Goal: Communication & Community: Answer question/provide support

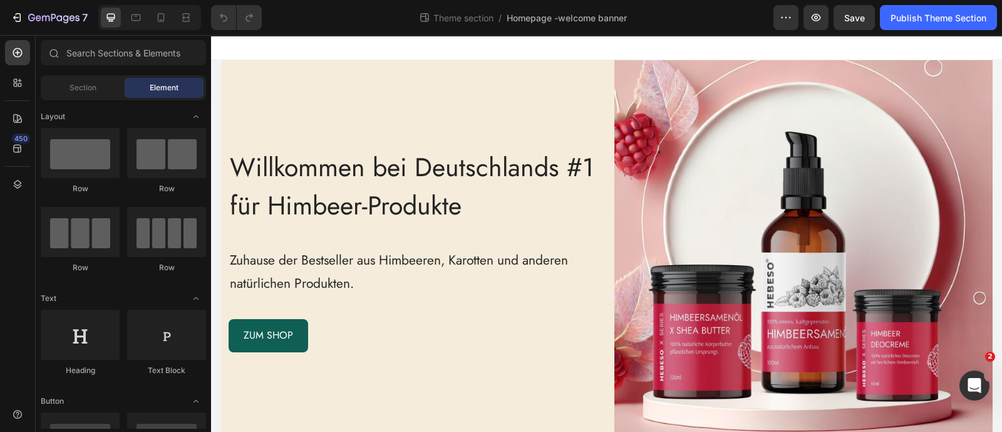
click at [229, 46] on div at bounding box center [606, 47] width 791 height 25
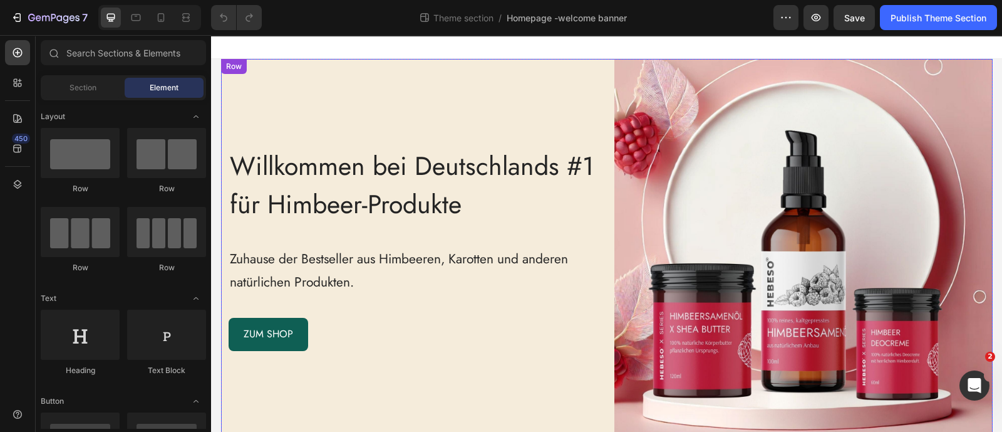
scroll to position [6, 0]
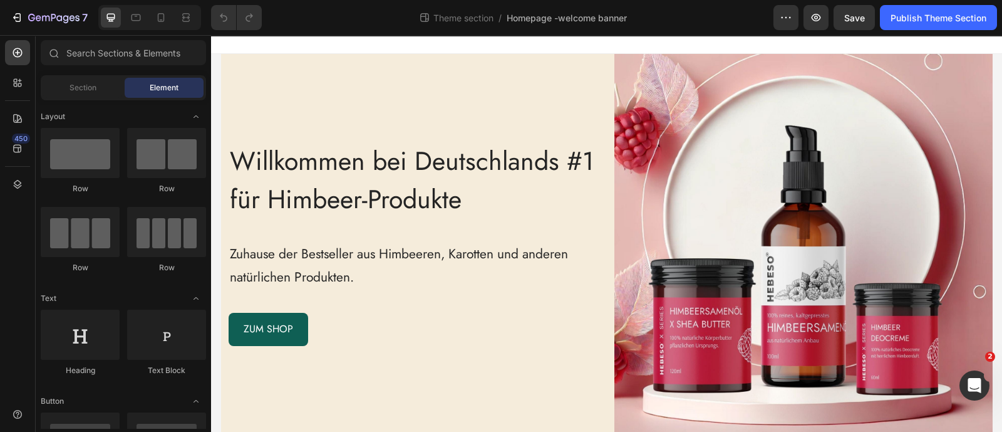
click at [212, 108] on div "Willkommen bei Deutschlands #1 für Himbeer-Produkte Heading Zuhause der Bestsel…" at bounding box center [606, 243] width 791 height 378
click at [244, 44] on div at bounding box center [606, 41] width 791 height 25
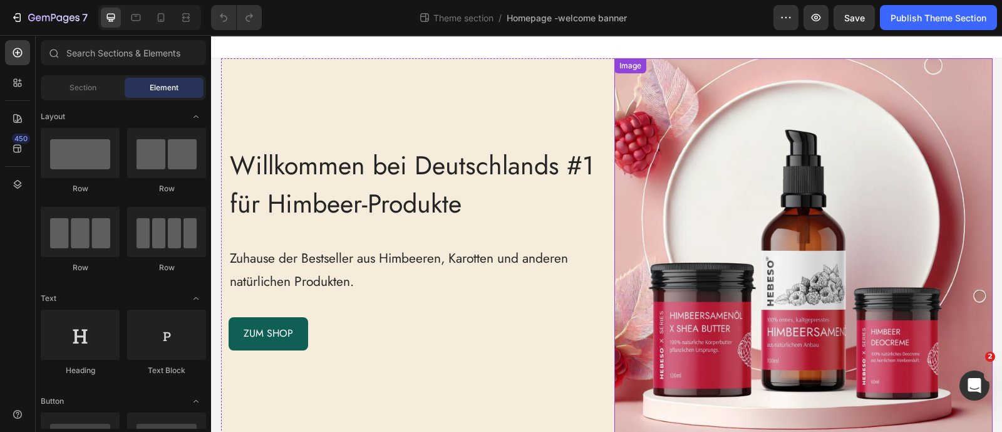
scroll to position [0, 0]
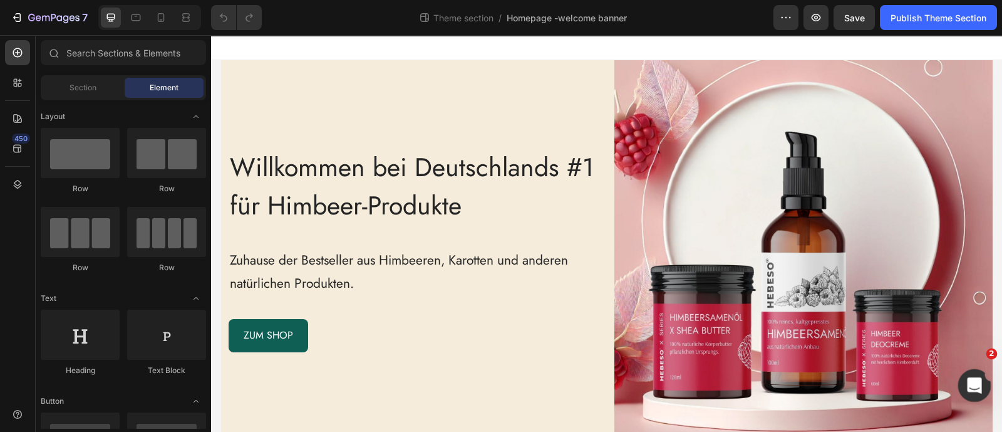
click at [967, 382] on icon "Open Intercom Messenger" at bounding box center [973, 383] width 21 height 21
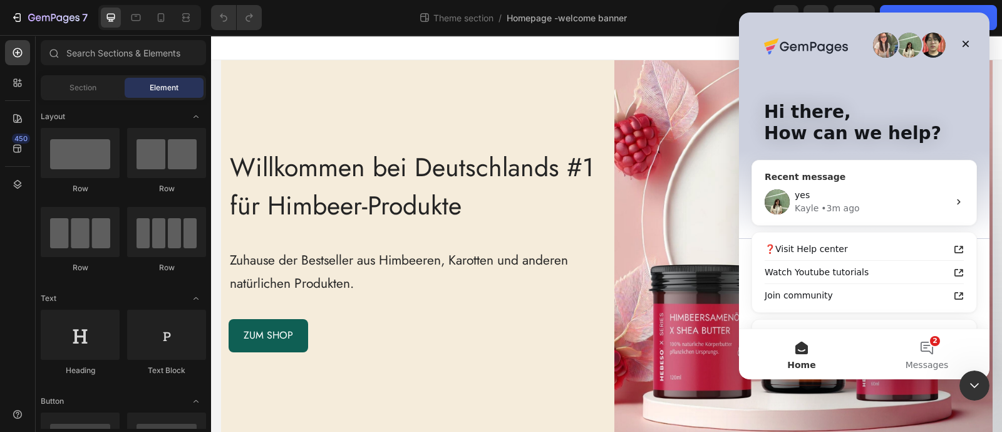
click at [842, 214] on div "• 3m ago" at bounding box center [840, 208] width 38 height 13
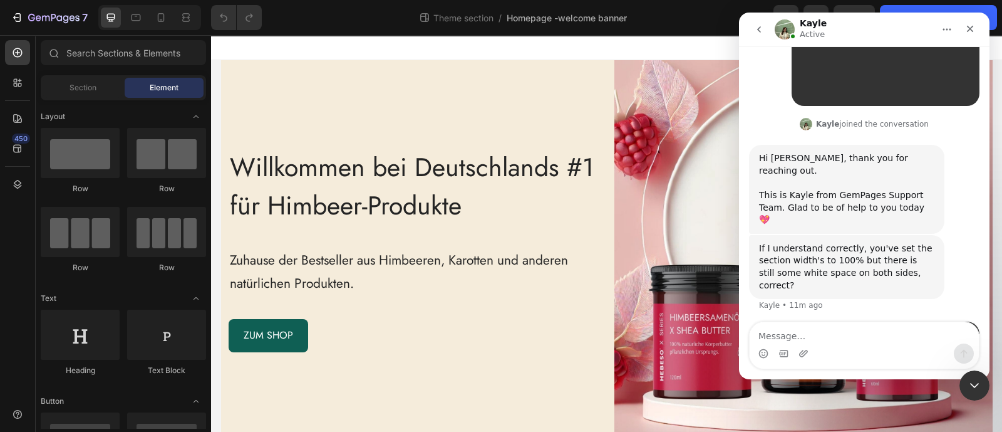
scroll to position [396, 0]
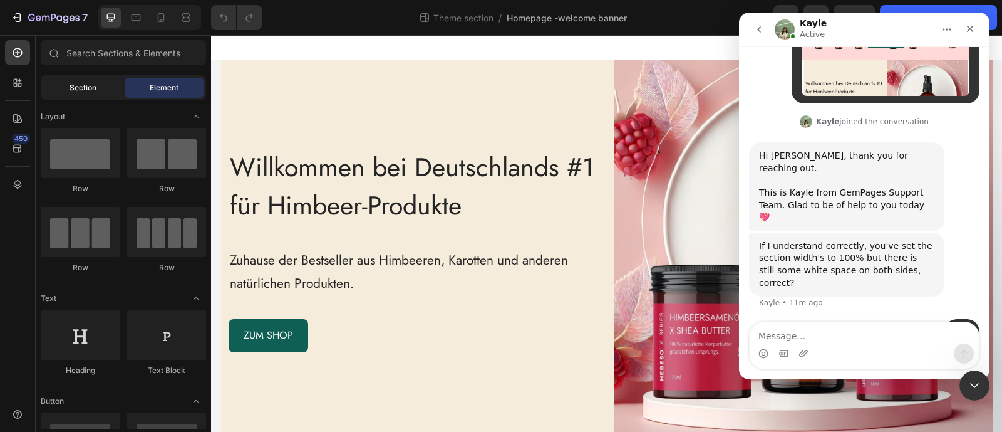
click at [94, 95] on div "Section" at bounding box center [82, 88] width 79 height 20
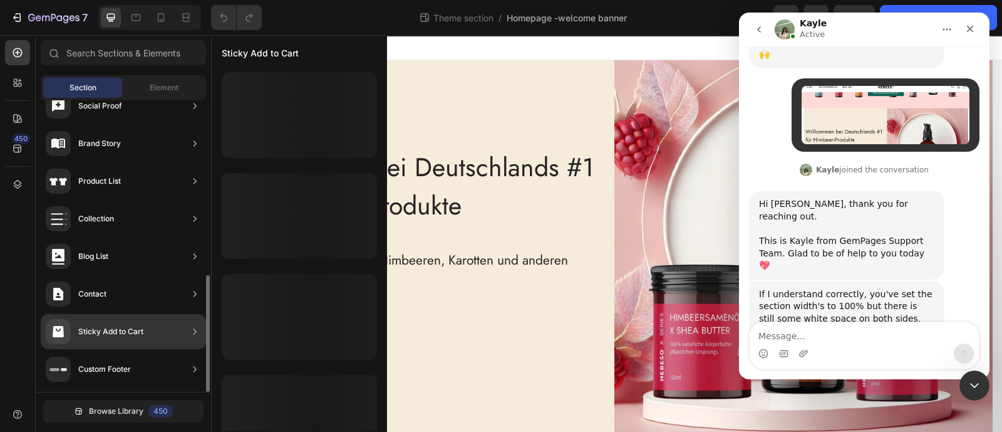
scroll to position [0, 0]
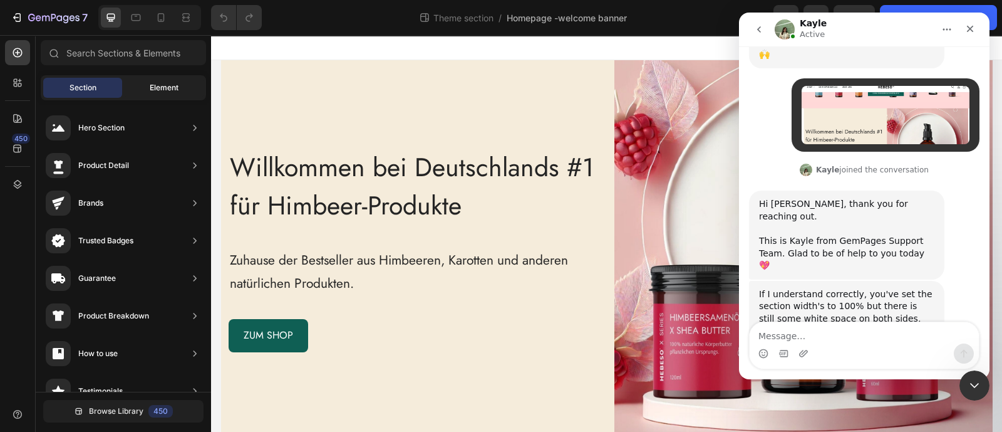
click at [153, 96] on div "Element" at bounding box center [164, 88] width 79 height 20
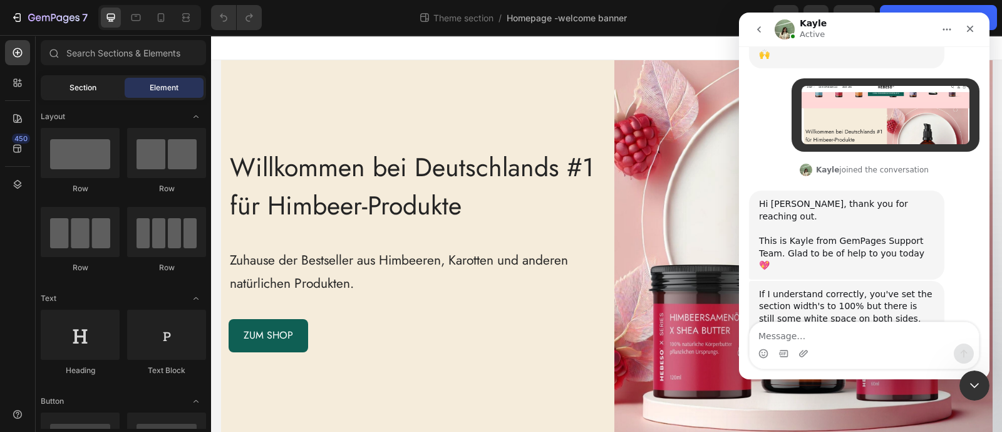
click at [105, 92] on div "Section" at bounding box center [82, 88] width 79 height 20
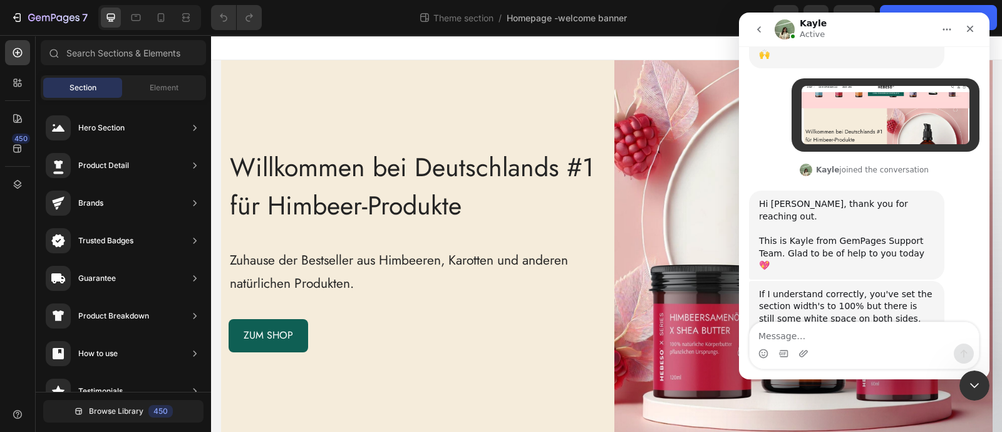
click at [233, 56] on div at bounding box center [606, 47] width 791 height 25
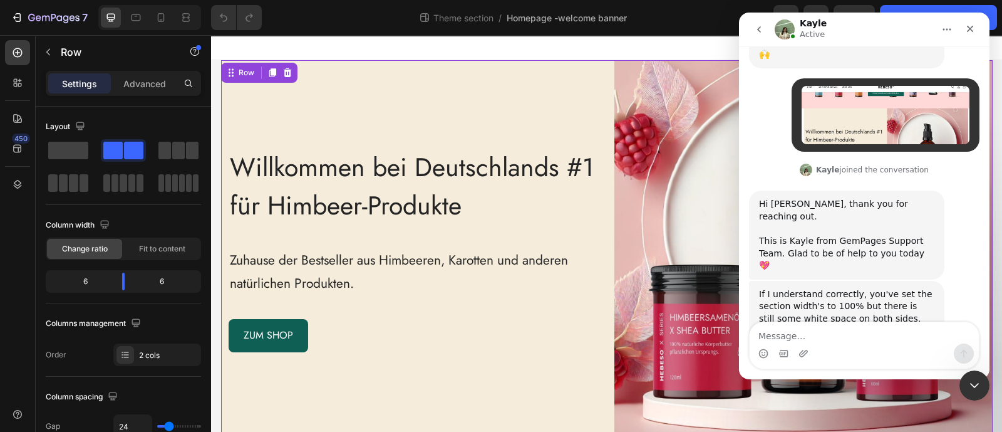
scroll to position [396, 0]
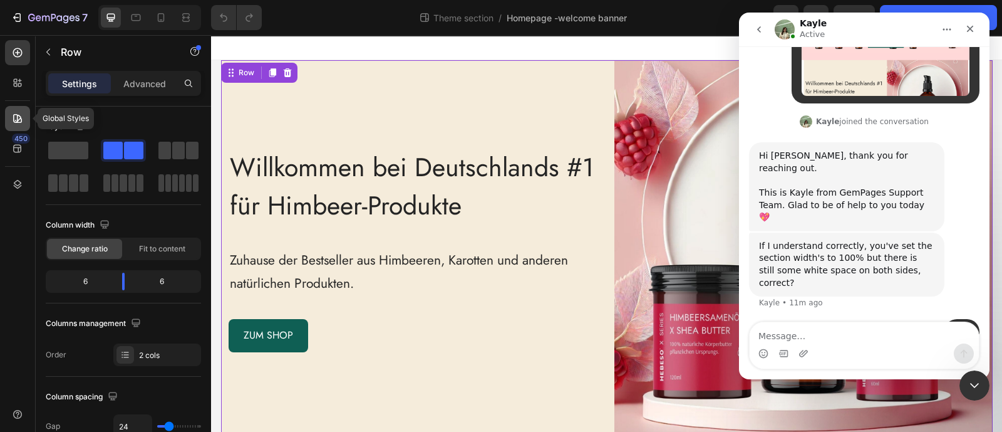
click at [18, 121] on icon at bounding box center [17, 118] width 13 height 13
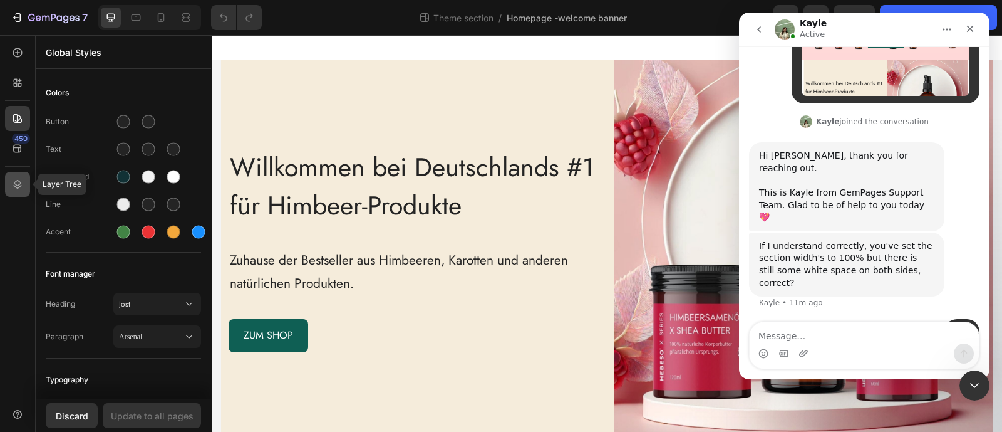
drag, startPoint x: 8, startPoint y: 190, endPoint x: 24, endPoint y: 180, distance: 19.5
click at [8, 190] on div at bounding box center [17, 184] width 25 height 25
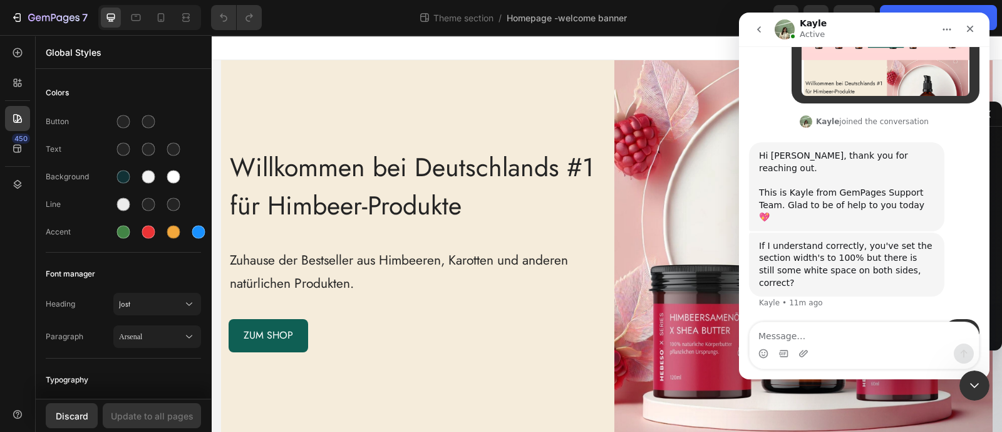
click at [942, 33] on icon "Home" at bounding box center [947, 29] width 10 height 10
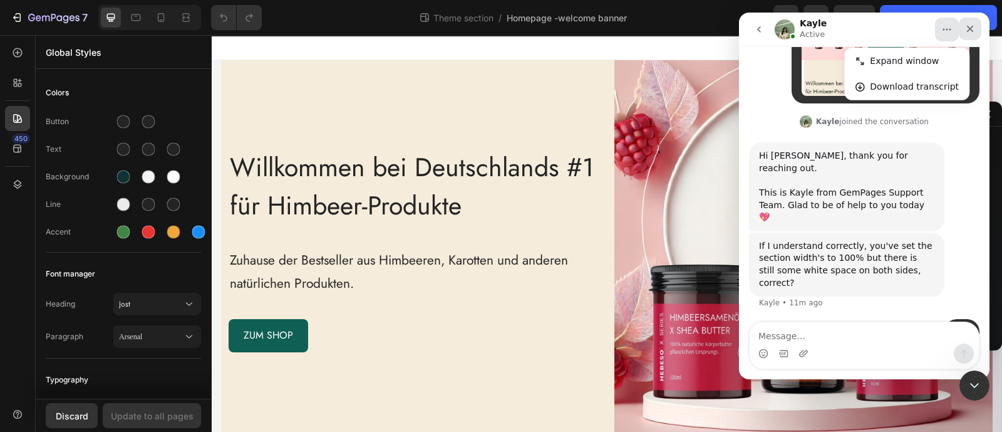
click at [972, 34] on div "Close" at bounding box center [970, 29] width 23 height 23
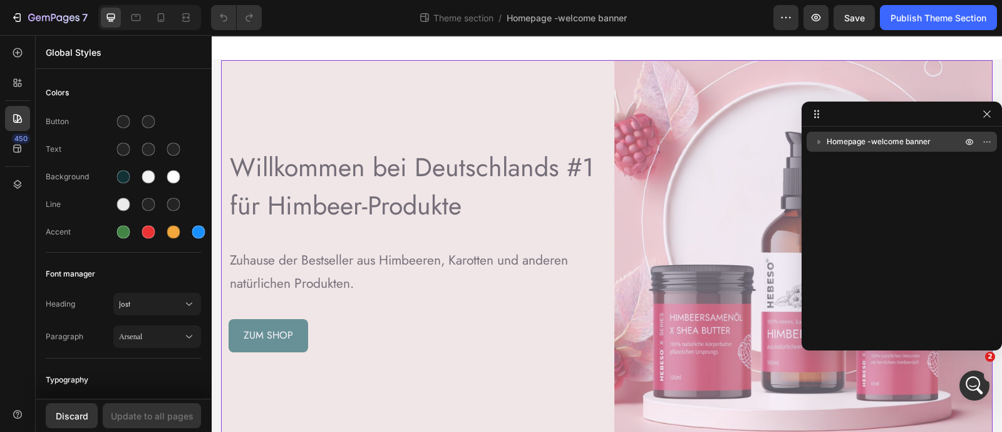
click at [819, 142] on icon "button" at bounding box center [819, 142] width 3 height 5
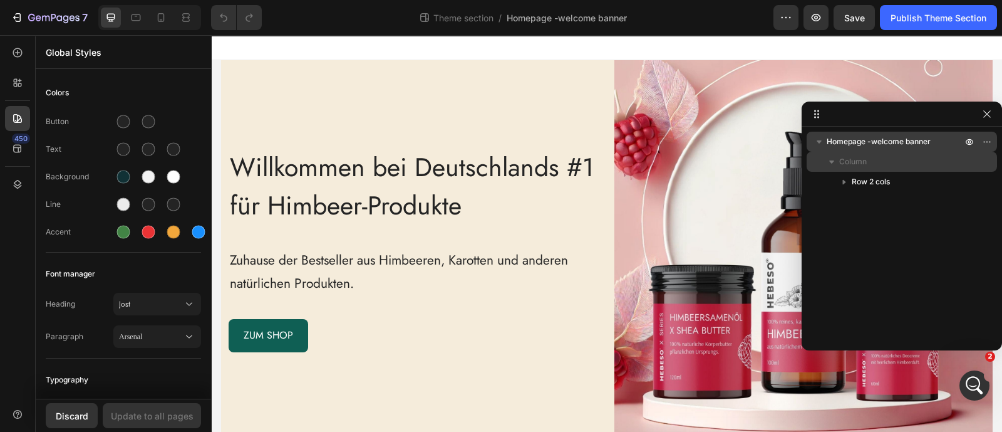
click at [840, 158] on span "Column" at bounding box center [853, 161] width 28 height 13
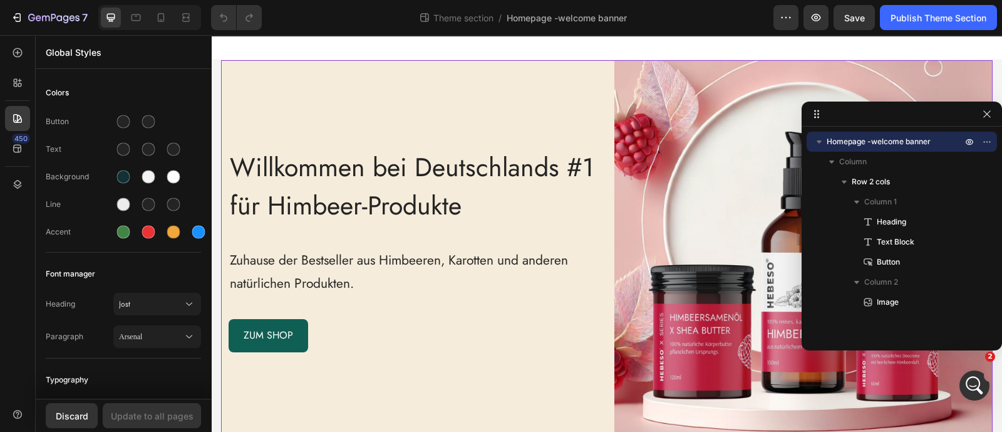
click at [841, 142] on span "Homepage -welcome banner" at bounding box center [879, 141] width 104 height 13
click at [983, 143] on icon "button" at bounding box center [987, 142] width 10 height 10
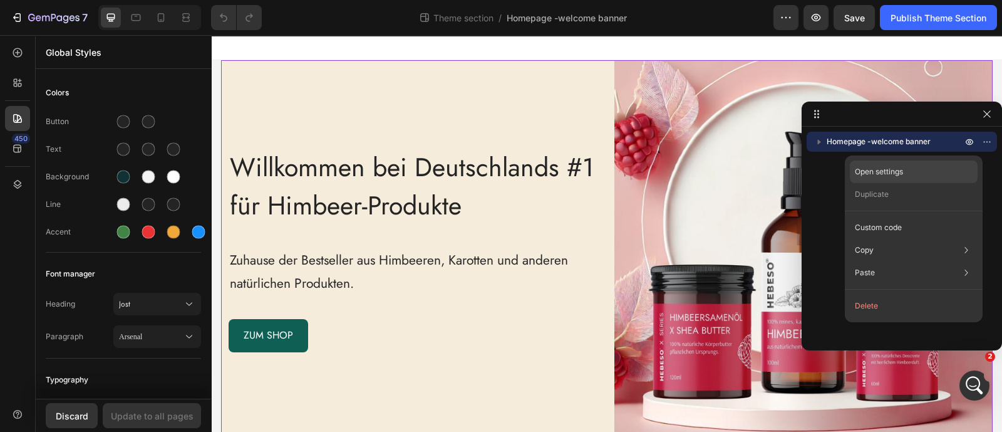
click at [962, 167] on div "Open settings" at bounding box center [914, 171] width 128 height 23
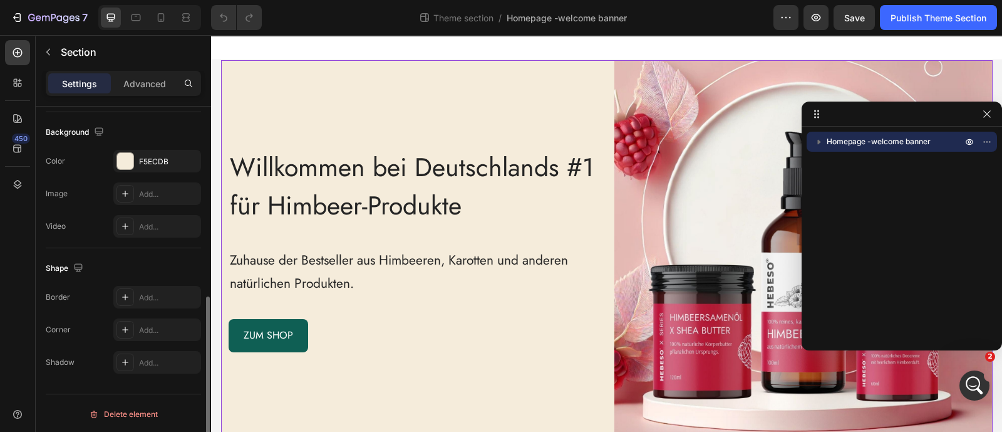
scroll to position [0, 0]
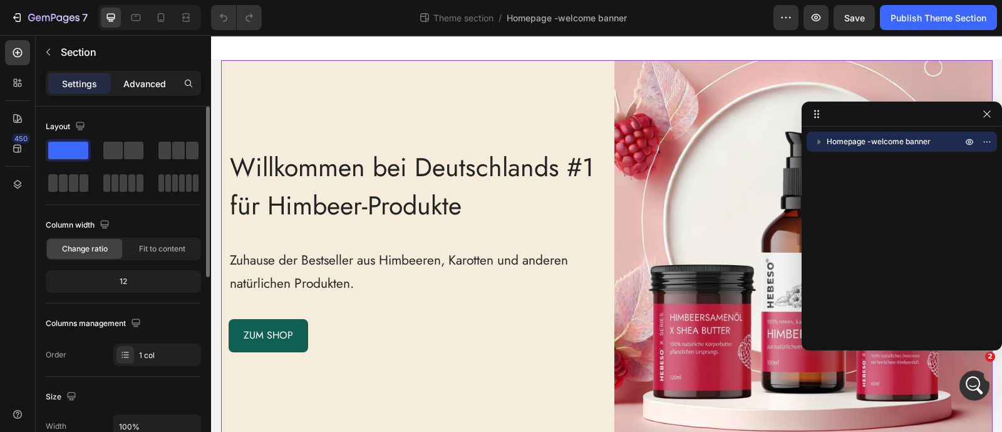
click at [122, 80] on div "Advanced" at bounding box center [144, 83] width 63 height 20
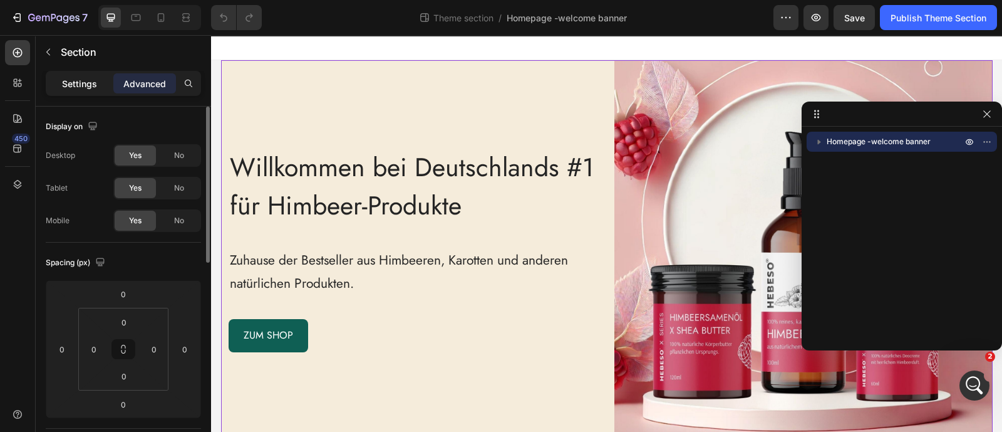
click at [81, 74] on div "Settings" at bounding box center [79, 83] width 63 height 20
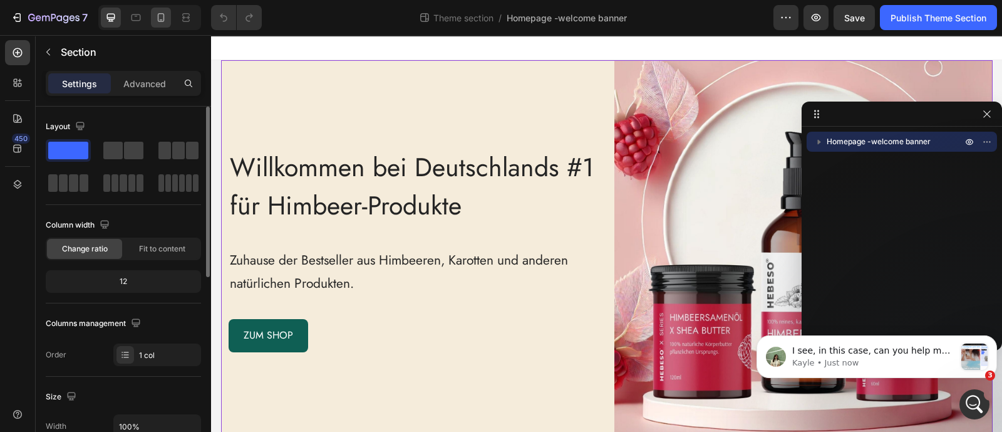
scroll to position [658, 0]
click at [876, 360] on p "Kayle • Just now" at bounding box center [873, 362] width 163 height 11
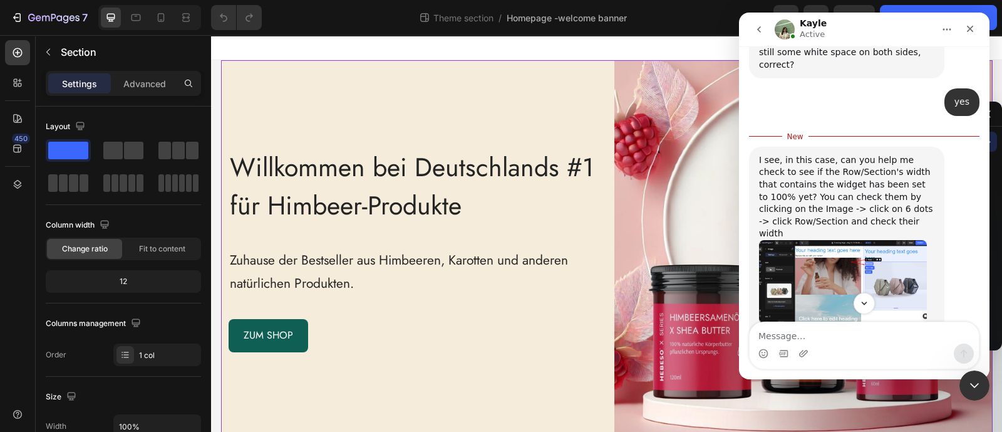
scroll to position [534, 0]
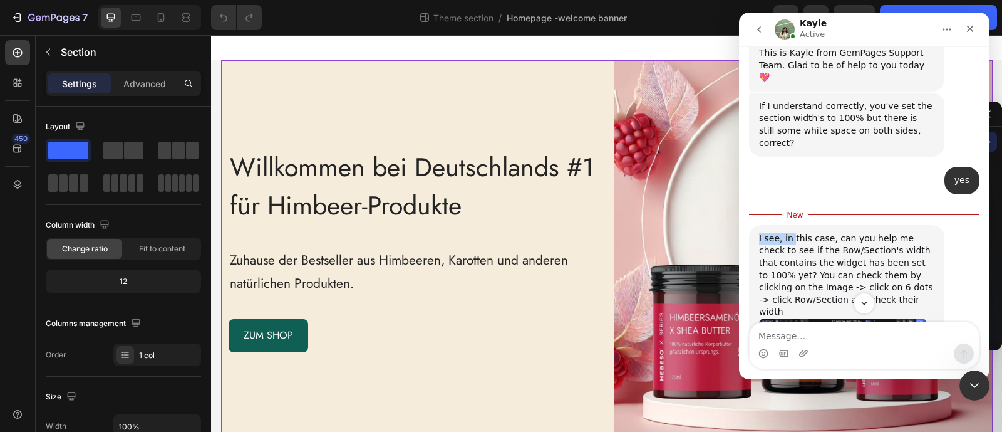
drag, startPoint x: 759, startPoint y: 152, endPoint x: 791, endPoint y: 145, distance: 32.8
click at [791, 225] on div "I see, in this case, can you help me check to see if the Row/Section's width th…" at bounding box center [846, 381] width 195 height 312
click at [668, 127] on img at bounding box center [804, 249] width 378 height 378
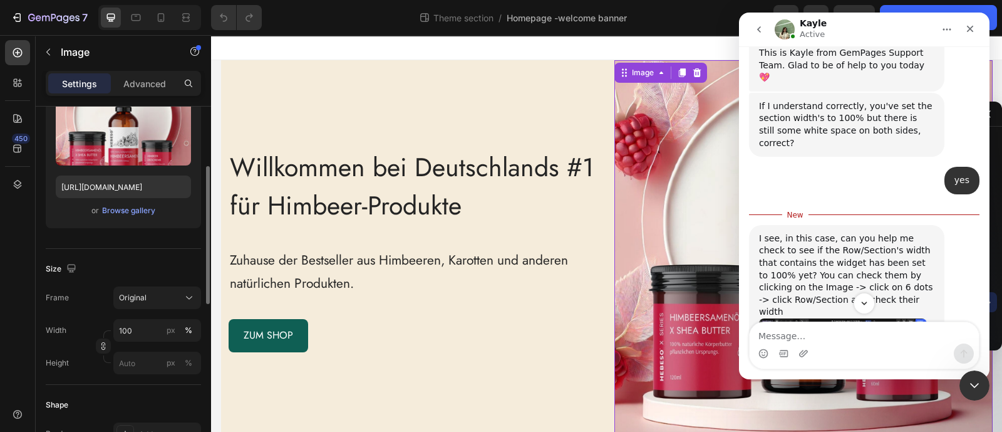
scroll to position [235, 0]
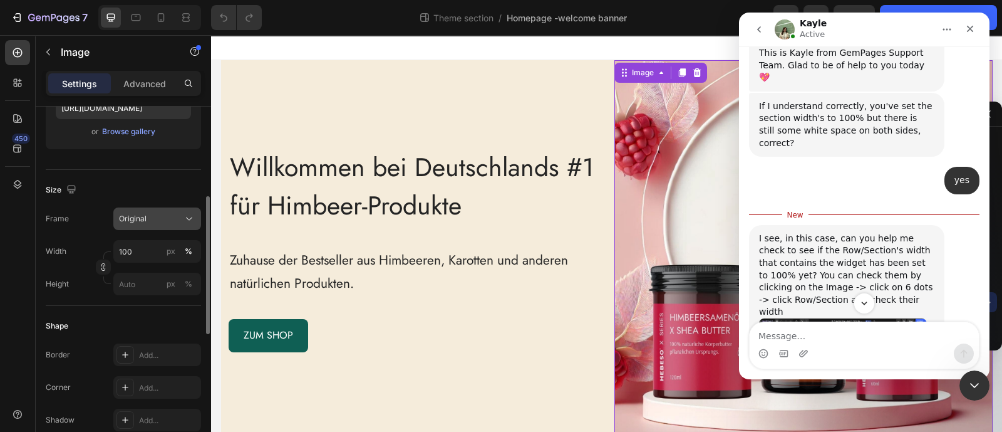
click at [149, 218] on div "Original" at bounding box center [149, 218] width 61 height 11
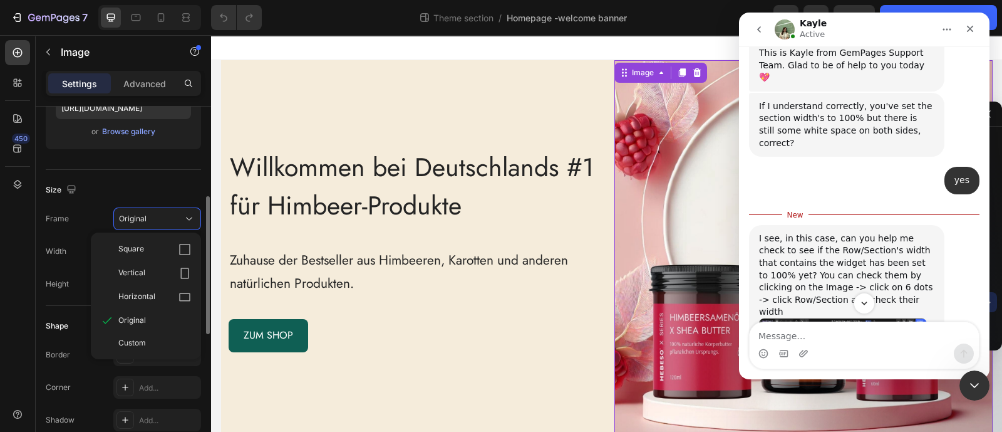
click at [153, 182] on div "Size" at bounding box center [123, 190] width 155 height 20
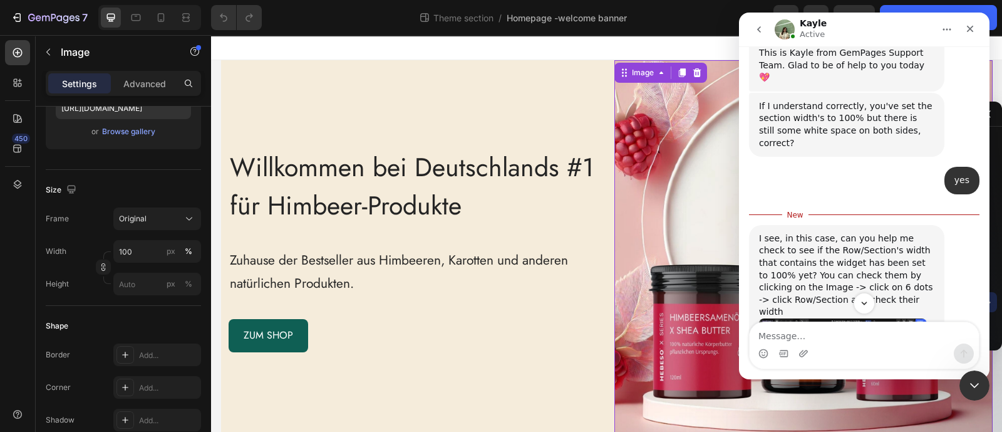
click at [880, 318] on img "Kayle says…" at bounding box center [843, 359] width 168 height 83
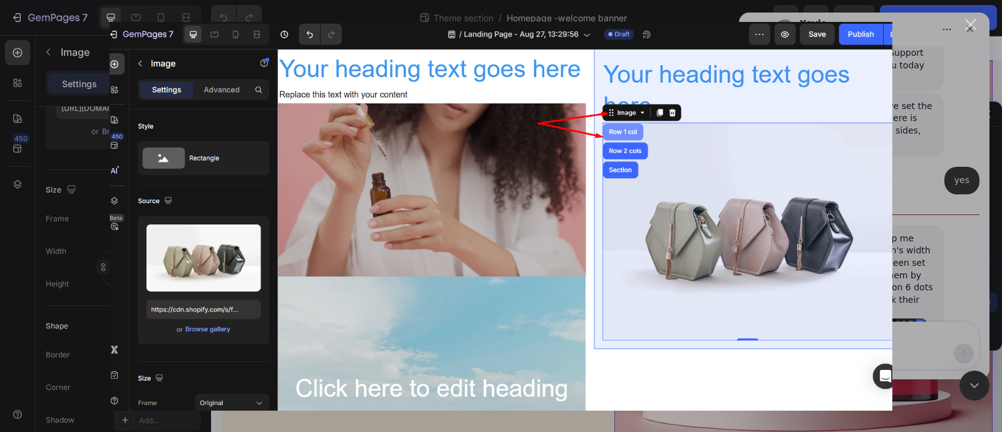
scroll to position [0, 0]
click at [908, 246] on div "Intercom messenger" at bounding box center [501, 216] width 1002 height 432
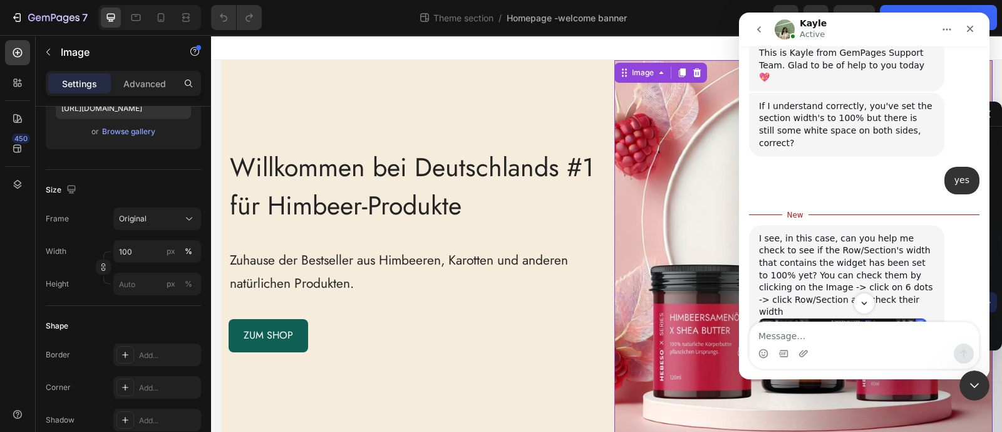
scroll to position [678, 0]
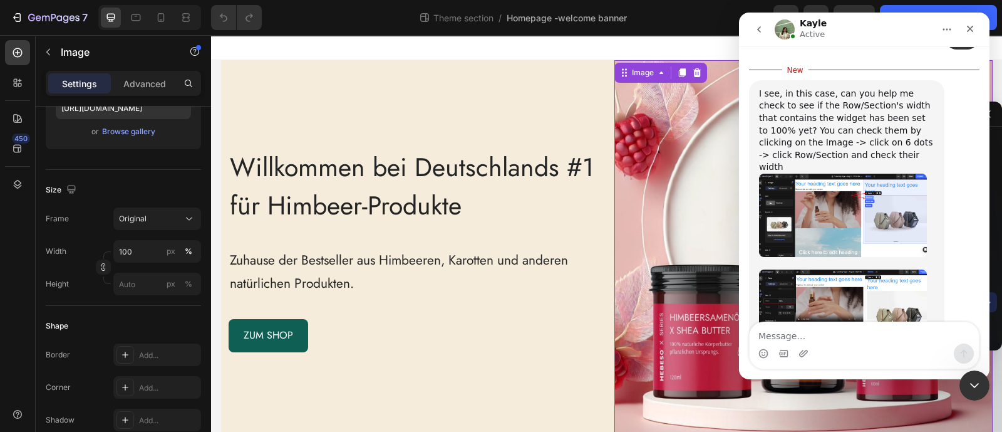
click at [886, 269] on img "Kayle says…" at bounding box center [843, 311] width 168 height 85
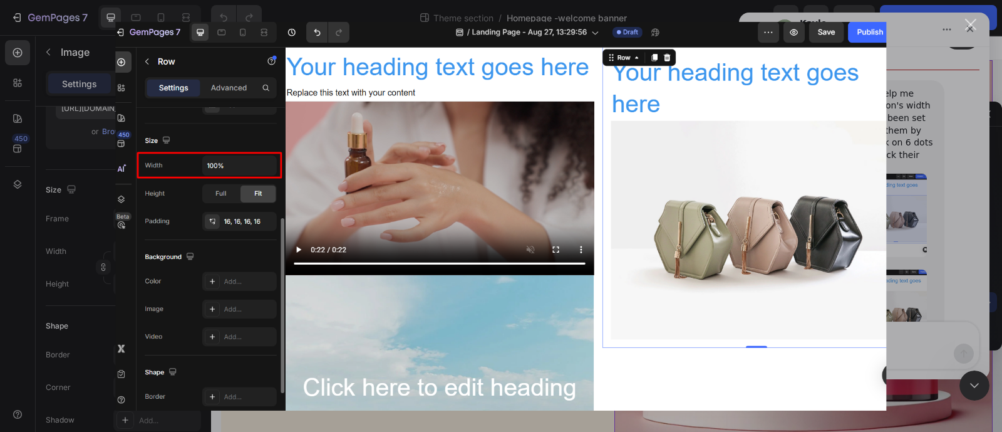
click at [931, 226] on div "Intercom messenger" at bounding box center [501, 216] width 1002 height 432
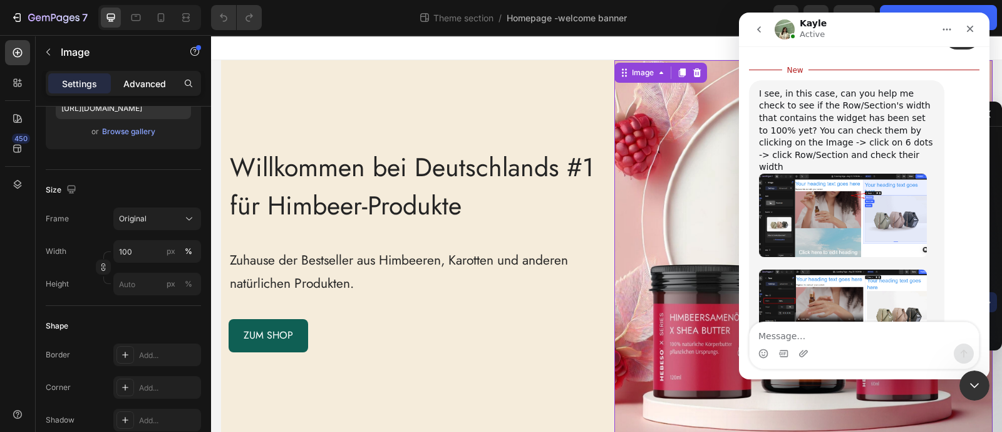
click at [148, 78] on p "Advanced" at bounding box center [144, 83] width 43 height 13
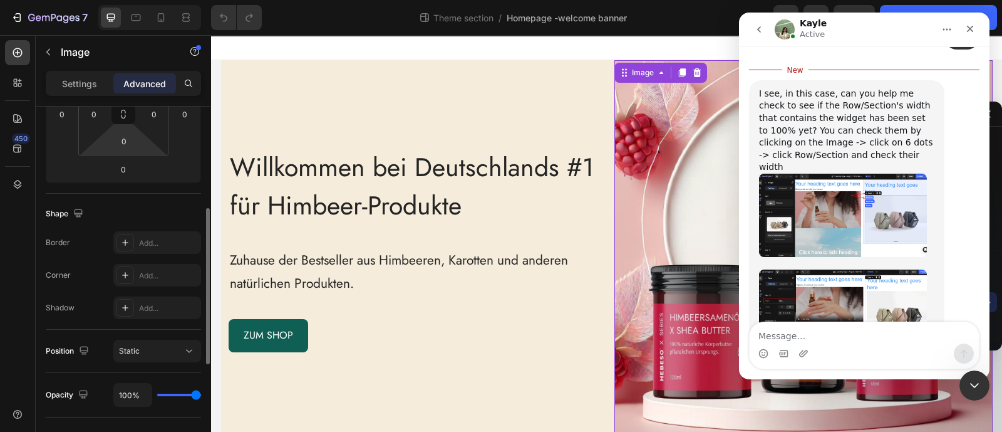
scroll to position [78, 0]
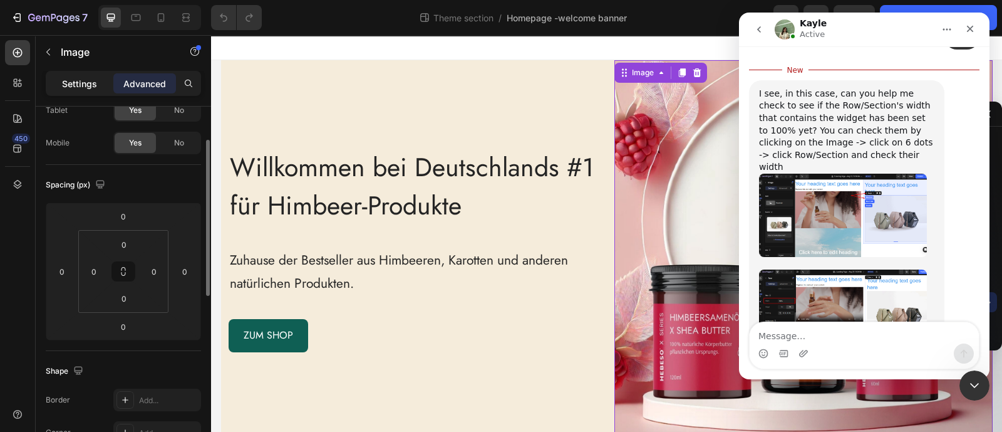
click at [91, 89] on div "Settings" at bounding box center [79, 83] width 63 height 20
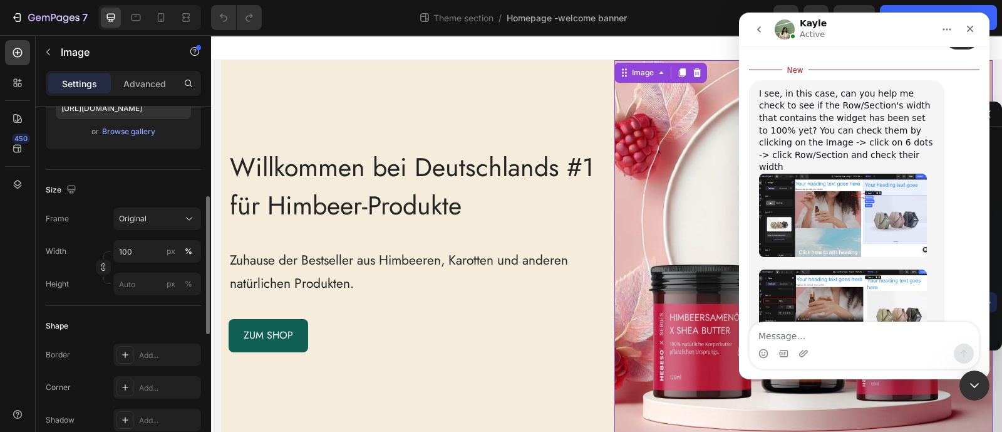
scroll to position [156, 0]
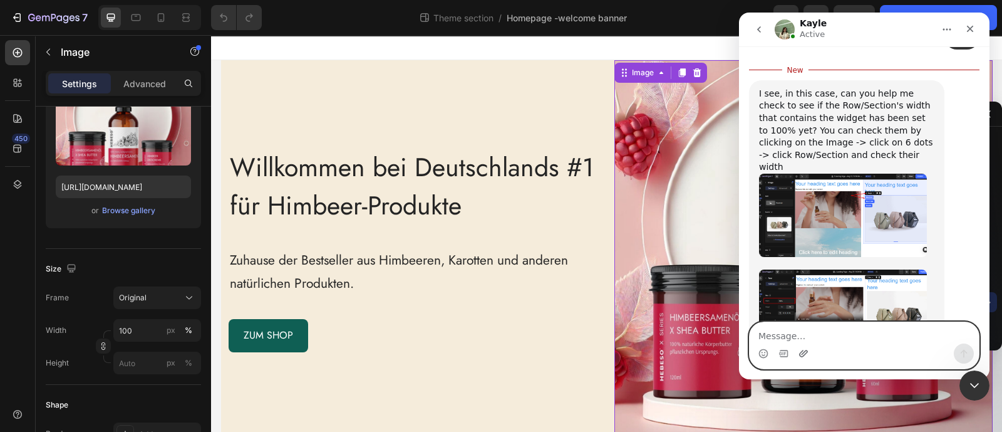
click at [804, 352] on icon "Upload attachment" at bounding box center [803, 353] width 9 height 7
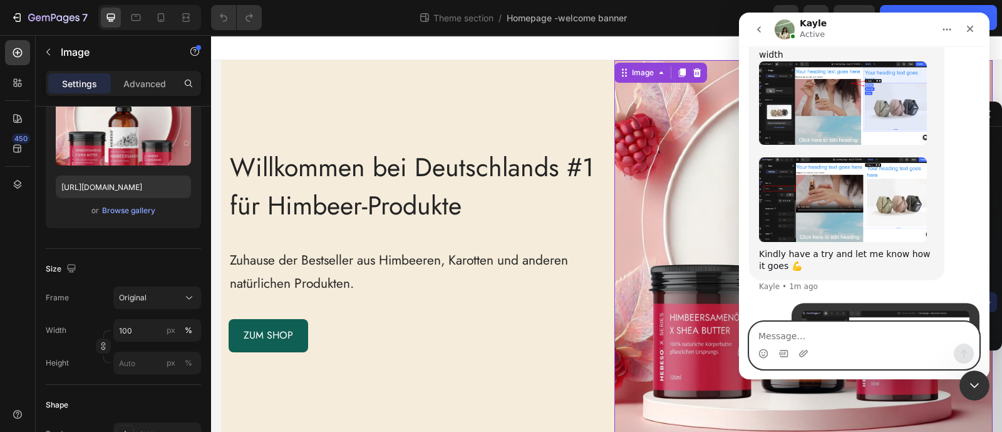
scroll to position [780, 0]
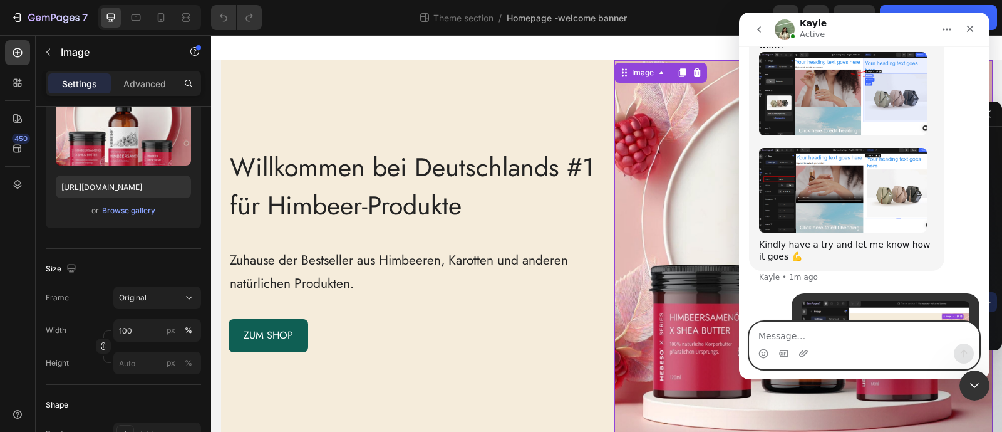
click at [780, 331] on textarea "Message…" at bounding box center [864, 332] width 229 height 21
type textarea "image is 100%"
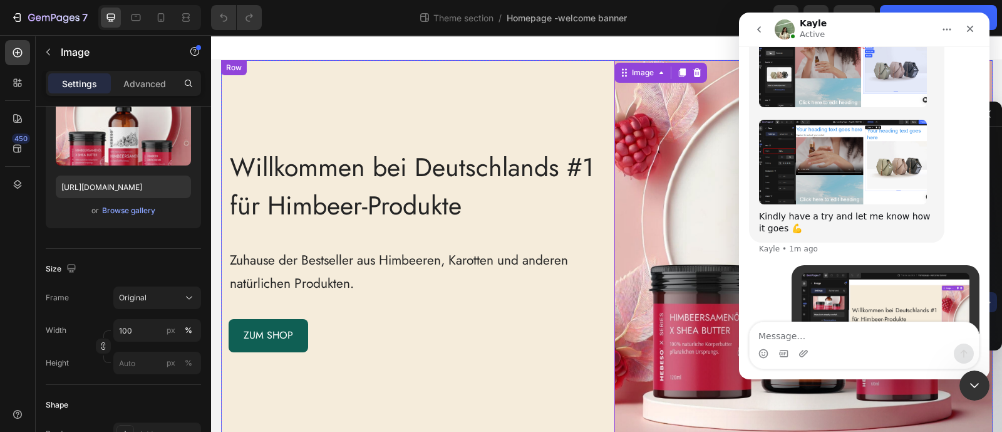
click at [306, 107] on div "Willkommen bei Deutschlands #1 für Himbeer-Produkte Heading Zuhause der Bestsel…" at bounding box center [410, 249] width 378 height 378
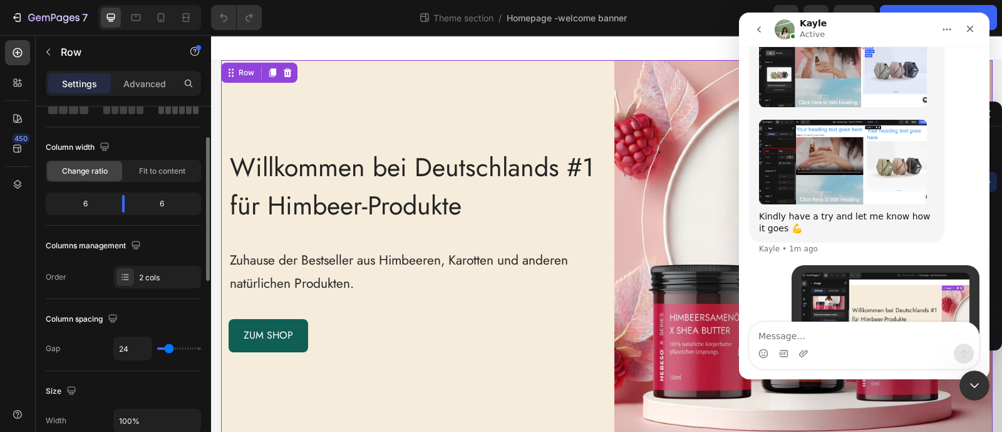
scroll to position [156, 0]
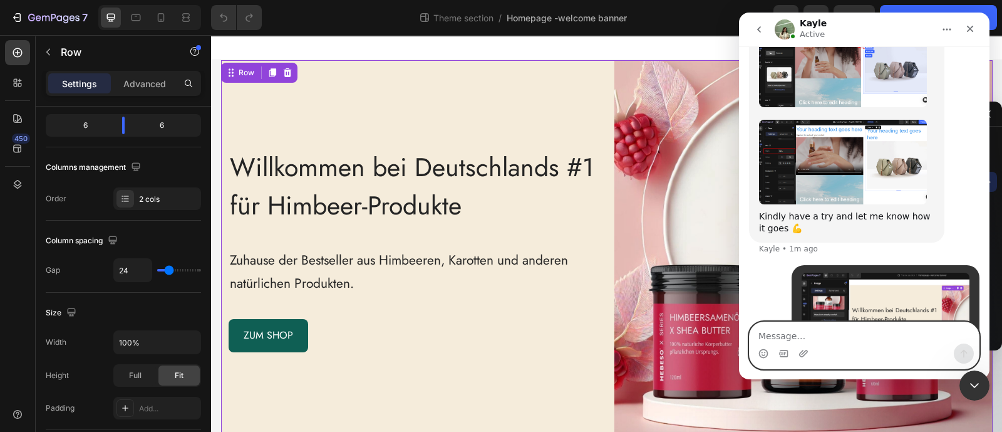
click at [791, 334] on textarea "Message…" at bounding box center [864, 332] width 229 height 21
type textarea "row is 100%"
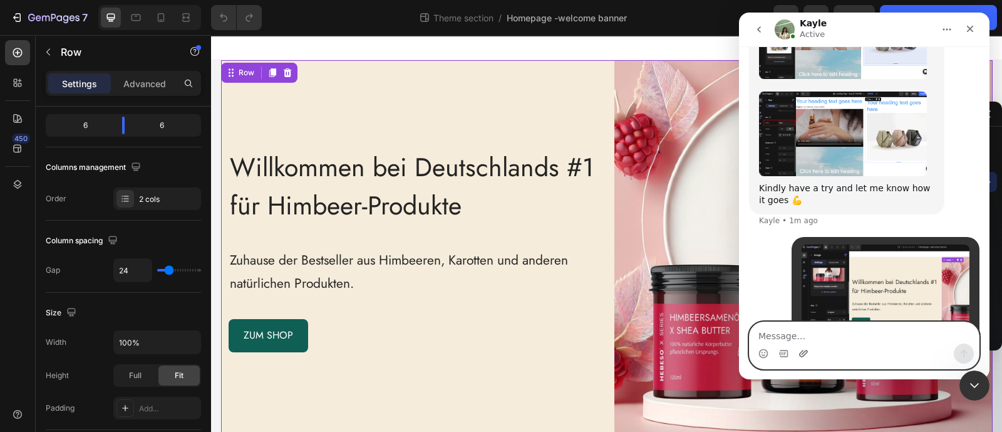
click at [800, 355] on icon "Upload attachment" at bounding box center [803, 353] width 9 height 7
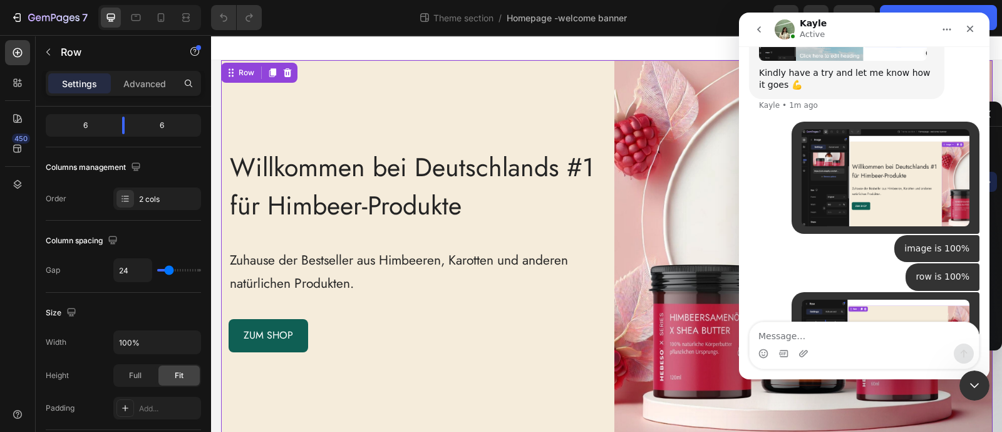
click at [335, 100] on div "Willkommen bei Deutschlands #1 für Himbeer-Produkte Heading Zuhause der Bestsel…" at bounding box center [410, 249] width 378 height 378
drag, startPoint x: 970, startPoint y: 27, endPoint x: 1709, endPoint y: 44, distance: 739.4
click at [970, 28] on icon "Close" at bounding box center [970, 29] width 7 height 7
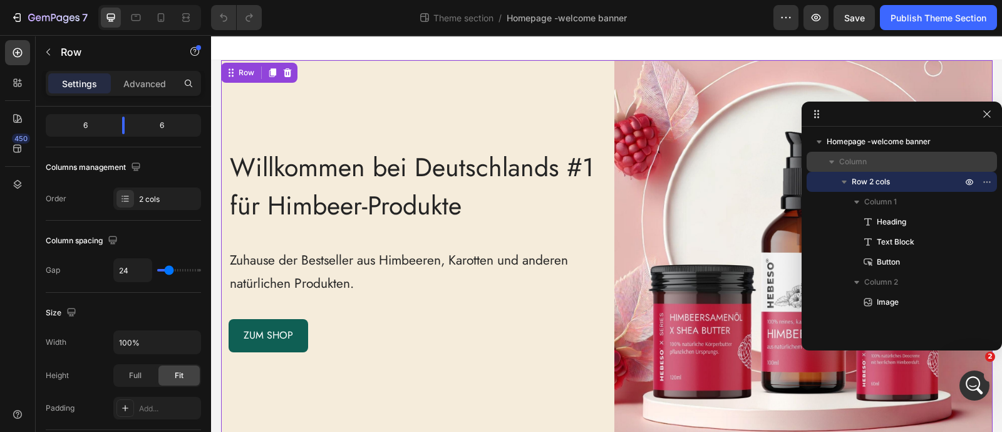
click at [858, 166] on span "Column" at bounding box center [853, 161] width 28 height 13
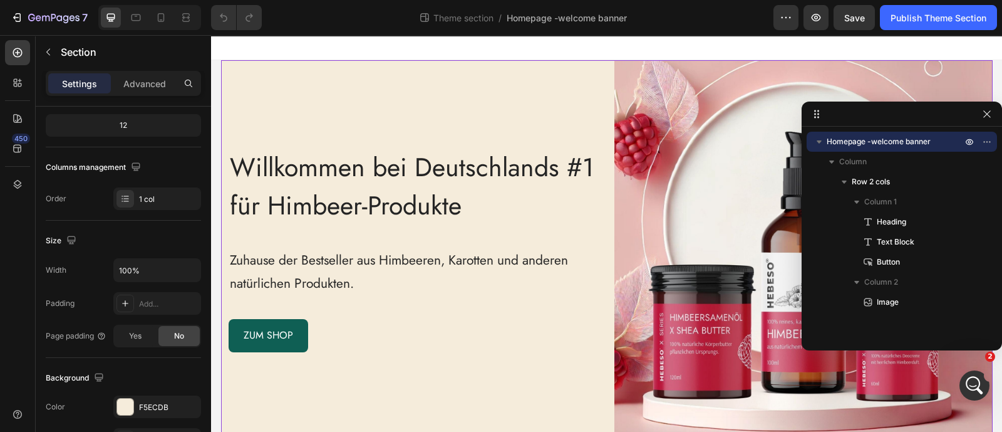
scroll to position [0, 0]
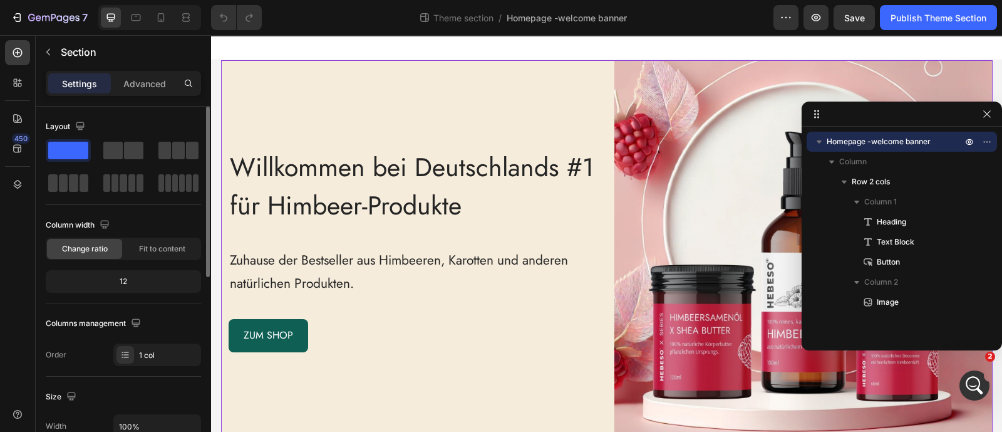
click at [859, 145] on span "Homepage -welcome banner" at bounding box center [879, 141] width 104 height 13
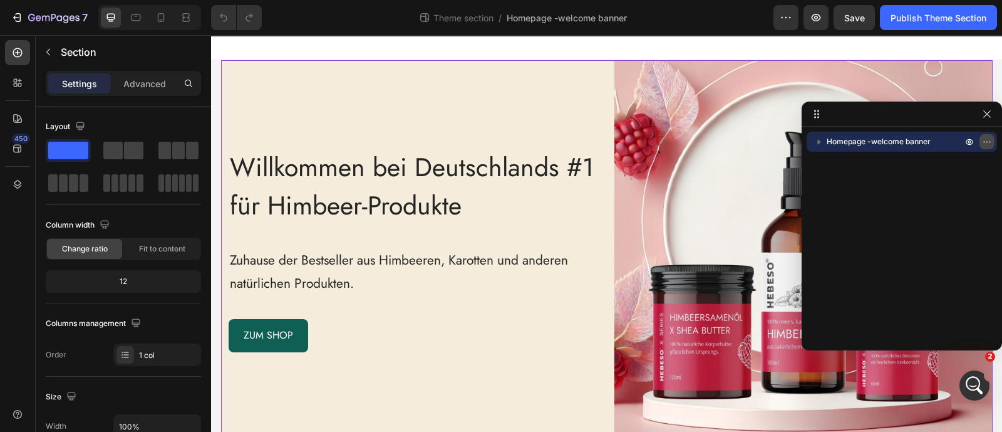
click at [985, 143] on icon "button" at bounding box center [987, 142] width 10 height 10
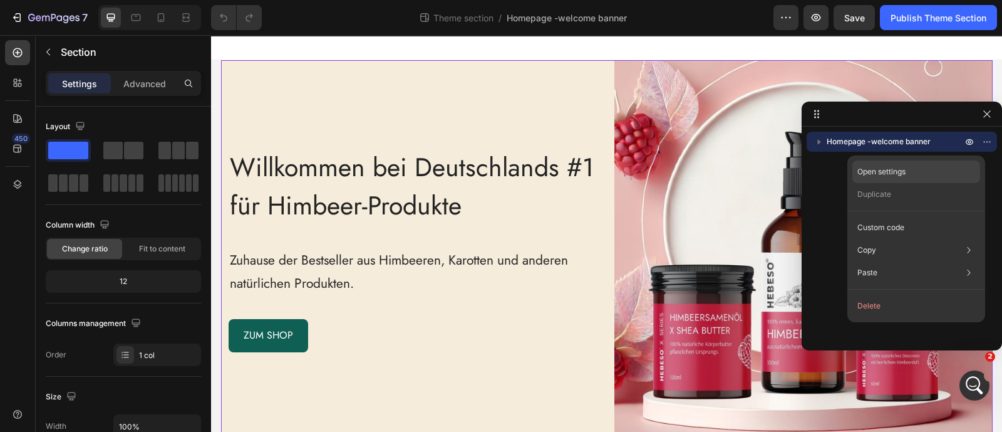
click at [906, 169] on p "Open settings" at bounding box center [882, 171] width 48 height 11
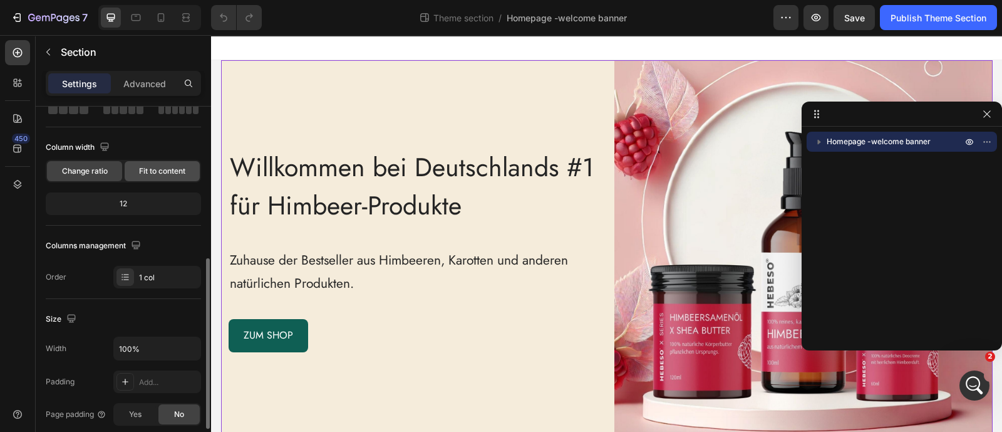
scroll to position [156, 0]
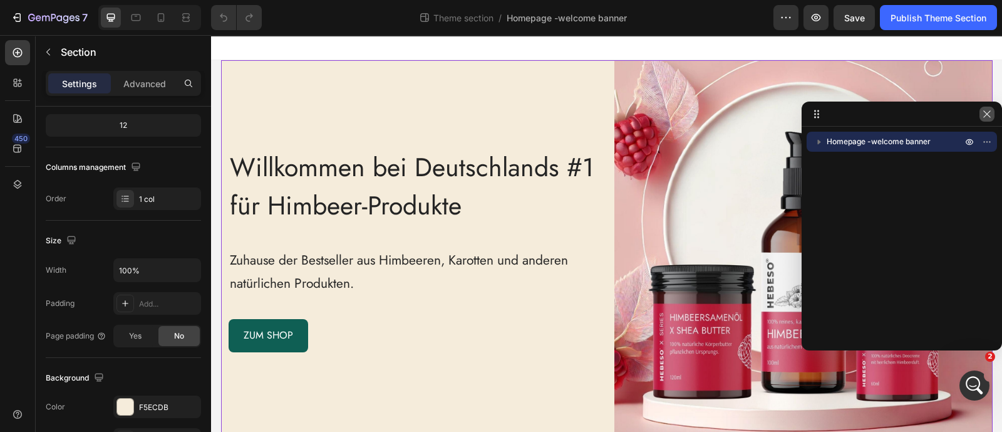
click at [990, 118] on icon "button" at bounding box center [987, 114] width 10 height 10
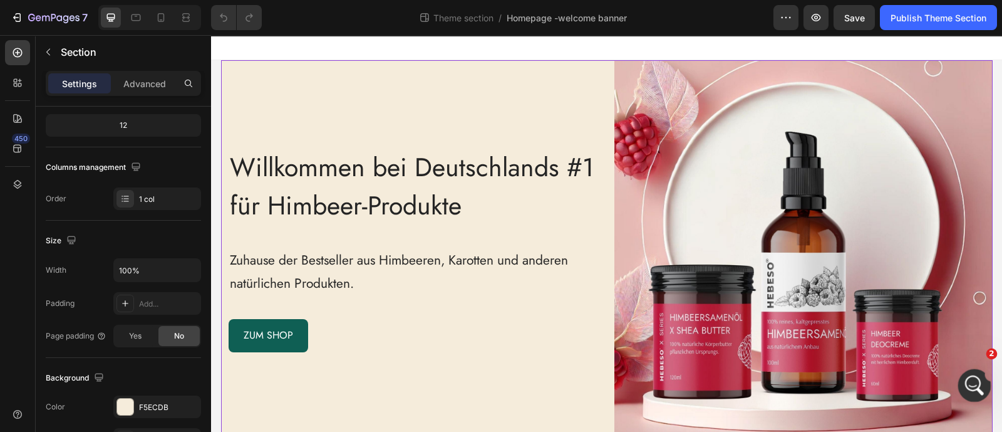
click at [981, 373] on div "Open Intercom Messenger" at bounding box center [972, 383] width 41 height 41
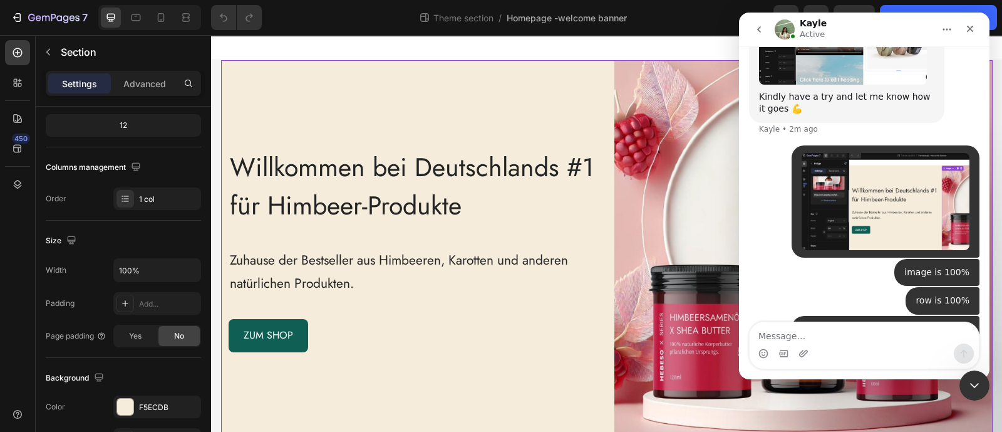
scroll to position [952, 0]
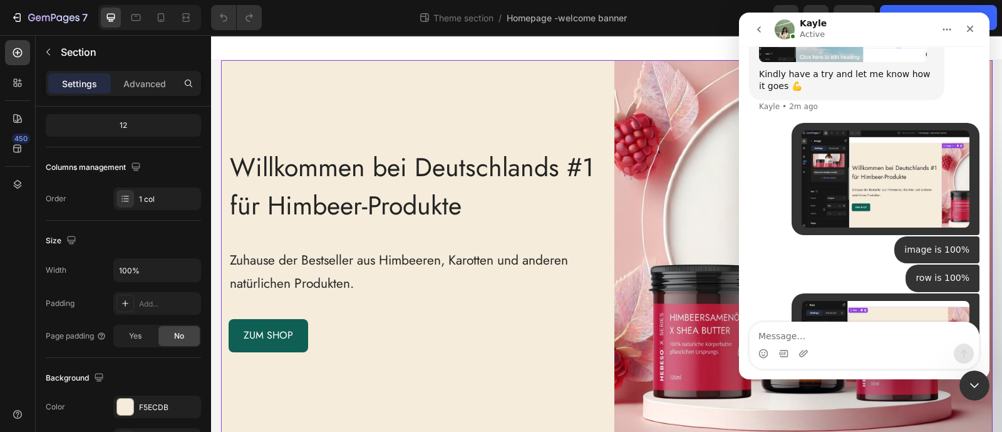
click at [823, 338] on textarea "Message…" at bounding box center [864, 332] width 229 height 21
type textarea "section is 100%"
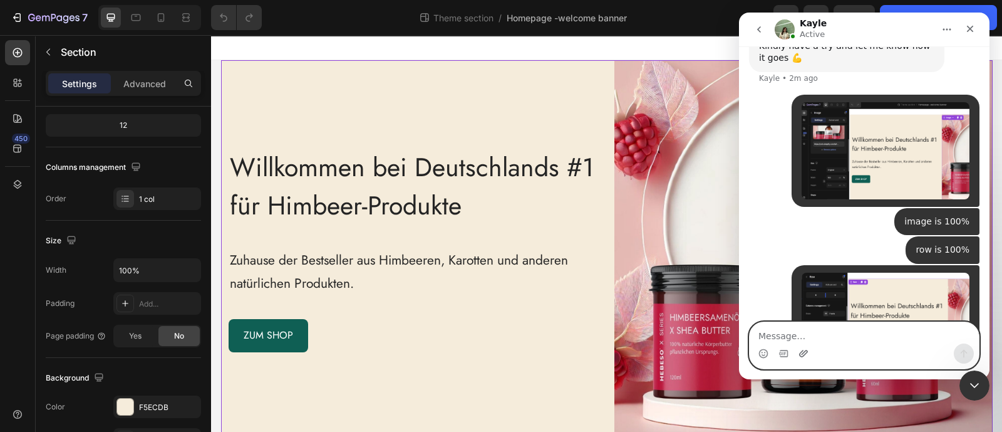
click at [801, 356] on icon "Upload attachment" at bounding box center [803, 353] width 9 height 7
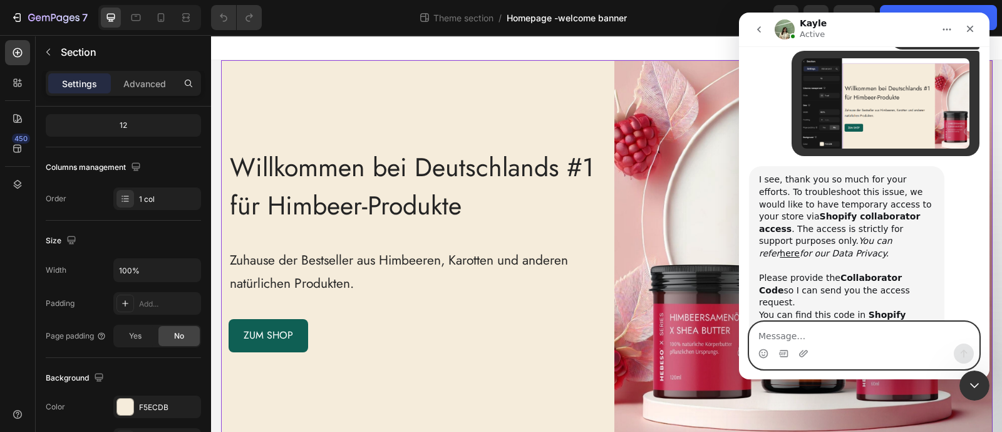
scroll to position [1331, 0]
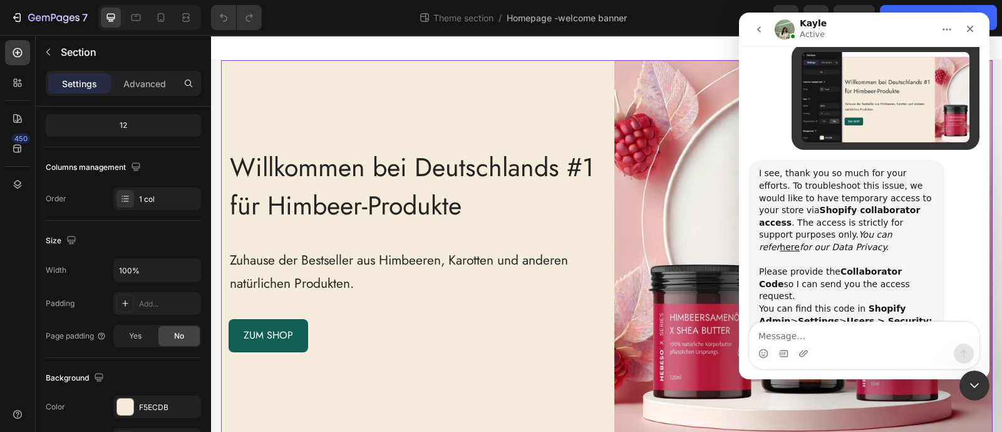
click at [827, 327] on img "Kayle says…" at bounding box center [843, 360] width 168 height 66
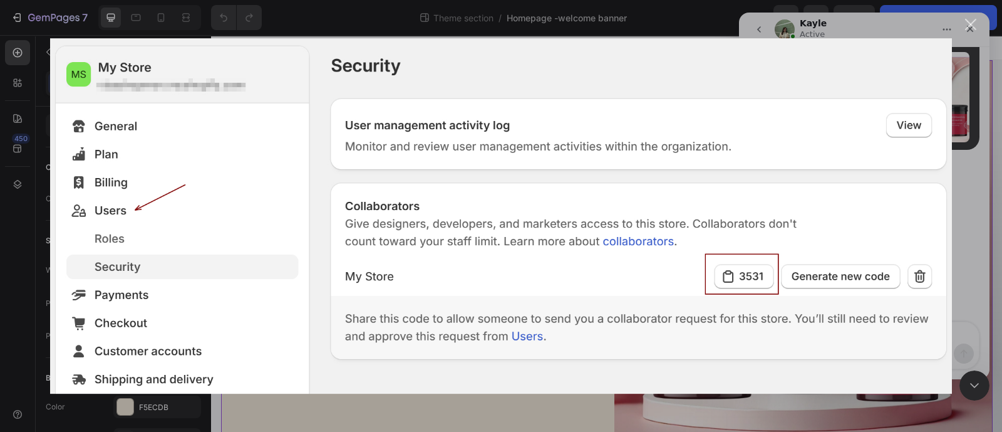
scroll to position [0, 0]
click at [968, 152] on div "Intercom messenger" at bounding box center [501, 216] width 1002 height 432
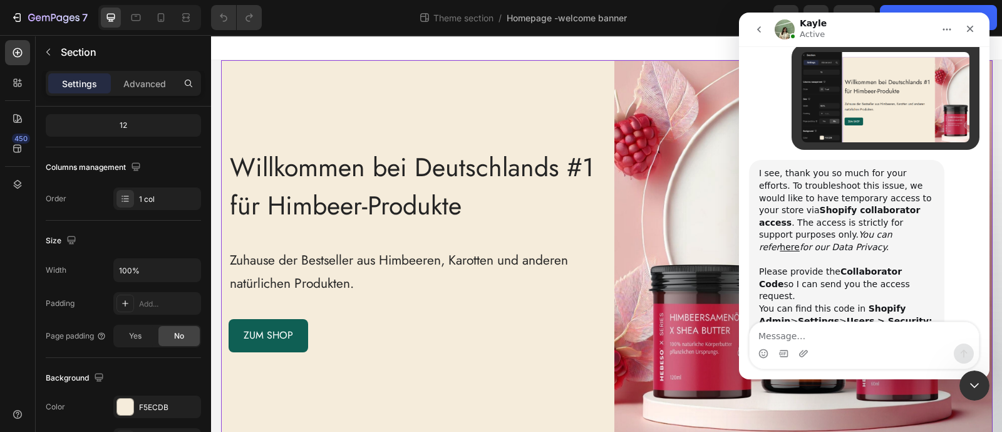
click at [859, 356] on div "Intercom messenger" at bounding box center [864, 353] width 229 height 20
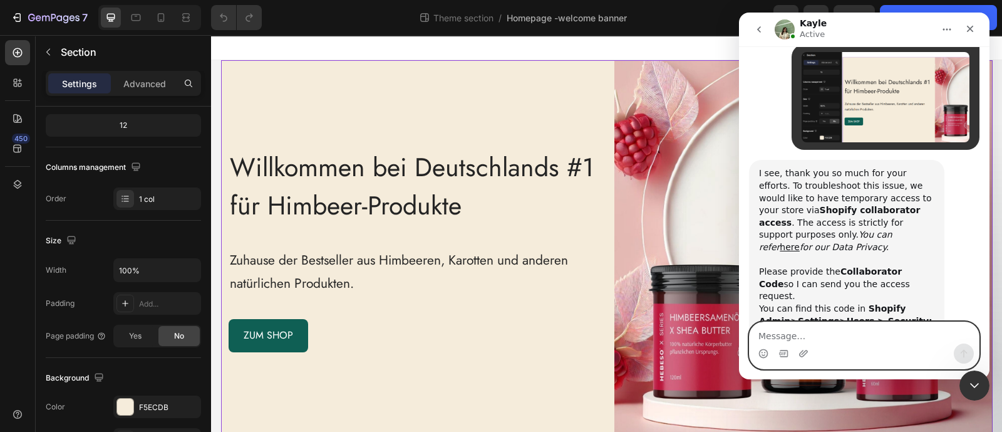
click at [872, 330] on textarea "Message…" at bounding box center [864, 332] width 229 height 21
paste textarea "4841"
type textarea "4841"
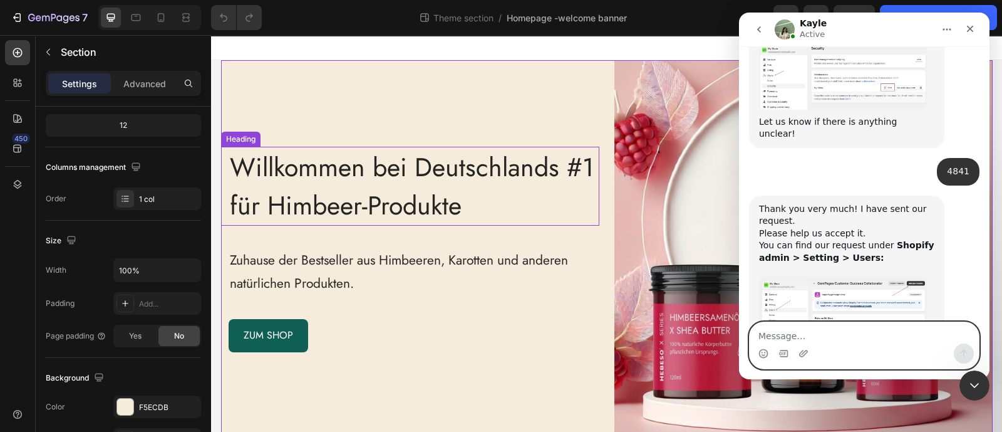
scroll to position [1620, 0]
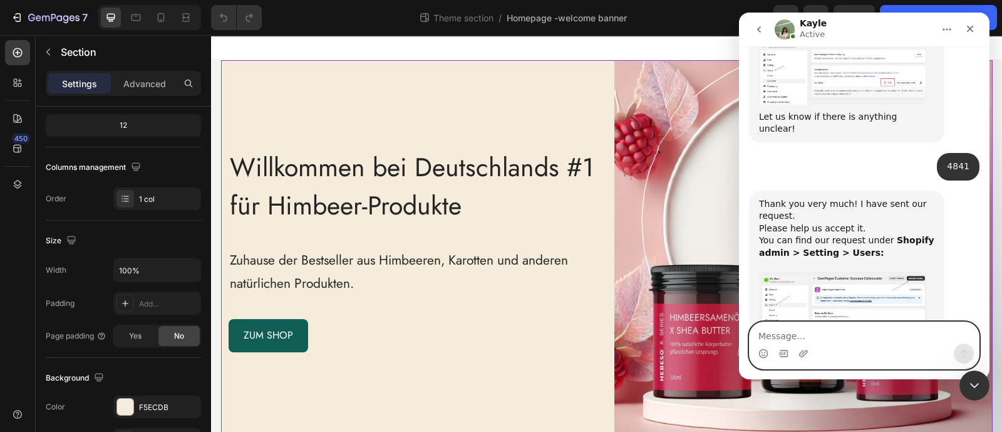
click at [809, 325] on textarea "Message…" at bounding box center [864, 332] width 229 height 21
type textarea "aproved"
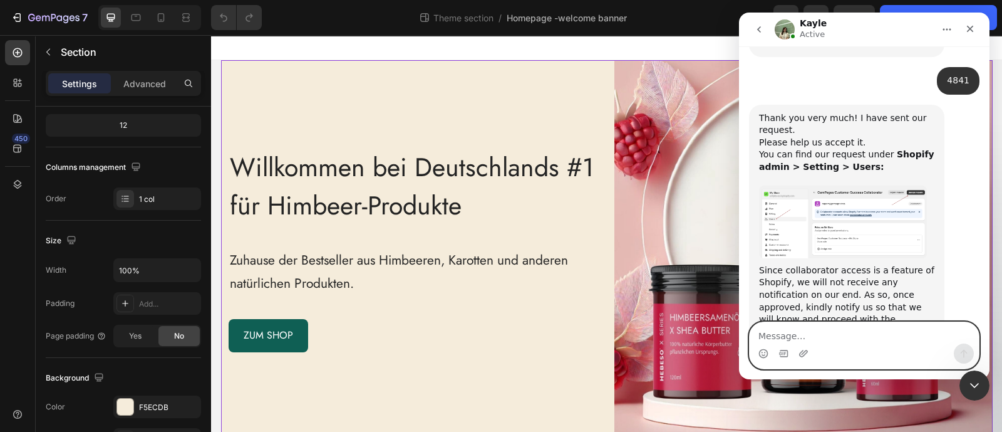
scroll to position [1707, 0]
type textarea "no problem"
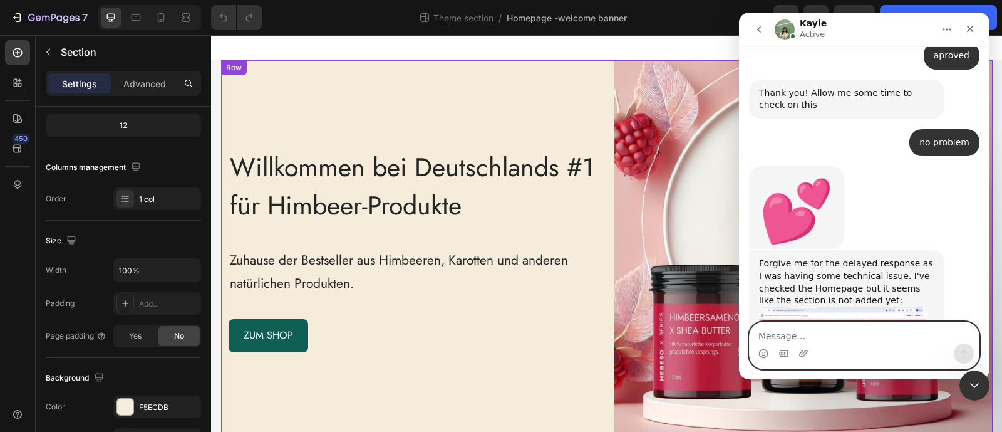
scroll to position [2032, 0]
click at [864, 325] on textarea "Message…" at bounding box center [864, 332] width 229 height 21
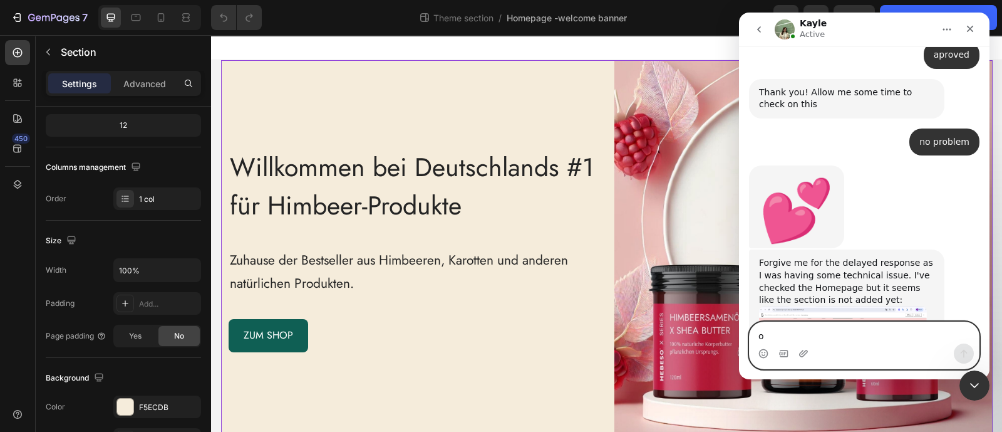
type textarea "ok"
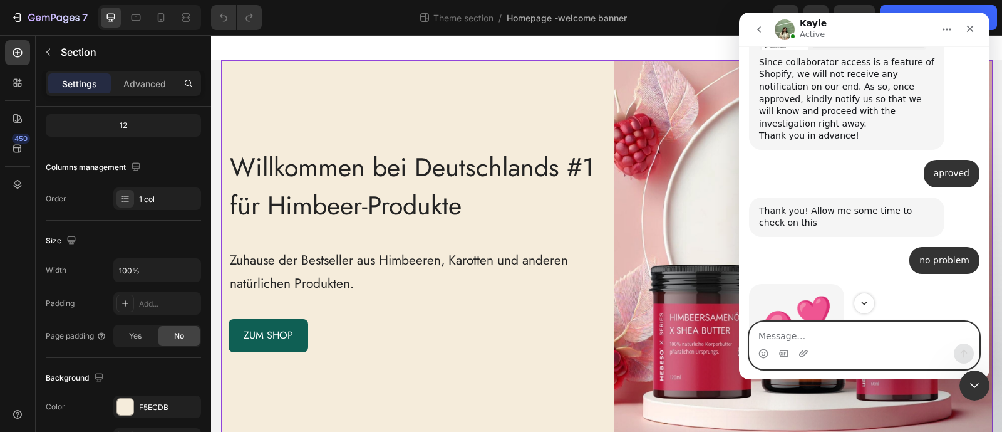
scroll to position [2070, 0]
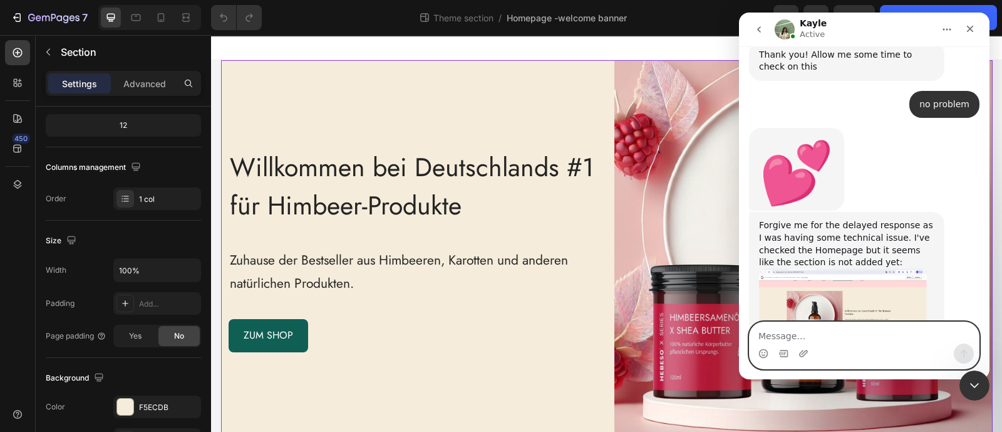
click at [835, 330] on textarea "Message…" at bounding box center [864, 332] width 229 height 21
type textarea "i"
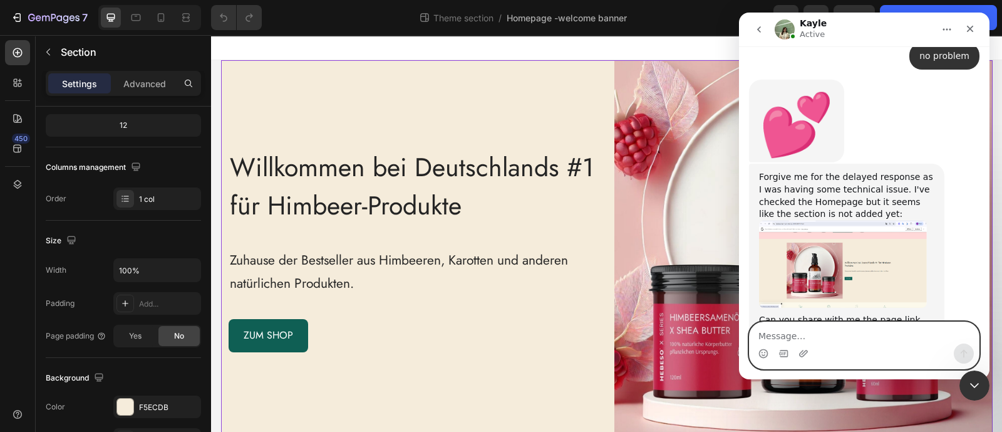
scroll to position [2107, 0]
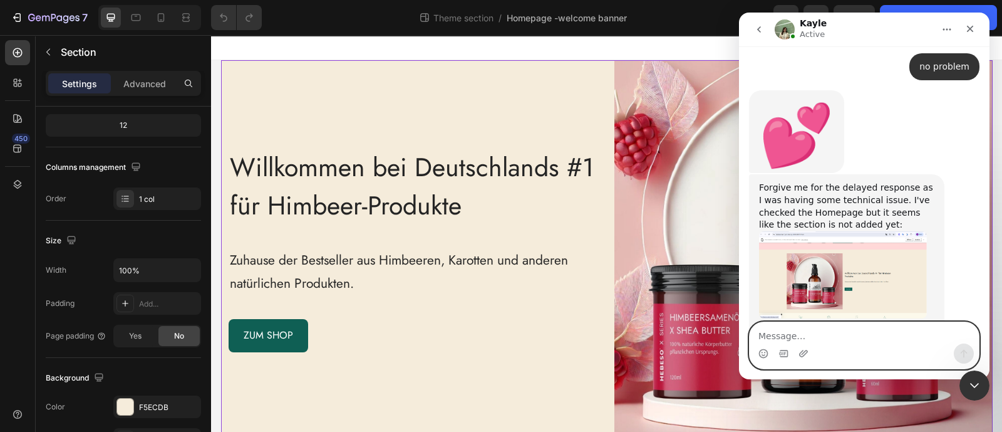
click at [796, 333] on textarea "Message…" at bounding box center [864, 332] width 229 height 21
paste textarea "[URL][DOMAIN_NAME]"
type textarea "[URL][DOMAIN_NAME]"
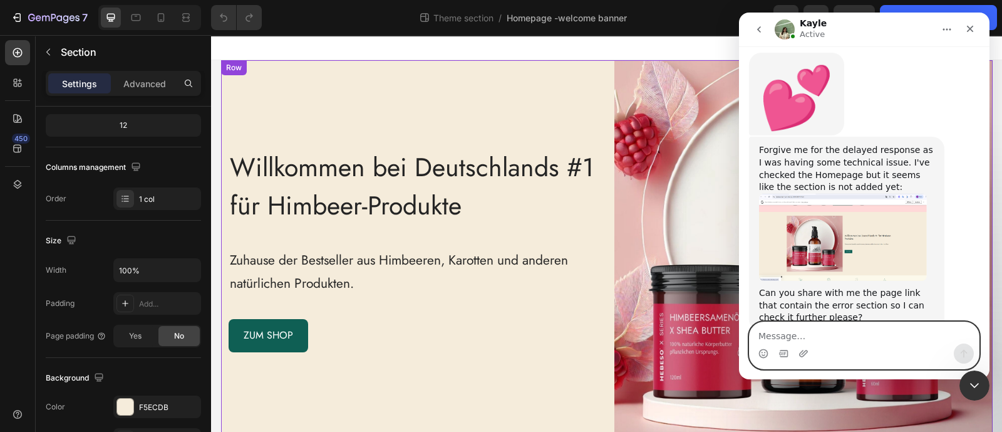
scroll to position [2144, 0]
click at [786, 336] on textarea "Message…" at bounding box center [864, 332] width 229 height 21
paste textarea "Willkommen bei Deutschlands #1 für Himbeer-Produkte"
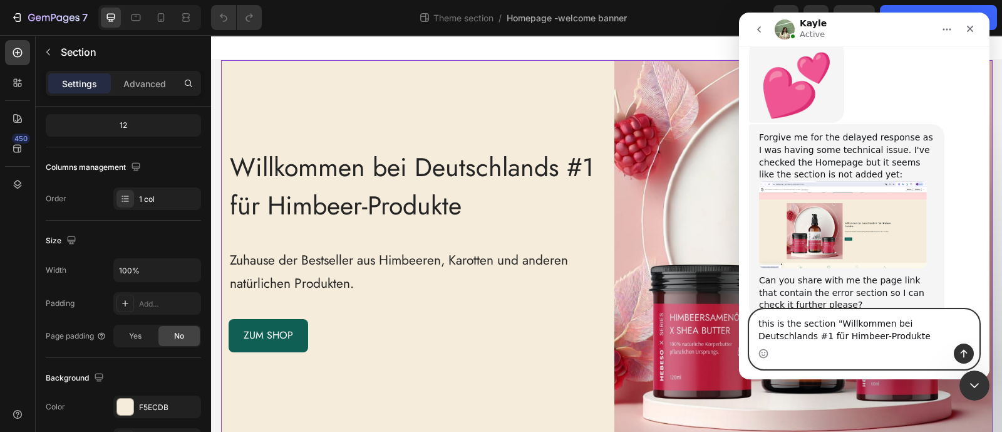
type textarea "this is the section "Willkommen bei Deutschlands #1 für Himbeer-Produkte""
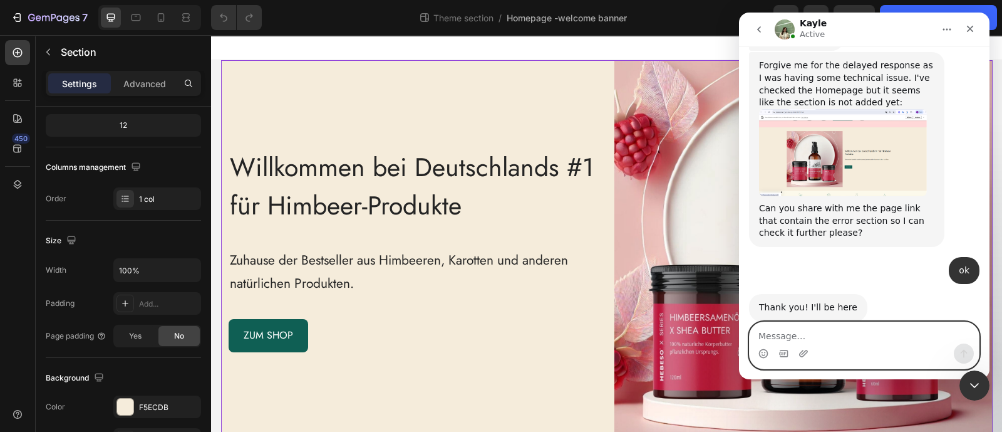
scroll to position [2320, 0]
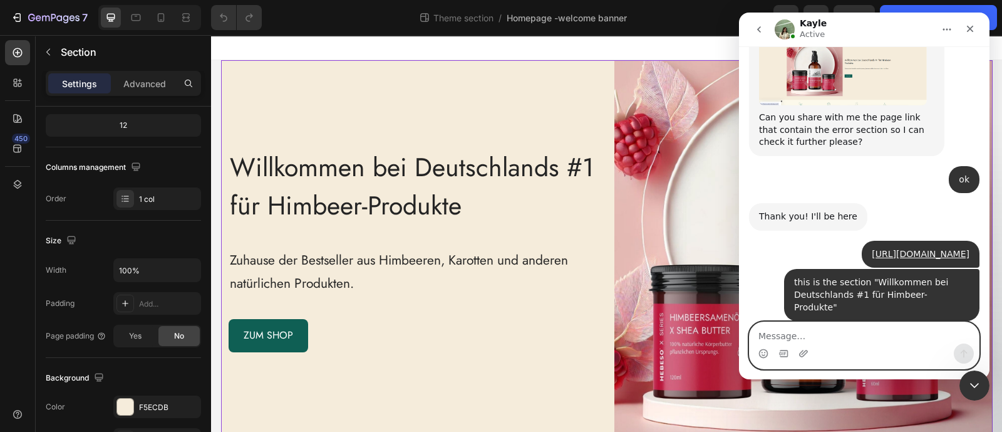
click at [824, 329] on textarea "Message…" at bounding box center [864, 332] width 229 height 21
type textarea "sure"
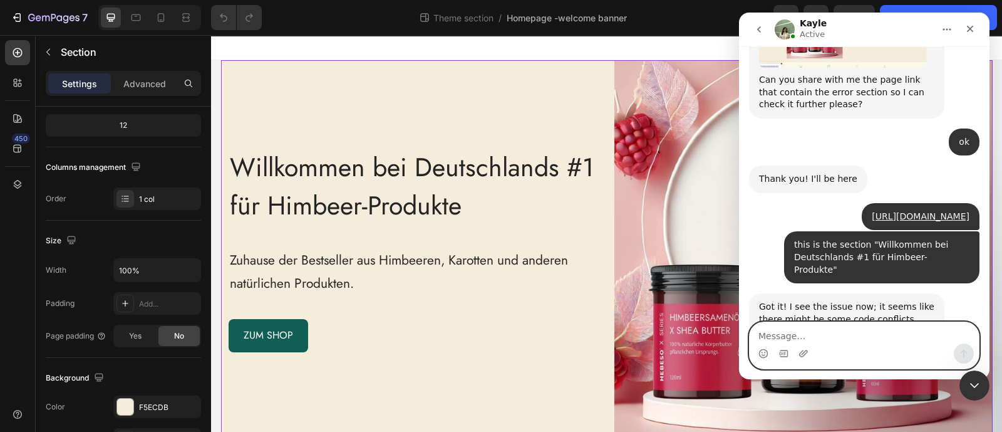
scroll to position [2358, 0]
type textarea "go ahead"
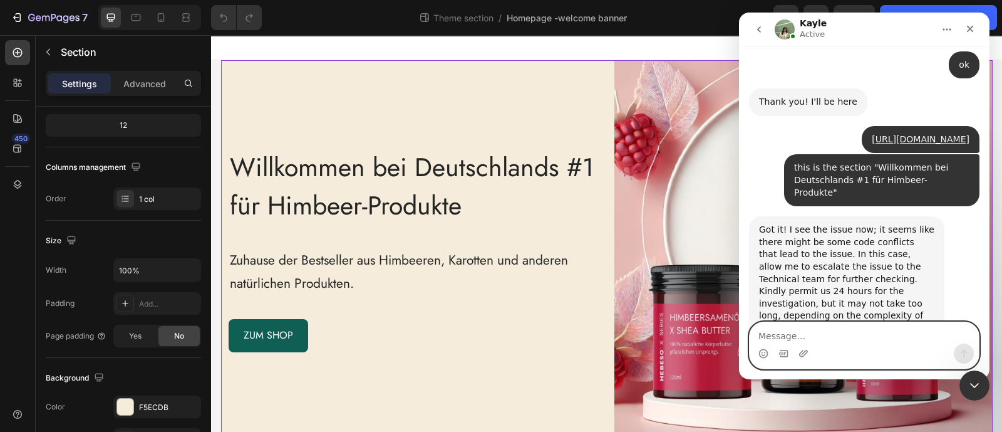
scroll to position [2436, 0]
click at [793, 336] on textarea "Message…" at bounding box center [864, 332] width 229 height 21
type textarea "ok"
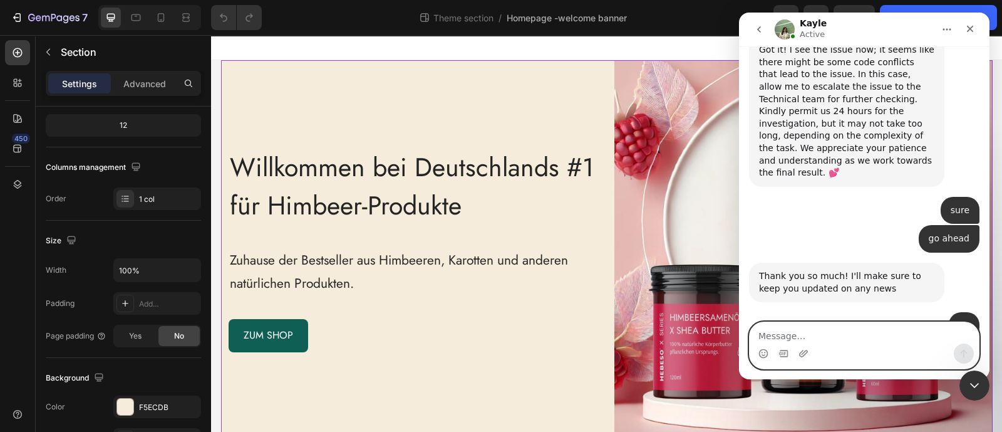
scroll to position [2733, 0]
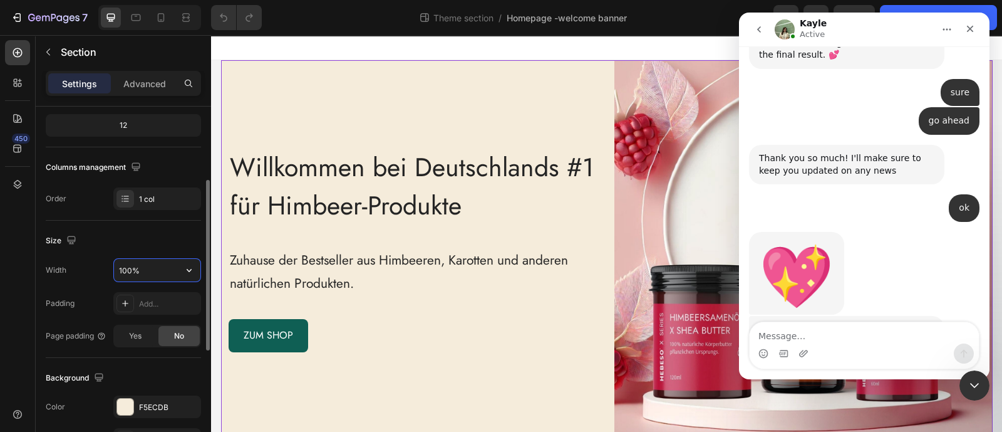
click at [146, 269] on input "100%" at bounding box center [157, 270] width 86 height 23
click at [174, 271] on input "100%" at bounding box center [157, 270] width 86 height 23
click at [187, 270] on icon "button" at bounding box center [189, 270] width 13 height 13
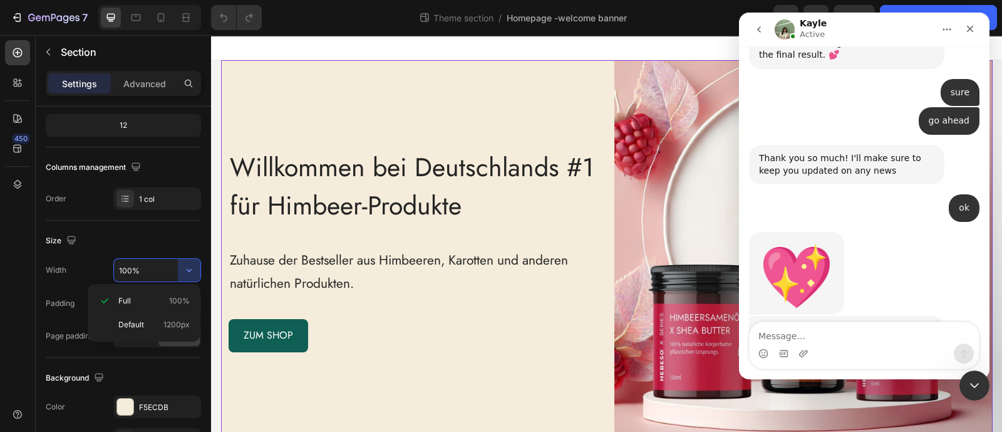
click at [808, 385] on img "Kayle says…" at bounding box center [843, 429] width 168 height 88
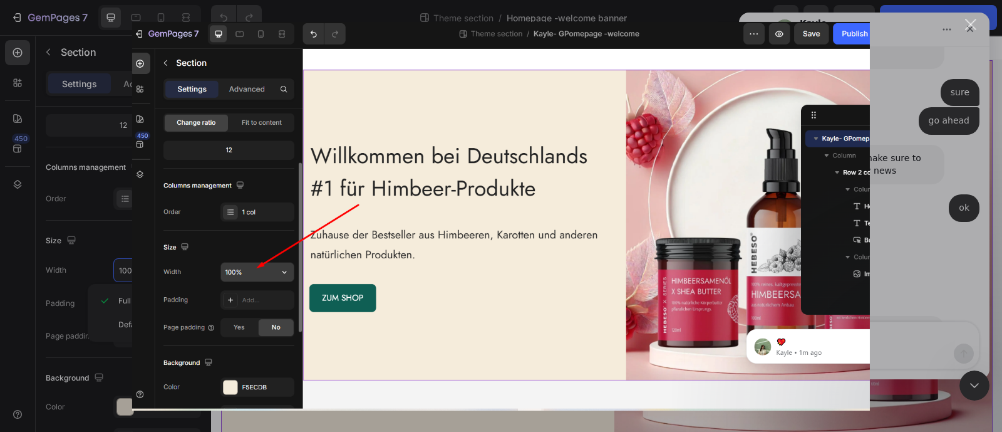
click at [457, 393] on img "Close" at bounding box center [501, 215] width 738 height 388
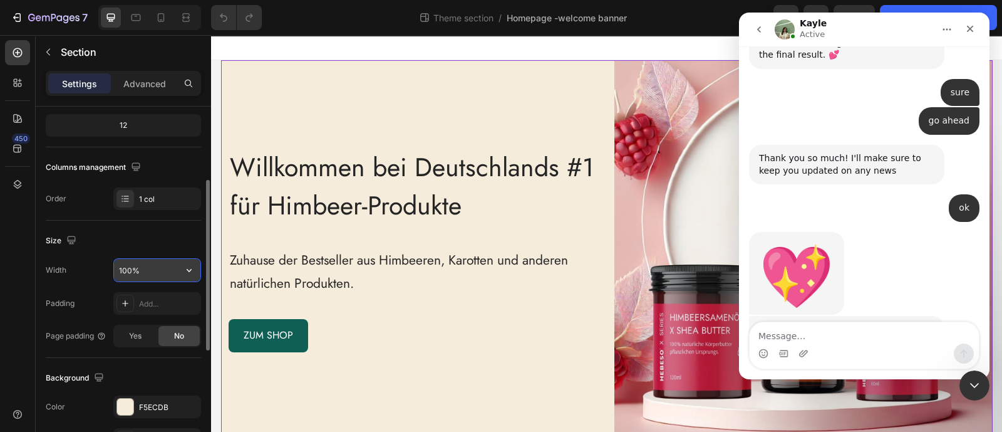
click at [187, 264] on icon "button" at bounding box center [189, 270] width 13 height 13
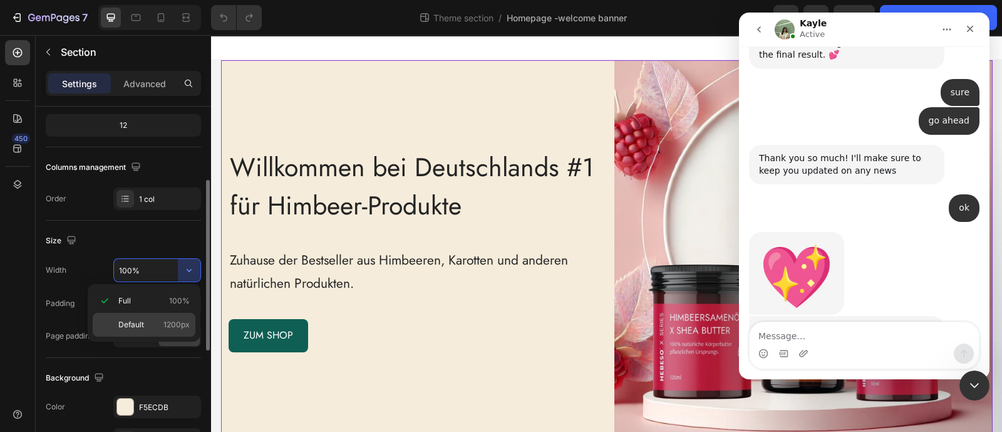
click at [179, 319] on span "1200px" at bounding box center [176, 324] width 26 height 11
type input "1200"
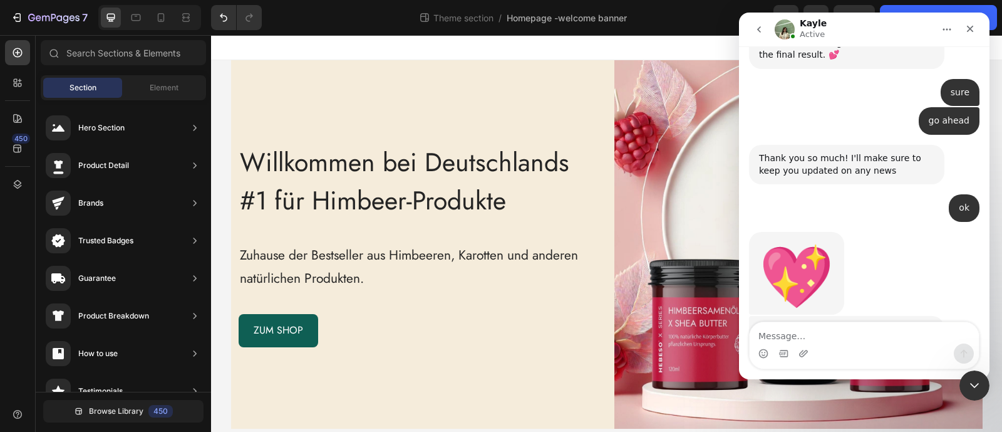
click at [222, 264] on section "Willkommen bei Deutschlands #1 für Himbeer-Produkte Heading Zuhause der Bestsel…" at bounding box center [607, 244] width 772 height 368
click at [222, 263] on section "Willkommen bei Deutschlands #1 für Himbeer-Produkte Heading Zuhause der Bestsel…" at bounding box center [607, 244] width 772 height 368
click at [313, 118] on div "Willkommen bei Deutschlands #1 für Himbeer-Produkte Heading Zuhause der Bestsel…" at bounding box center [415, 244] width 368 height 368
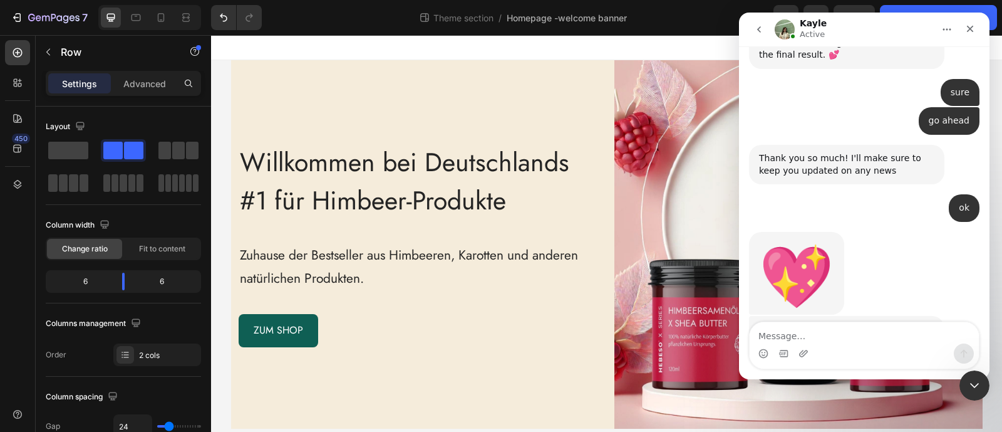
click at [223, 71] on section "Willkommen bei Deutschlands #1 für Himbeer-Produkte Heading Zuhause der Bestsel…" at bounding box center [607, 244] width 772 height 368
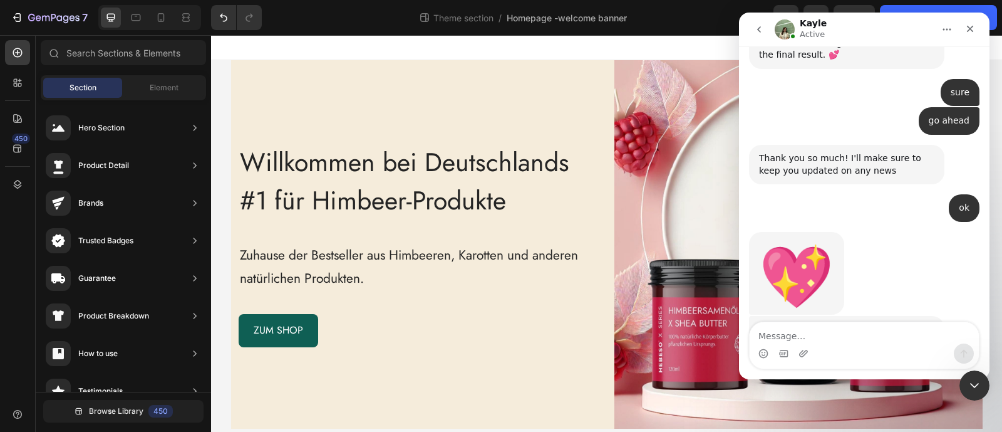
click at [223, 71] on section "Willkommen bei Deutschlands #1 für Himbeer-Produkte Heading Zuhause der Bestsel…" at bounding box center [607, 244] width 772 height 368
click at [961, 29] on div "Close" at bounding box center [970, 29] width 23 height 23
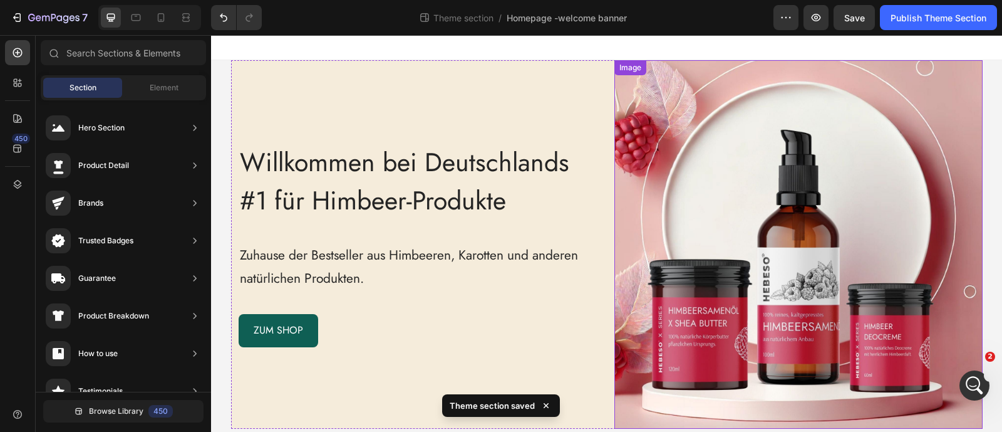
click at [907, 88] on img at bounding box center [799, 244] width 368 height 368
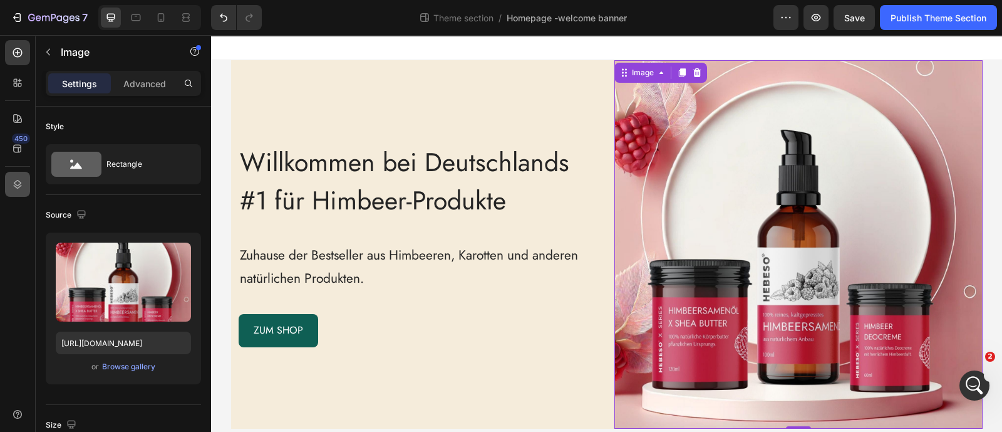
click at [16, 180] on icon at bounding box center [17, 184] width 13 height 13
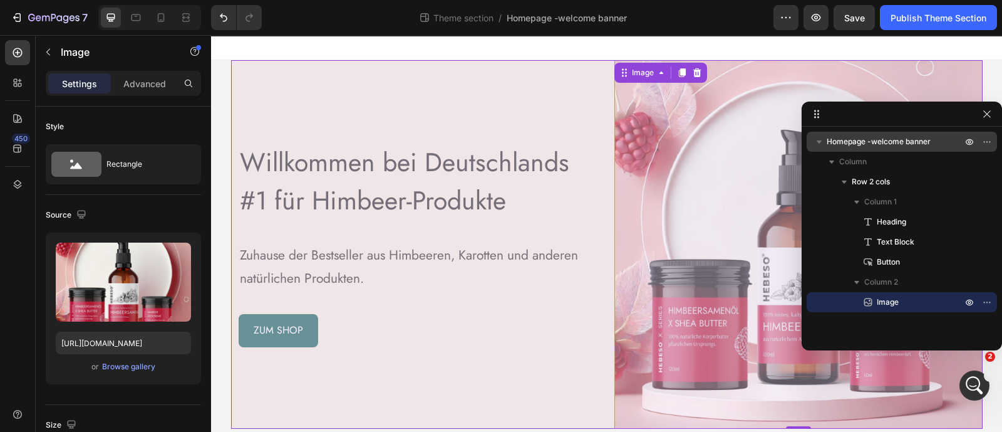
click at [887, 140] on span "Homepage -welcome banner" at bounding box center [879, 141] width 104 height 13
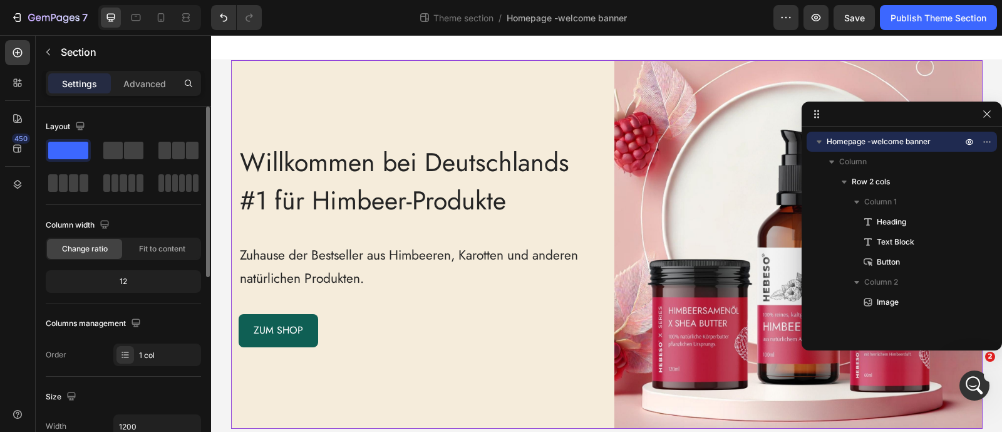
click at [151, 71] on div "Settings Advanced" at bounding box center [123, 83] width 155 height 25
click at [148, 81] on p "Advanced" at bounding box center [144, 83] width 43 height 13
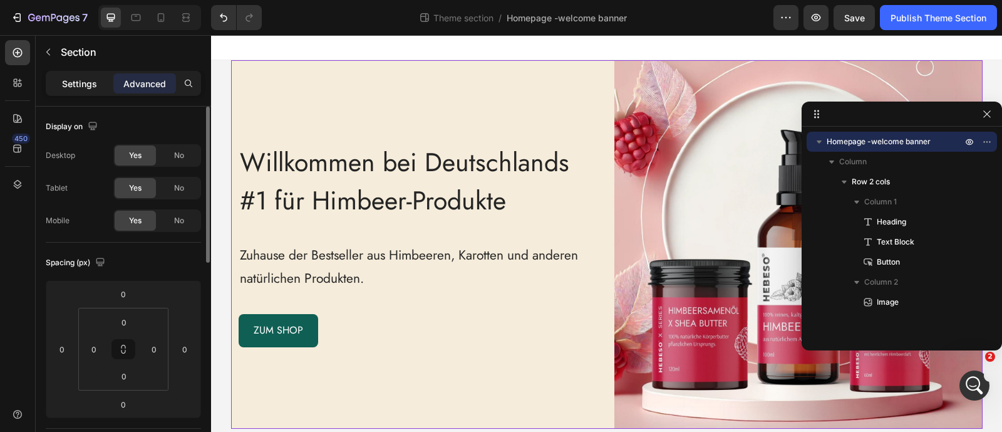
click at [88, 77] on p "Settings" at bounding box center [79, 83] width 35 height 13
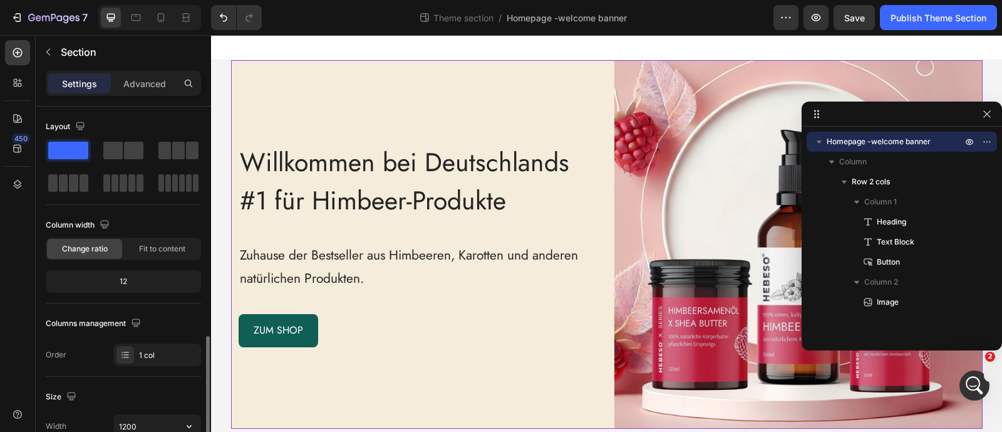
scroll to position [156, 0]
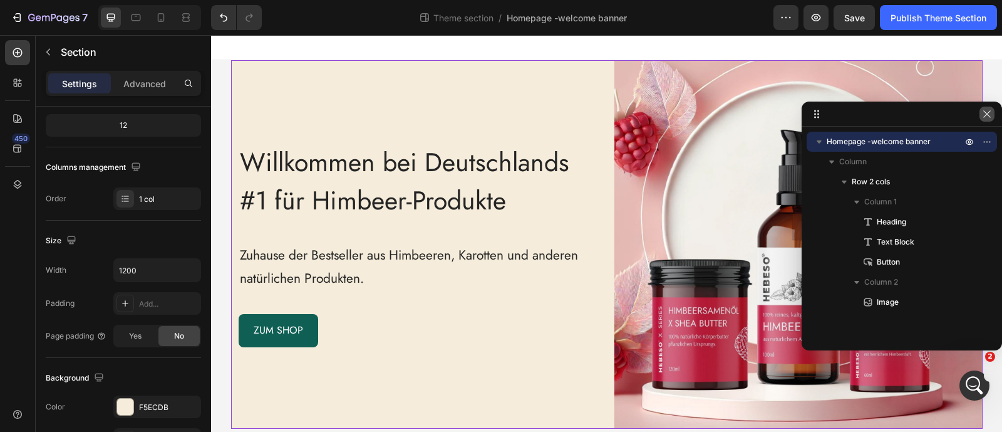
drag, startPoint x: 989, startPoint y: 111, endPoint x: 768, endPoint y: 167, distance: 228.1
click at [989, 111] on icon "button" at bounding box center [987, 114] width 10 height 10
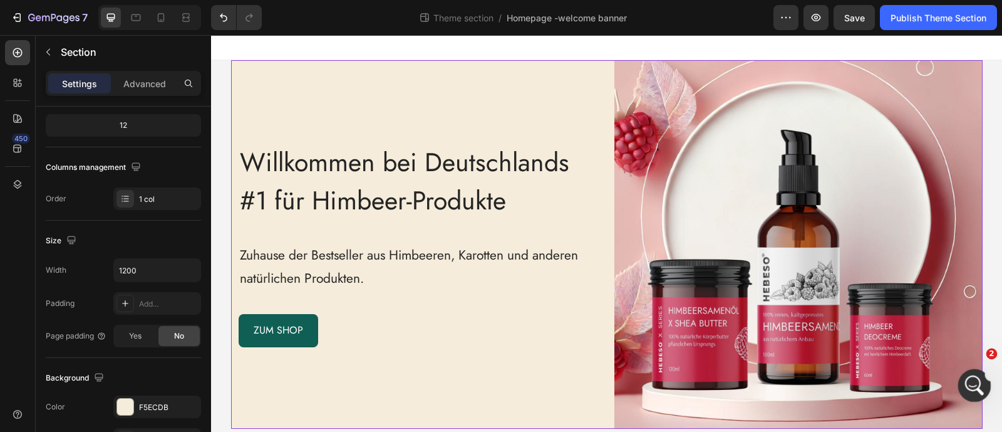
click at [977, 380] on icon "Open Intercom Messenger" at bounding box center [973, 383] width 21 height 21
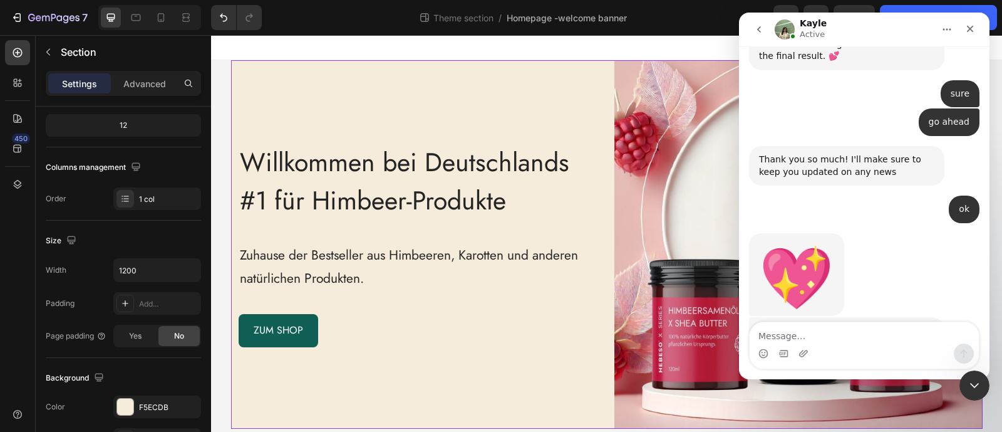
scroll to position [2733, 0]
click at [809, 345] on div "Intercom messenger" at bounding box center [864, 353] width 229 height 20
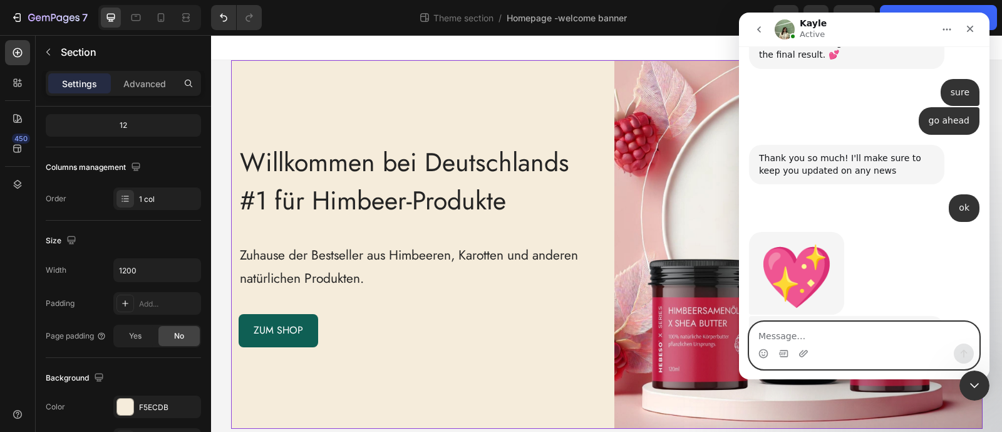
click at [802, 327] on textarea "Message…" at bounding box center [864, 332] width 229 height 21
type textarea "you mean change it to 1200"
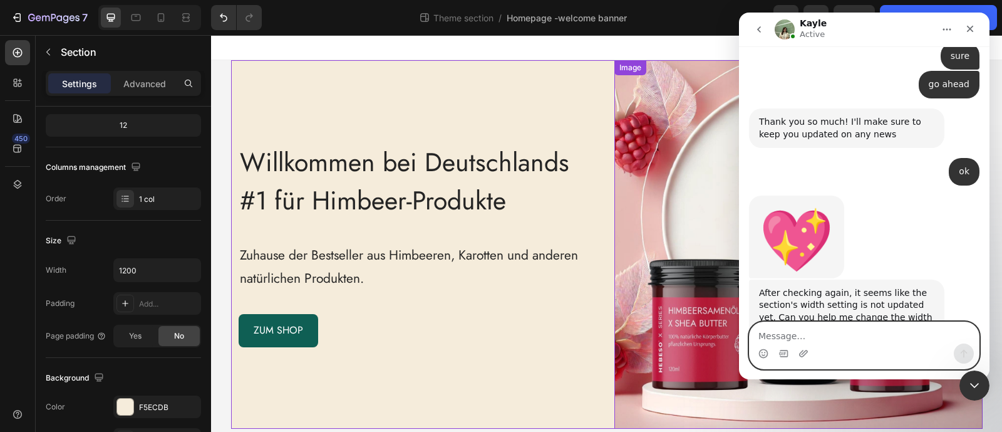
scroll to position [2769, 0]
click at [807, 353] on icon "Upload attachment" at bounding box center [804, 353] width 10 height 10
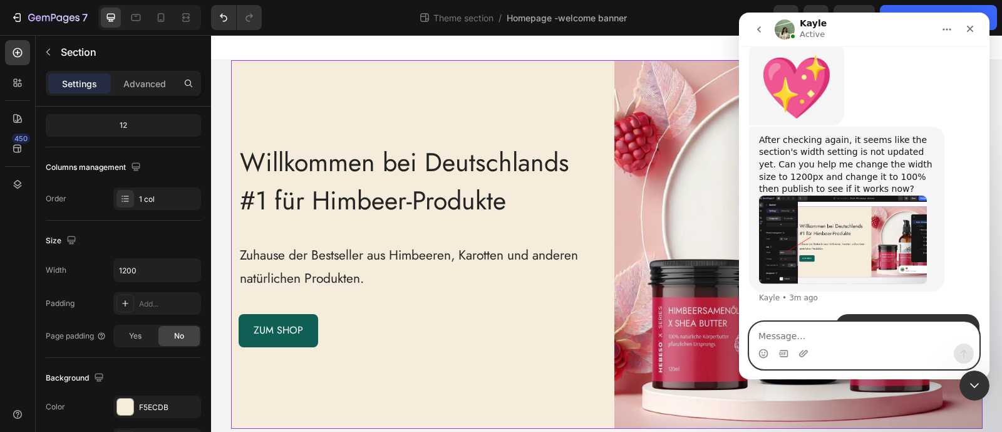
scroll to position [2944, 0]
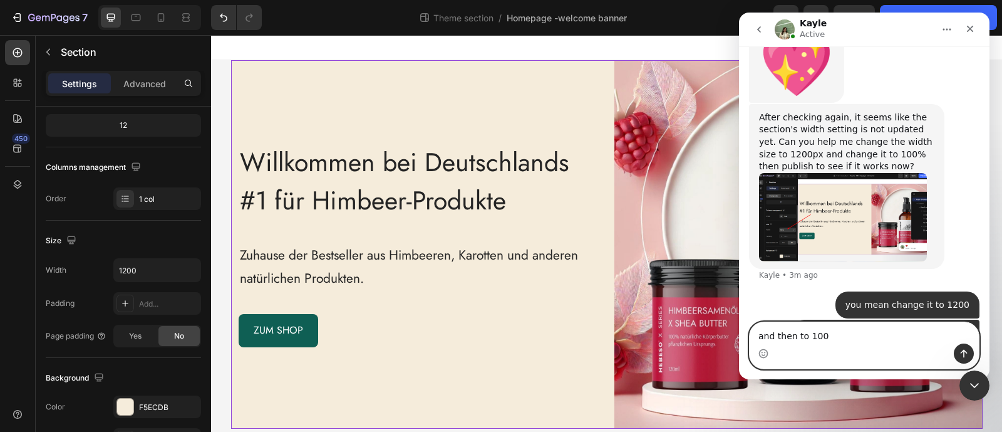
type textarea "and then to 100%"
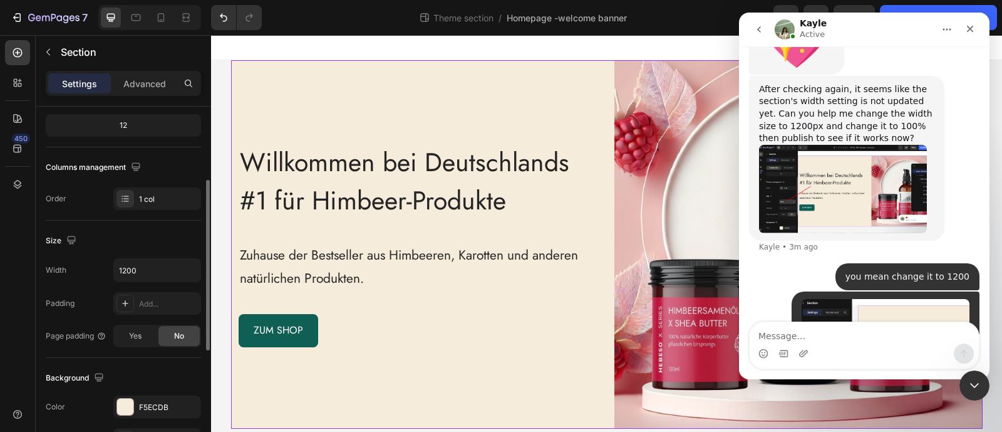
click at [126, 239] on div "Size" at bounding box center [123, 241] width 155 height 20
click at [316, 48] on div at bounding box center [606, 47] width 791 height 25
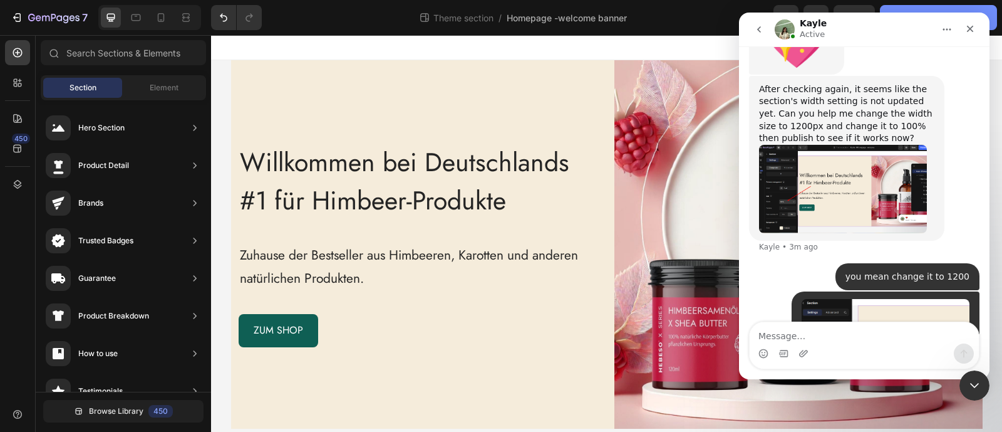
click at [919, 7] on button "Publish Theme Section" at bounding box center [938, 17] width 117 height 25
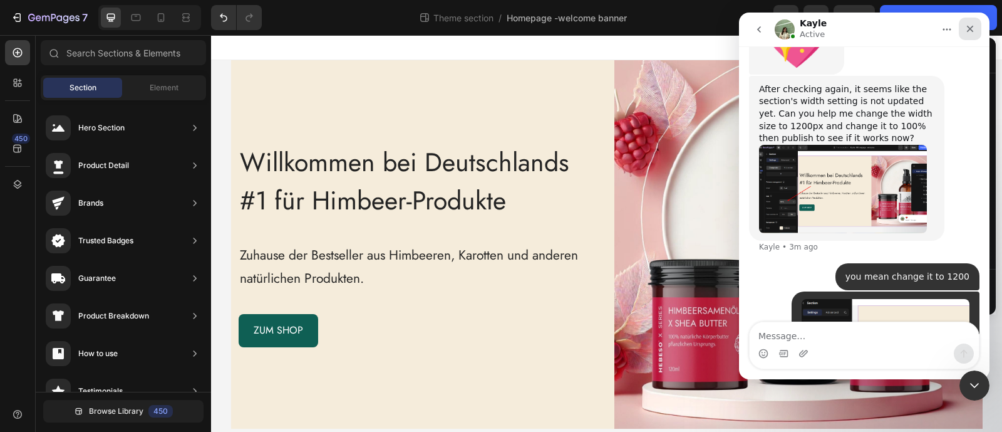
click at [975, 31] on icon "Close" at bounding box center [970, 29] width 10 height 10
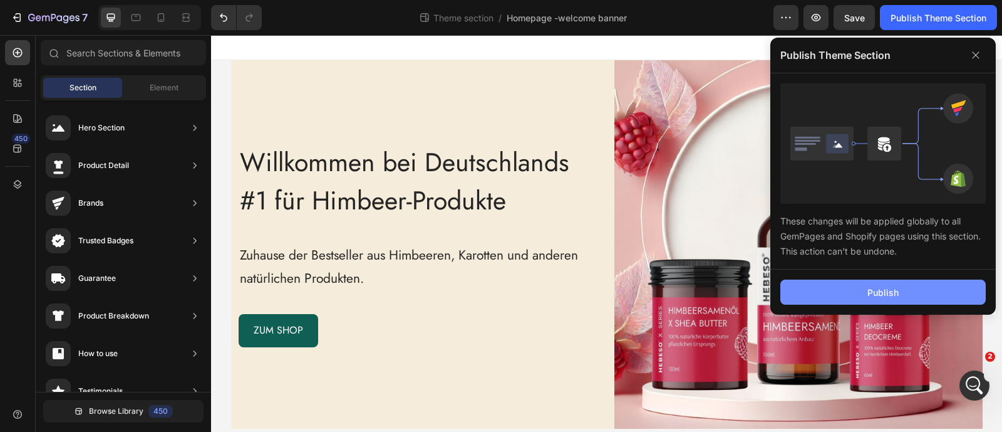
click at [921, 298] on button "Publish" at bounding box center [883, 291] width 205 height 25
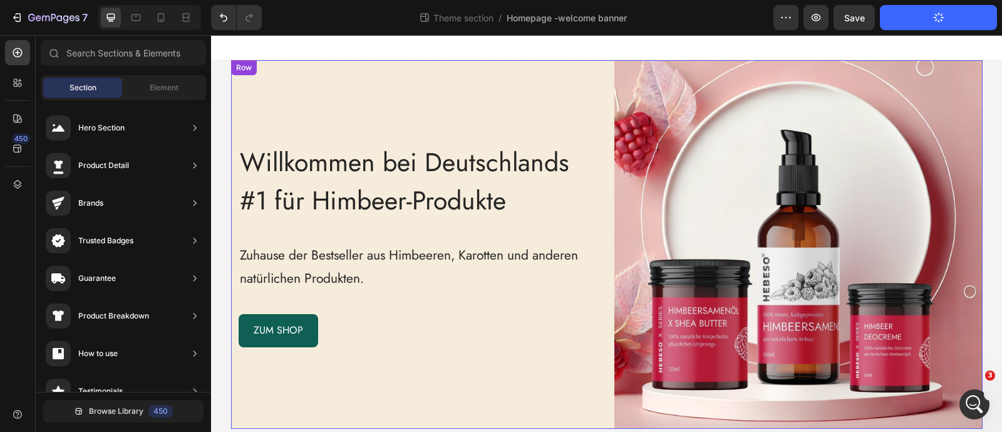
click at [407, 94] on div "Willkommen bei Deutschlands #1 für Himbeer-Produkte Heading Zuhause der Bestsel…" at bounding box center [415, 244] width 368 height 368
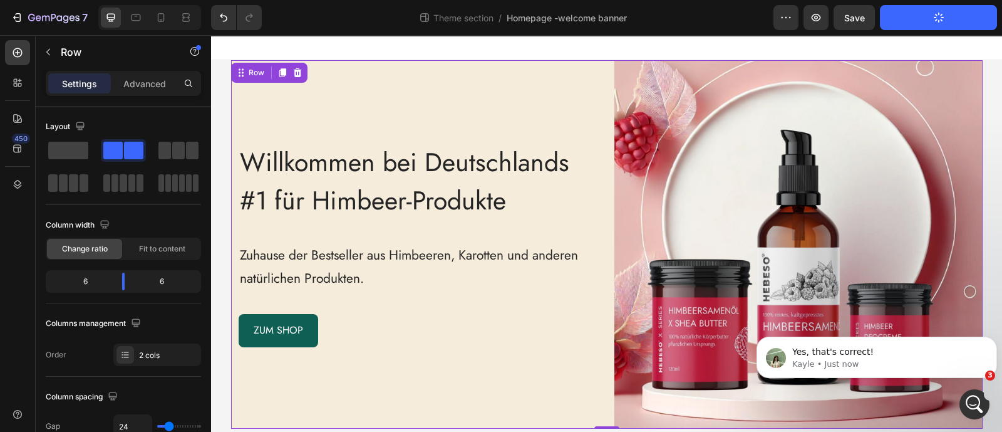
scroll to position [3010, 0]
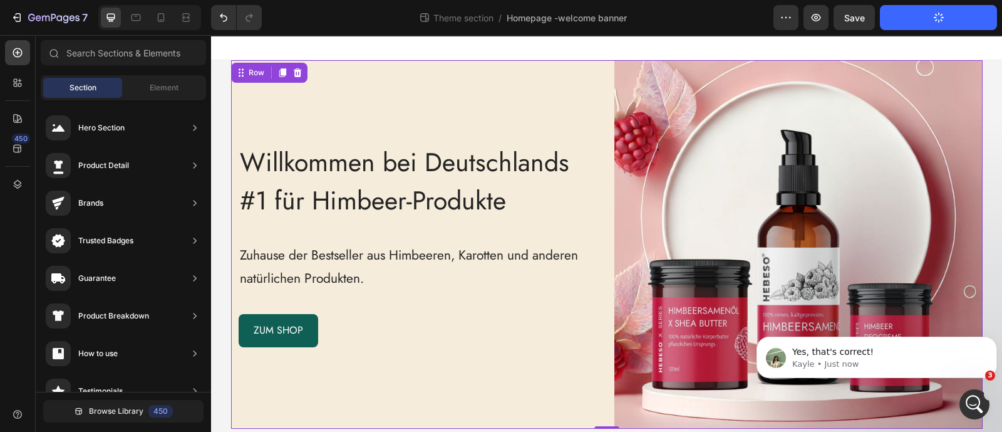
click at [216, 103] on div "Willkommen bei Deutschlands #1 für Himbeer-Produkte Heading Zuhause der Bestsel…" at bounding box center [606, 244] width 791 height 368
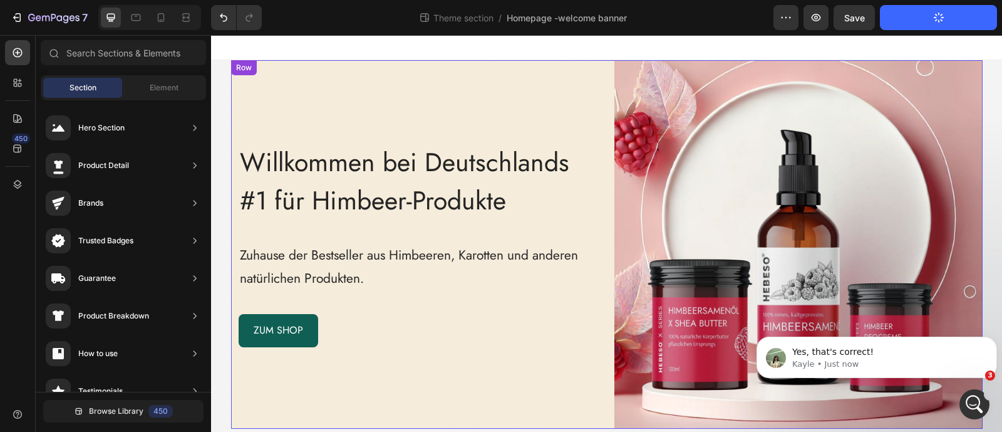
click at [257, 84] on div "Willkommen bei Deutschlands #1 für Himbeer-Produkte Heading Zuhause der Bestsel…" at bounding box center [415, 244] width 368 height 368
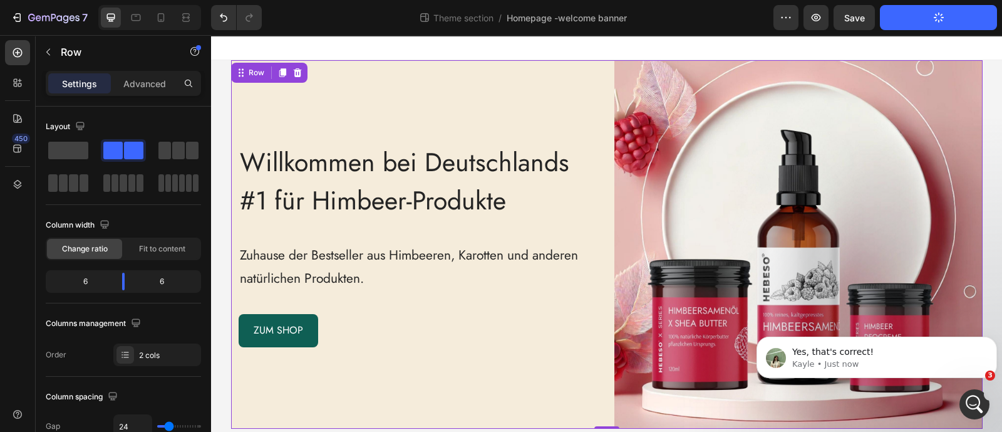
click at [219, 90] on div "Willkommen bei Deutschlands #1 für Himbeer-Produkte Heading Zuhause der Bestsel…" at bounding box center [606, 244] width 791 height 368
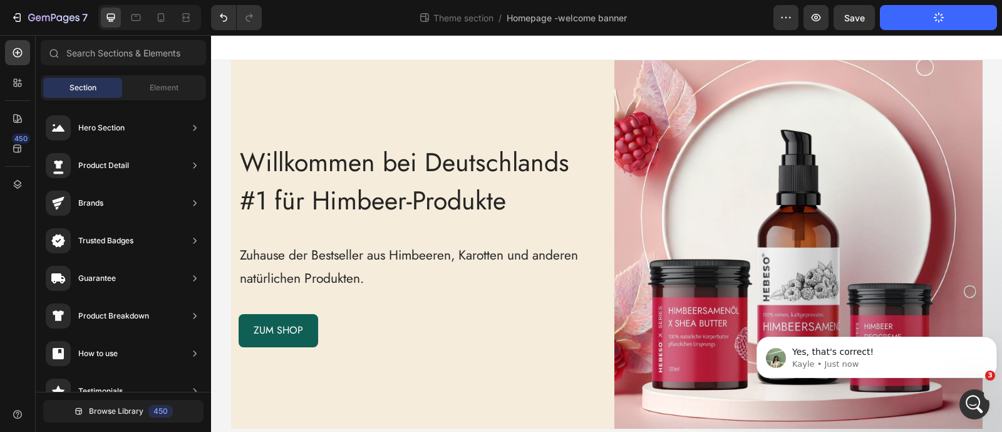
click at [232, 91] on div "Willkommen bei Deutschlands #1 für Himbeer-Produkte Heading Zuhause der Bestsel…" at bounding box center [415, 244] width 368 height 368
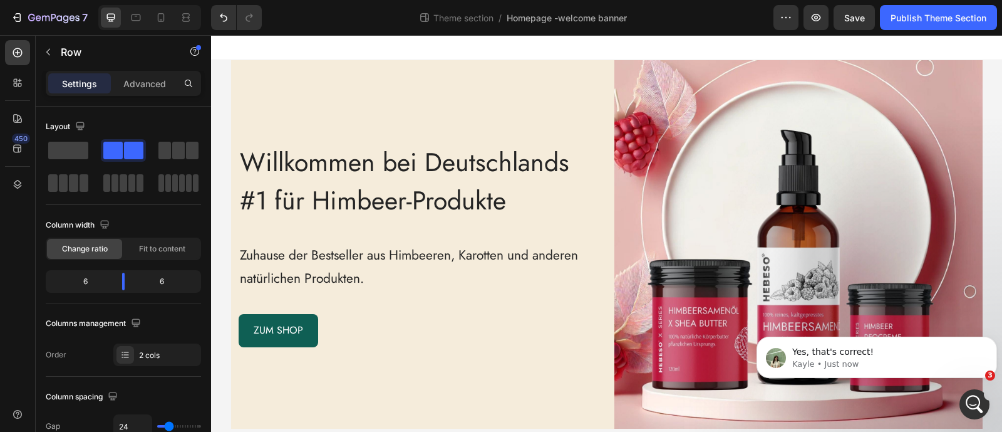
click at [219, 92] on div "Willkommen bei Deutschlands #1 für Himbeer-Produkte Heading Zuhause der Bestsel…" at bounding box center [606, 244] width 791 height 368
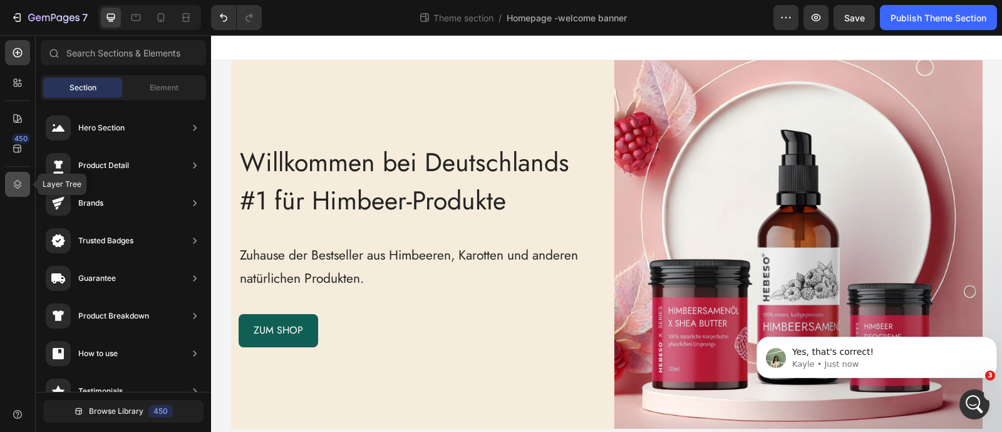
click at [8, 177] on div at bounding box center [17, 184] width 25 height 25
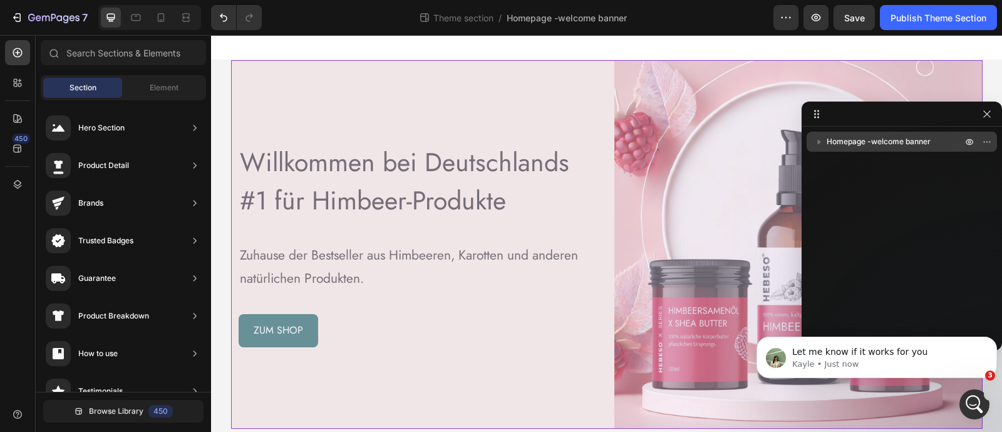
click at [854, 142] on span "Homepage -welcome banner" at bounding box center [879, 141] width 104 height 13
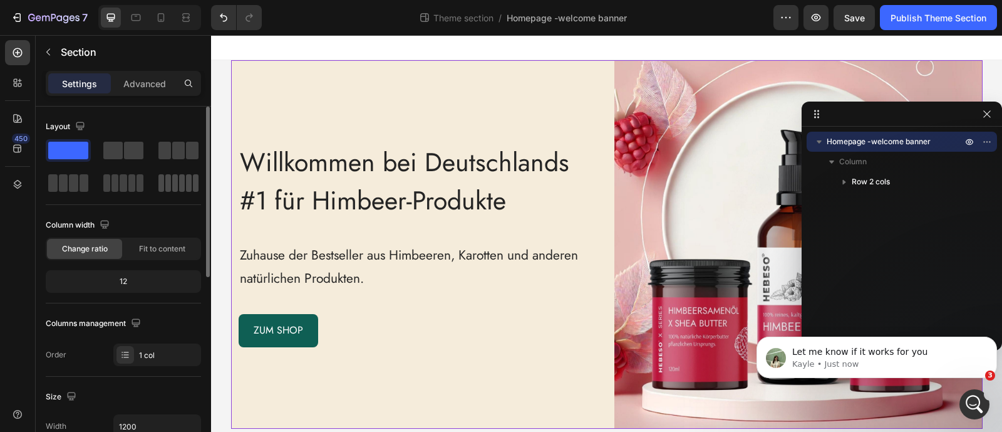
scroll to position [156, 0]
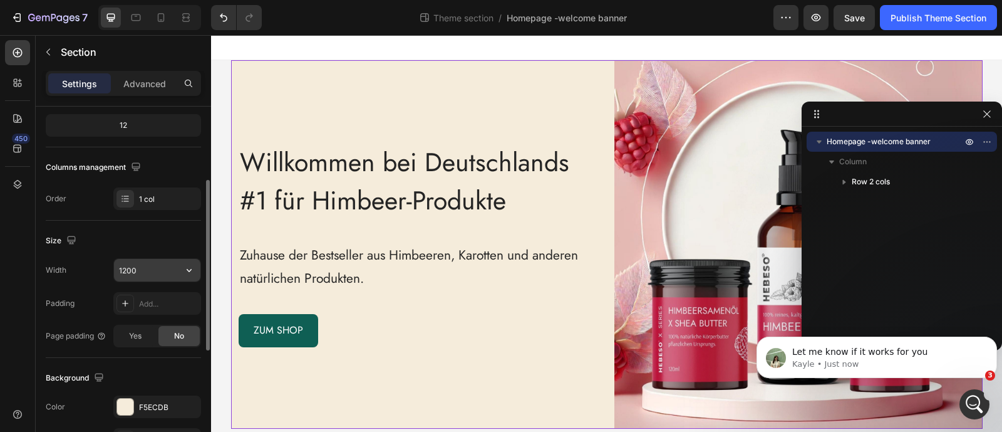
click at [141, 266] on input "1200" at bounding box center [157, 270] width 86 height 23
click at [196, 264] on button "button" at bounding box center [189, 270] width 23 height 23
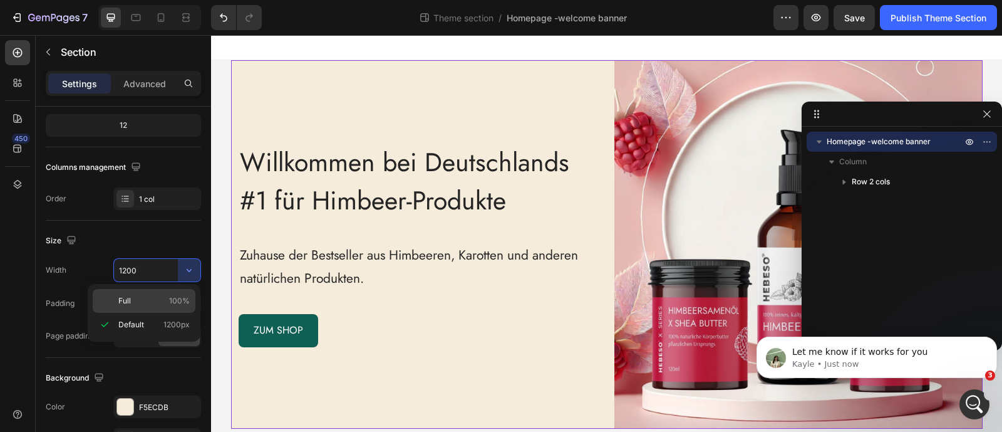
click at [175, 298] on span "100%" at bounding box center [179, 300] width 21 height 11
type input "100%"
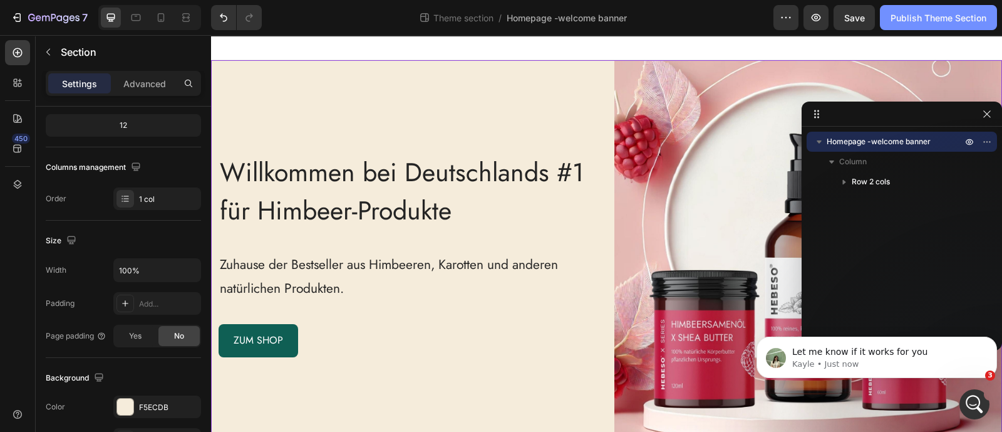
click at [909, 14] on div "Publish Theme Section" at bounding box center [939, 17] width 96 height 13
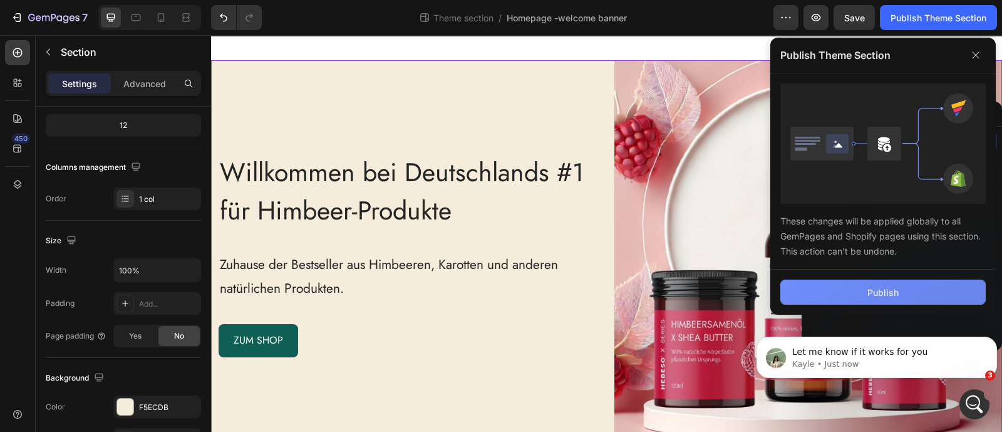
click at [898, 289] on div "Publish" at bounding box center [883, 292] width 31 height 13
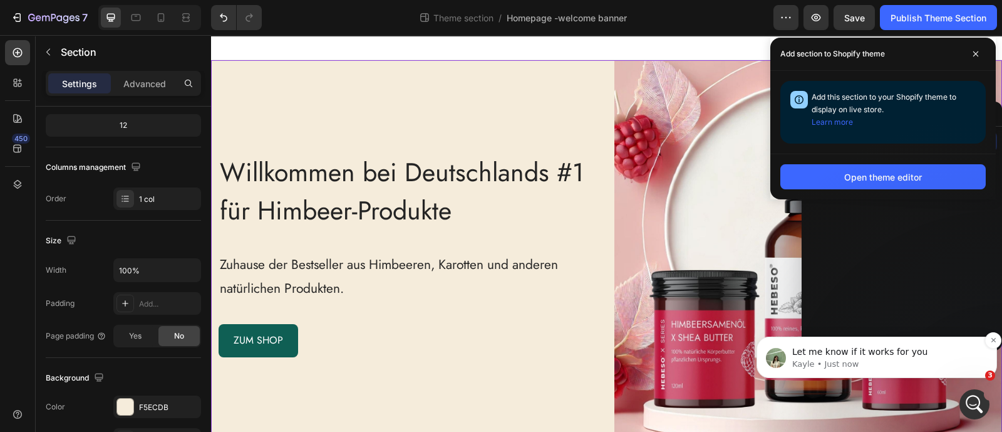
click at [828, 356] on p "Let me know if it works for you" at bounding box center [886, 352] width 189 height 13
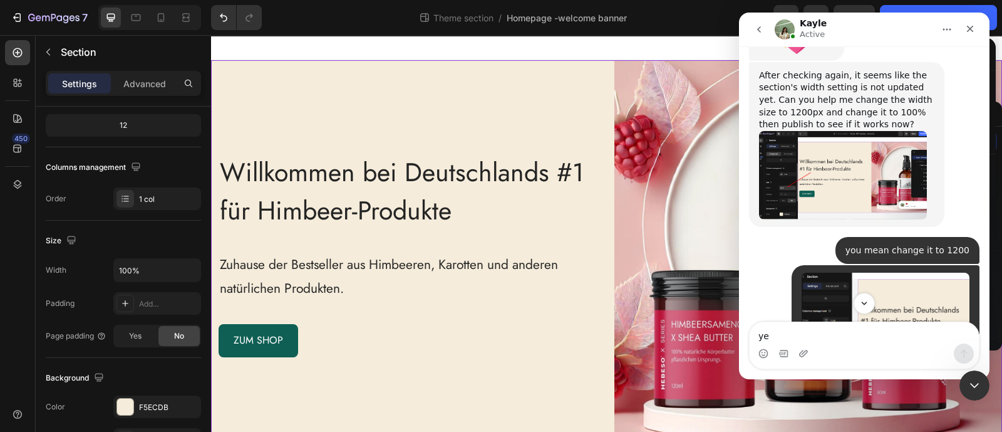
scroll to position [3011, 0]
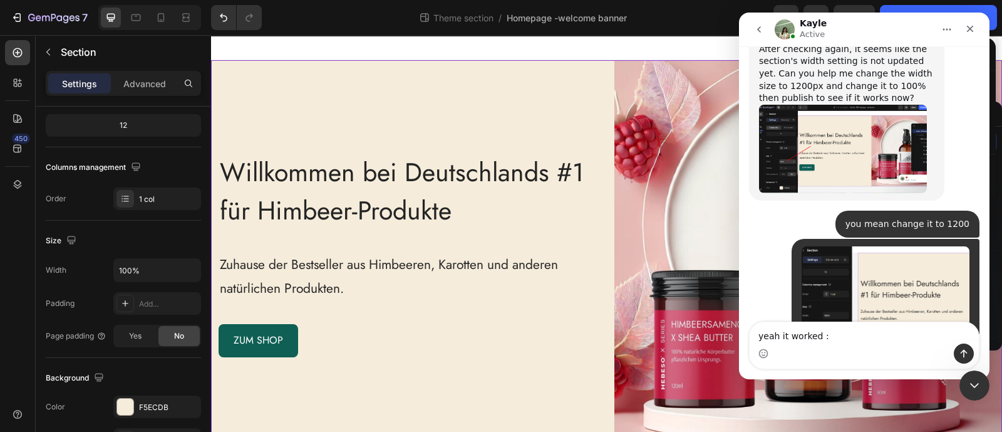
type textarea "yeah it worked :)"
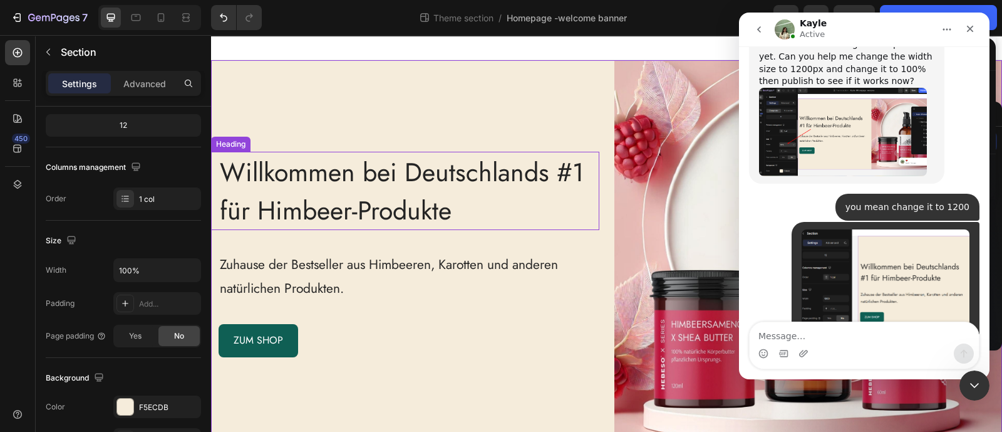
click at [298, 175] on span "Willkommen bei Deutschlands #1 für Himbeer-Produkte" at bounding box center [402, 190] width 364 height 75
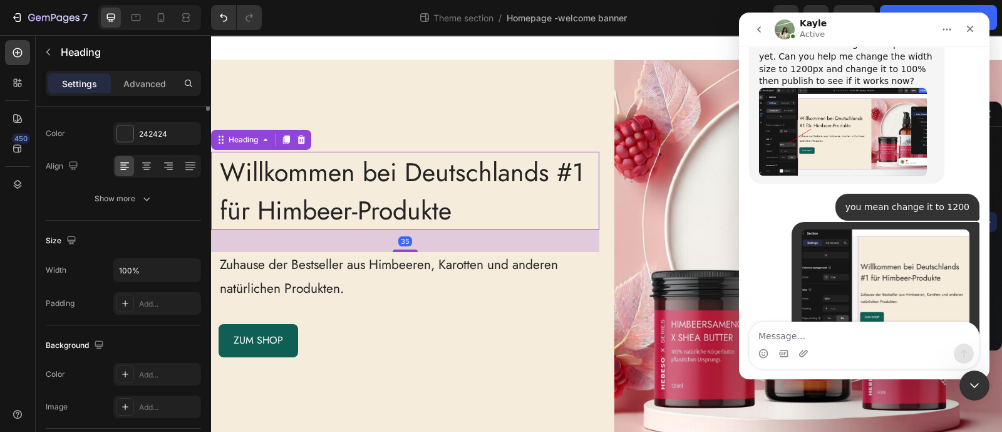
scroll to position [0, 0]
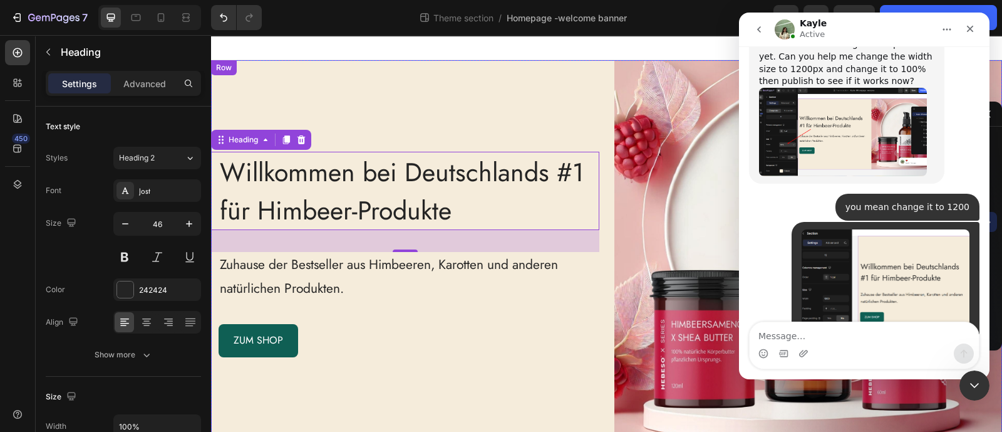
click at [386, 302] on div "Willkommen bei Deutschlands #1 für Himbeer-Produkte Heading 35 Zuhause der Best…" at bounding box center [405, 254] width 388 height 388
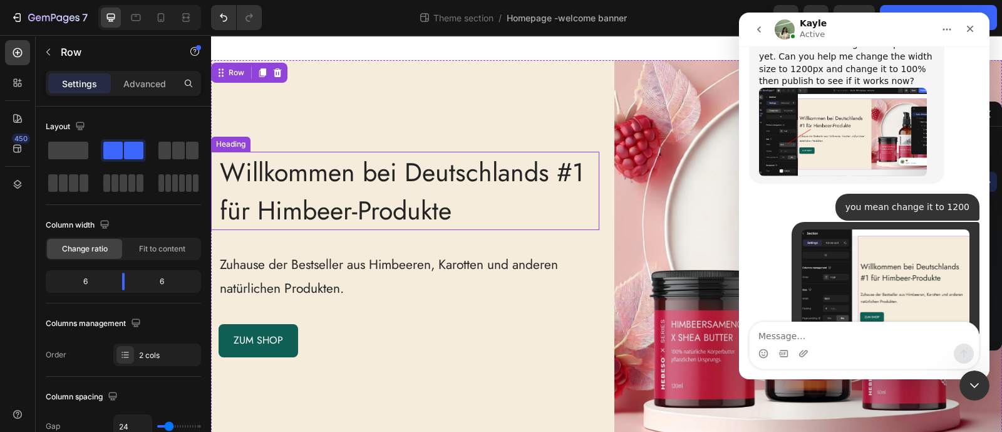
click at [389, 194] on span "Willkommen bei Deutschlands #1 für Himbeer-Produkte" at bounding box center [402, 190] width 364 height 75
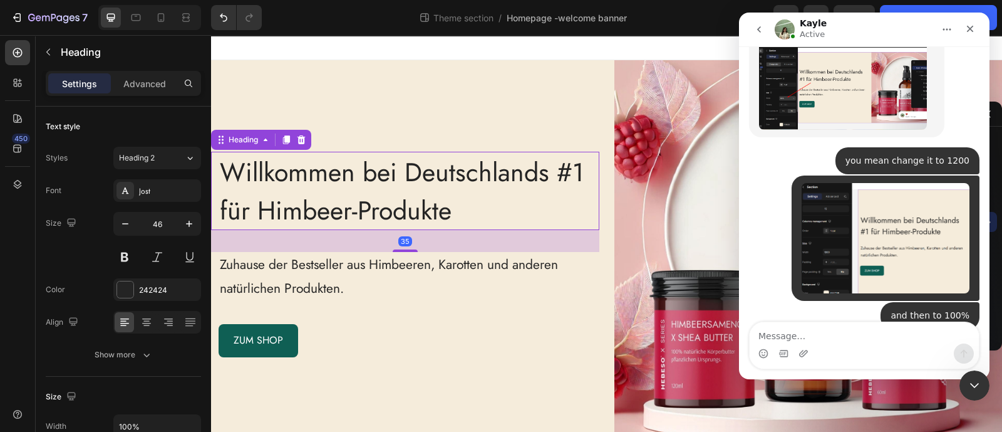
scroll to position [3076, 0]
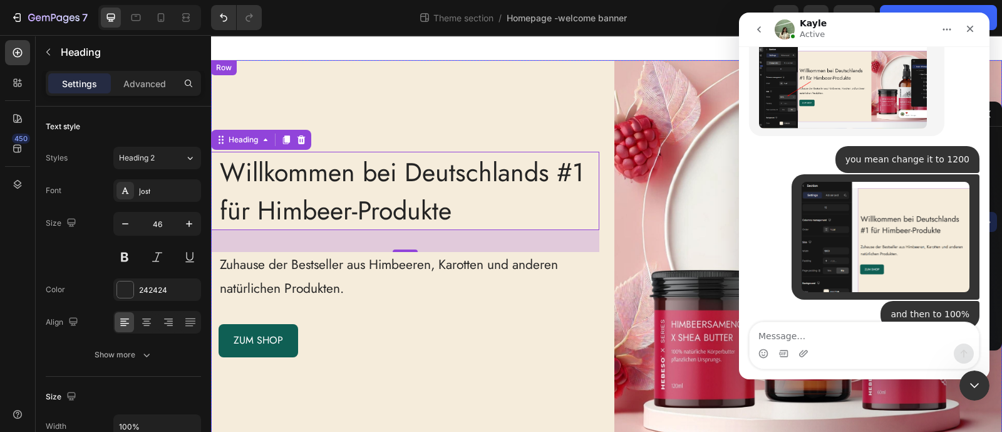
click at [417, 404] on div "Willkommen bei Deutschlands #1 für Himbeer-Produkte Heading 35 Zuhause der Best…" at bounding box center [405, 254] width 388 height 388
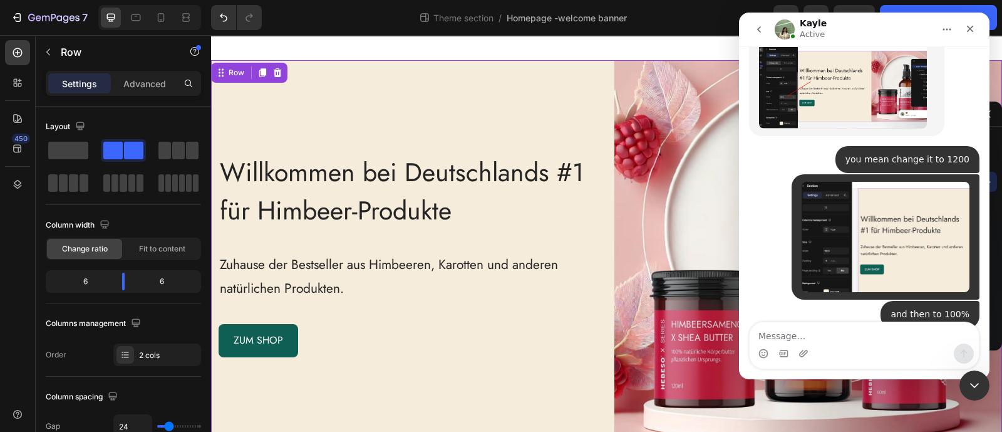
scroll to position [3065, 0]
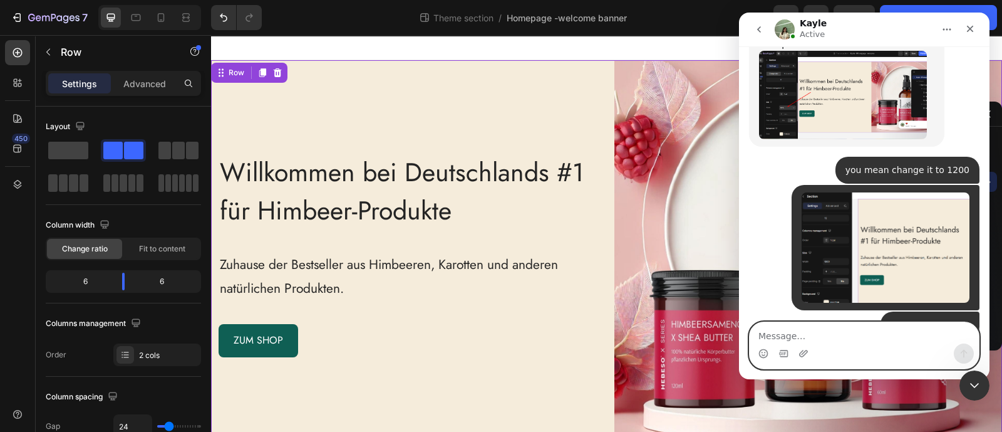
click at [773, 338] on textarea "Message…" at bounding box center [864, 332] width 229 height 21
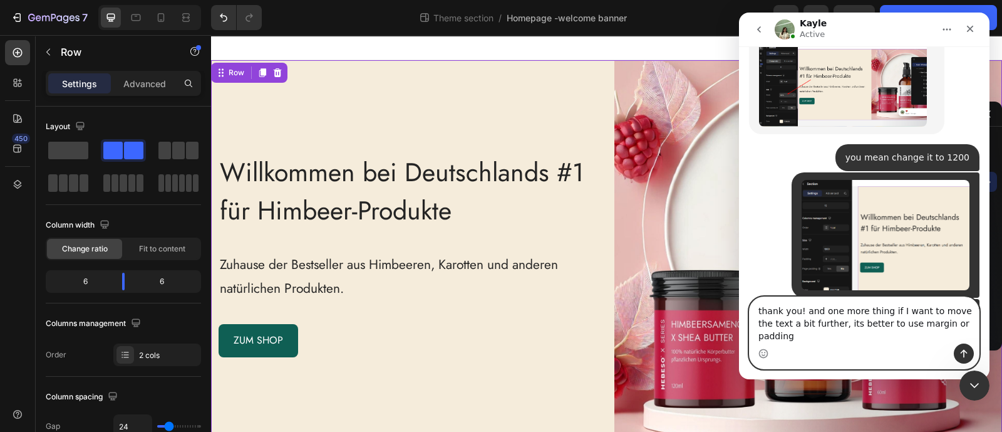
type textarea "thank you! and one more thing if I want to move the text a bit further, its bet…"
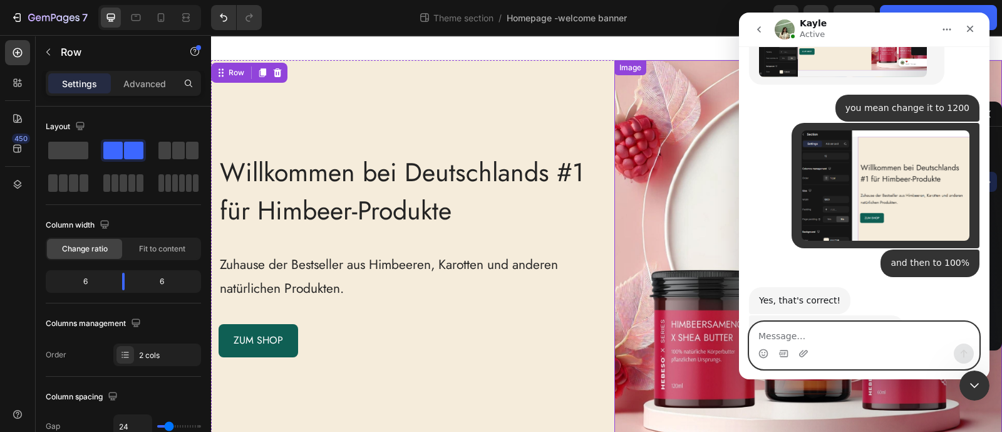
scroll to position [3177, 0]
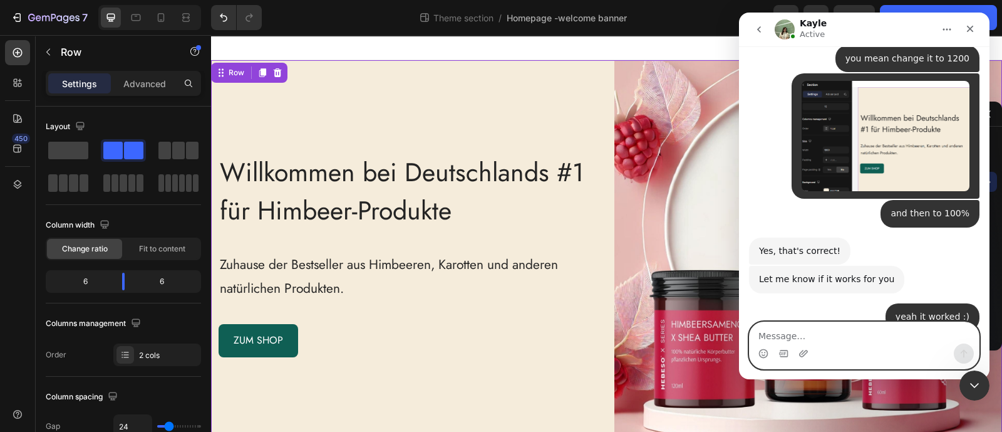
click at [816, 331] on textarea "Message…" at bounding box center [864, 332] width 229 height 21
type textarea "ok thank you for your help!"
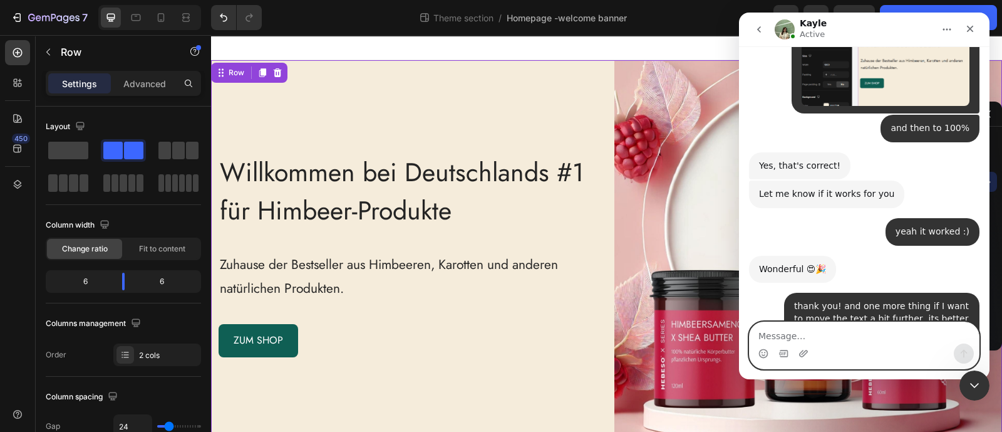
scroll to position [3264, 0]
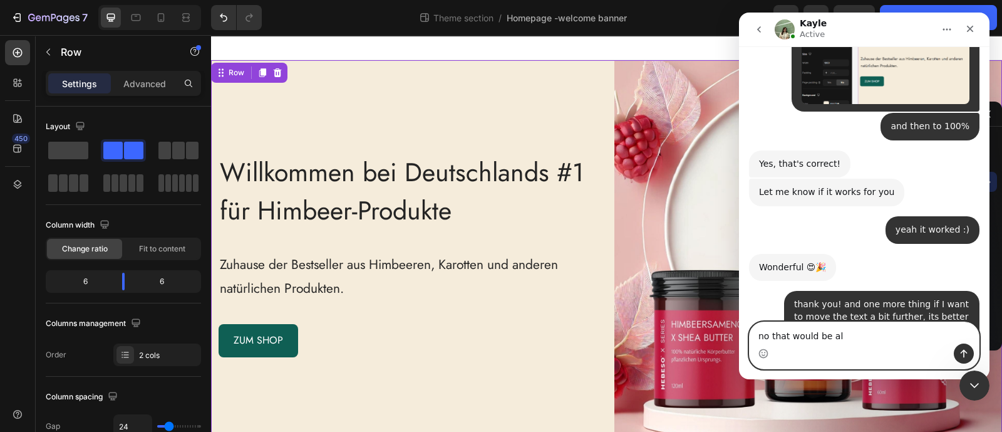
type textarea "no that would be all"
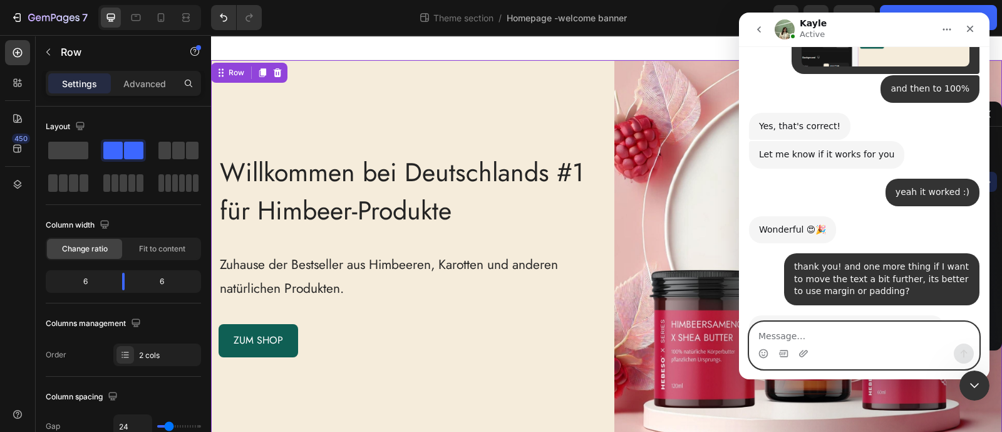
scroll to position [3301, 0]
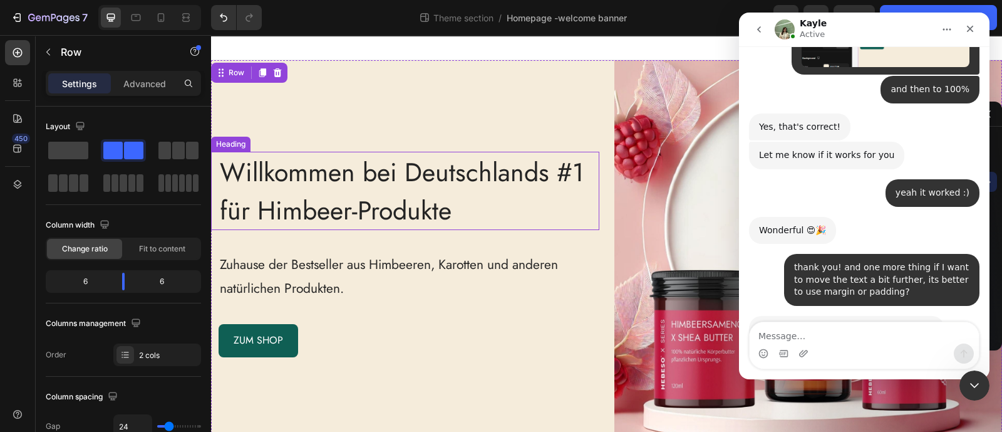
click at [363, 193] on span "Willkommen bei Deutschlands #1 für Himbeer-Produkte" at bounding box center [402, 190] width 364 height 75
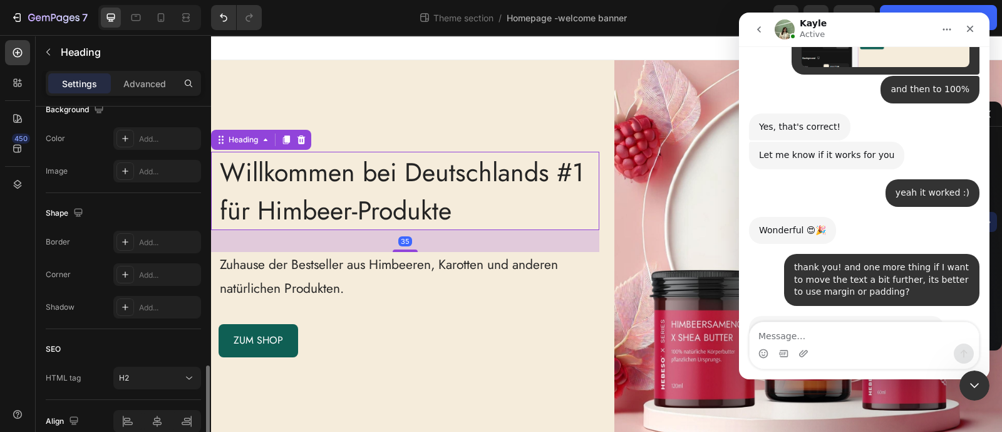
scroll to position [450, 0]
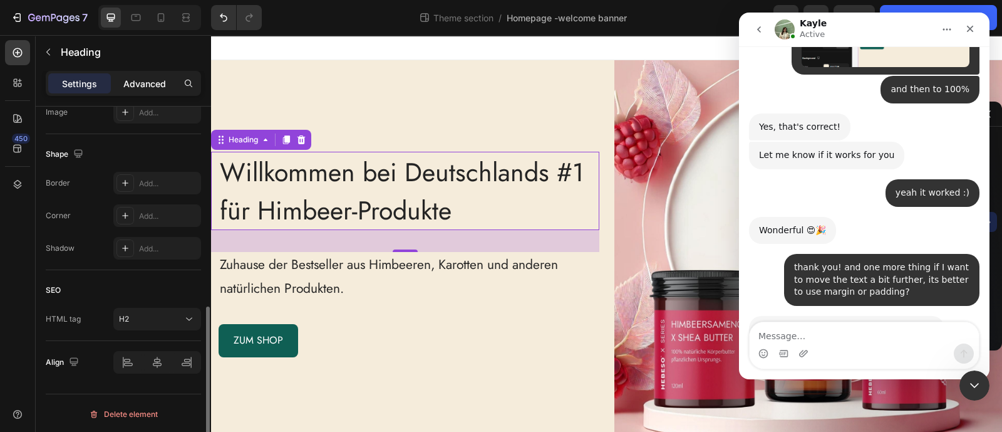
click at [141, 79] on p "Advanced" at bounding box center [144, 83] width 43 height 13
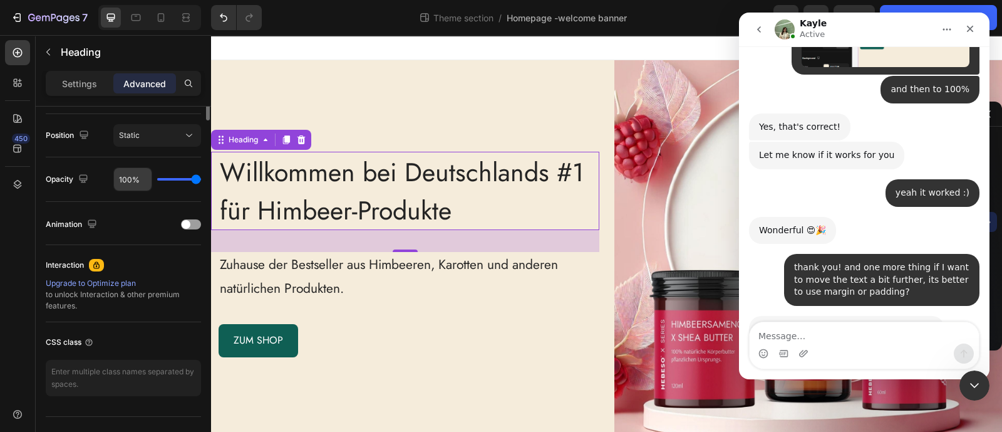
scroll to position [137, 0]
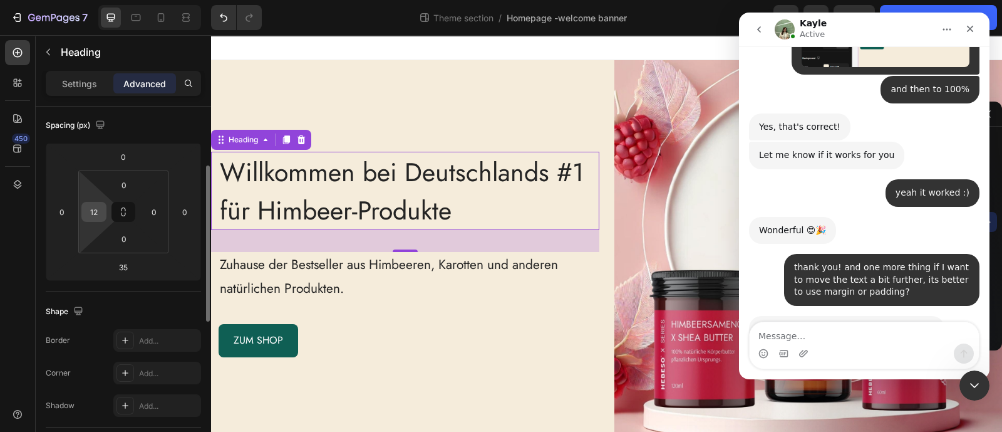
click at [95, 211] on input "12" at bounding box center [94, 211] width 19 height 19
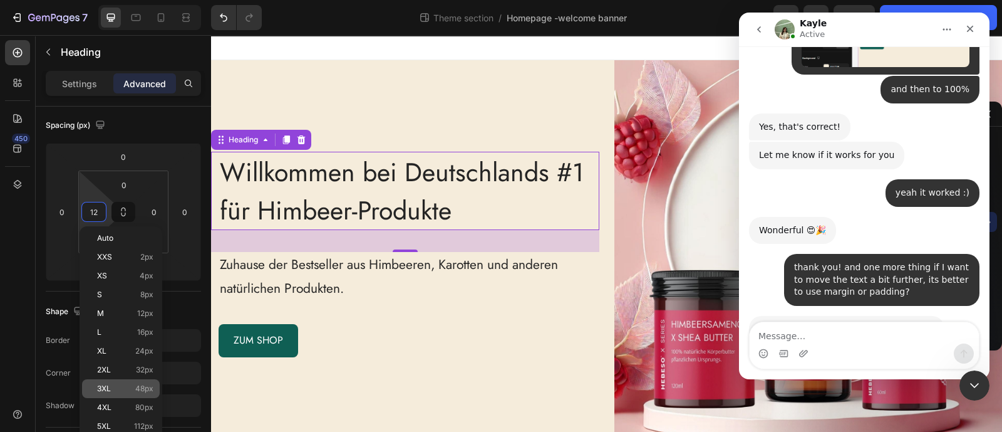
click at [118, 392] on p "3XL 48px" at bounding box center [125, 388] width 56 height 9
type input "48"
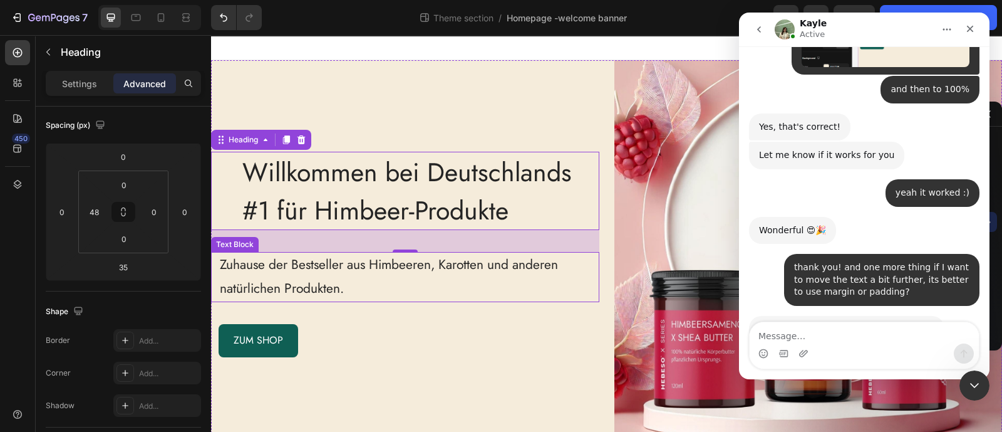
click at [238, 257] on p "Zuhause der Bestseller aus Himbeeren, Karotten und anderen natürlichen Produkte…" at bounding box center [409, 277] width 378 height 48
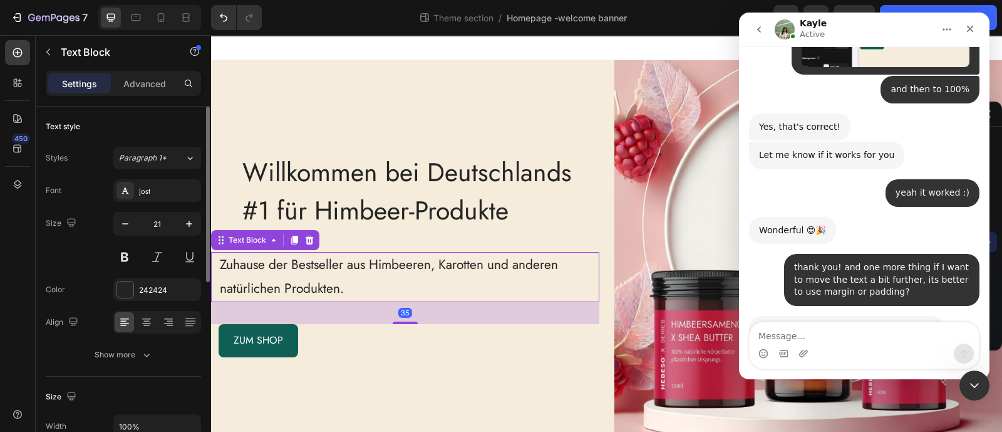
scroll to position [380, 0]
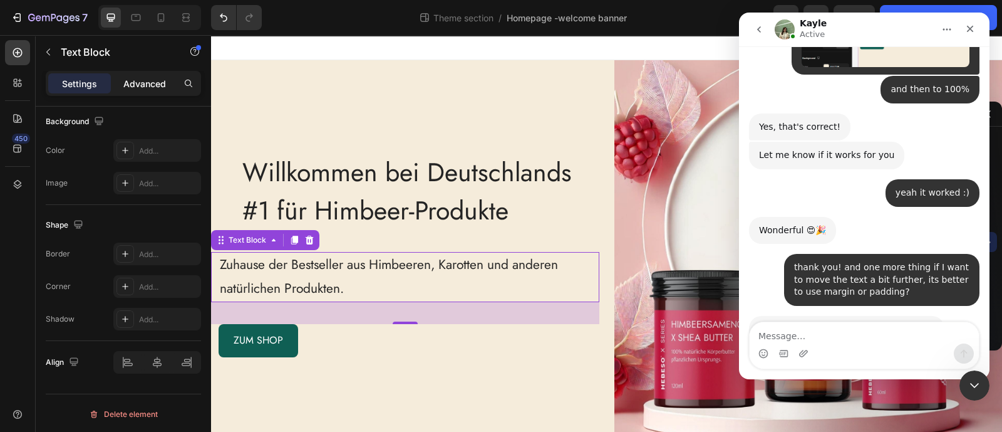
click at [142, 88] on p "Advanced" at bounding box center [144, 83] width 43 height 13
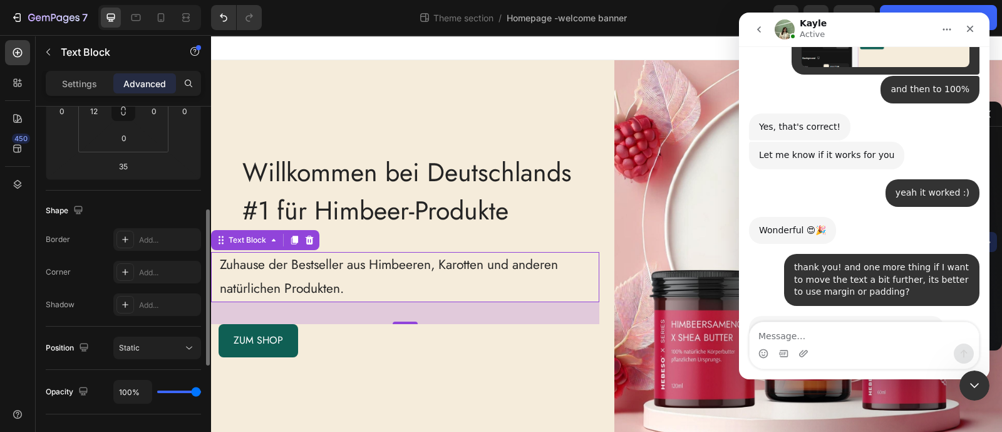
scroll to position [3, 0]
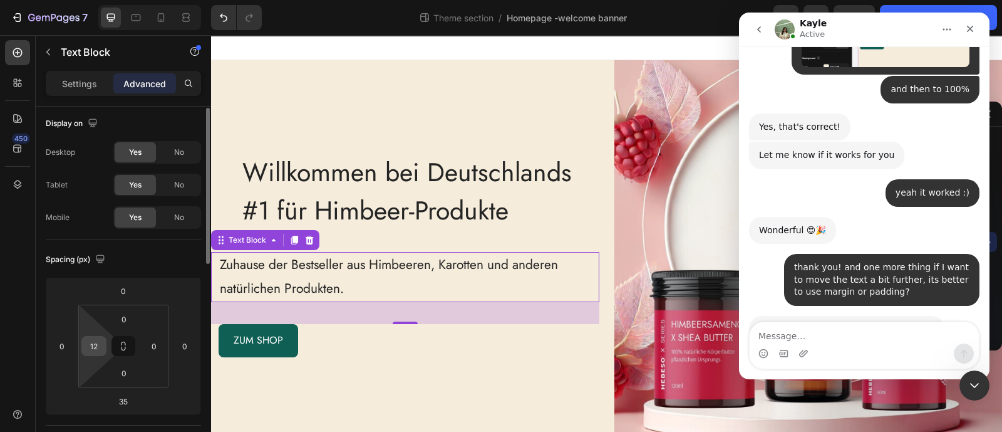
click at [99, 348] on input "12" at bounding box center [94, 345] width 19 height 19
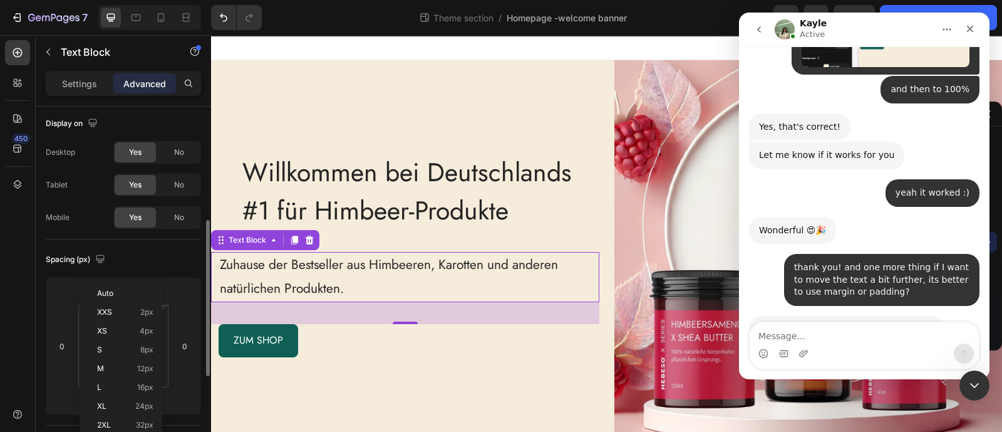
scroll to position [81, 0]
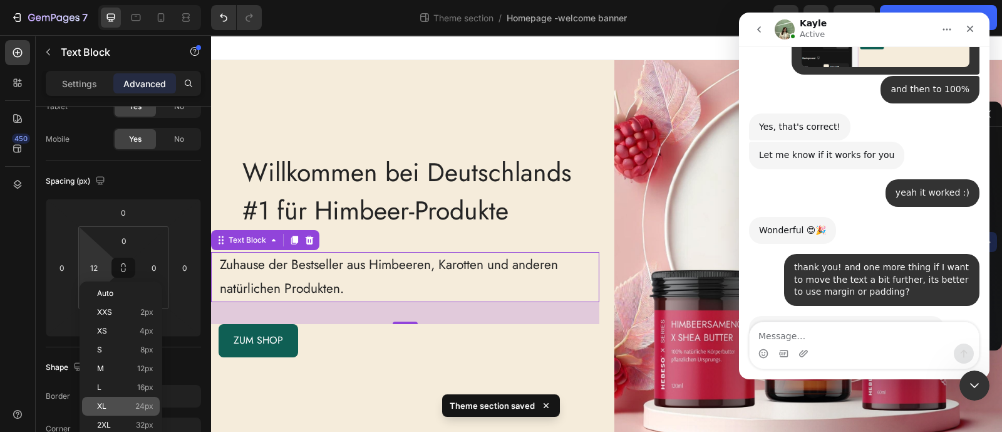
click at [136, 411] on div "XL 24px" at bounding box center [121, 406] width 78 height 19
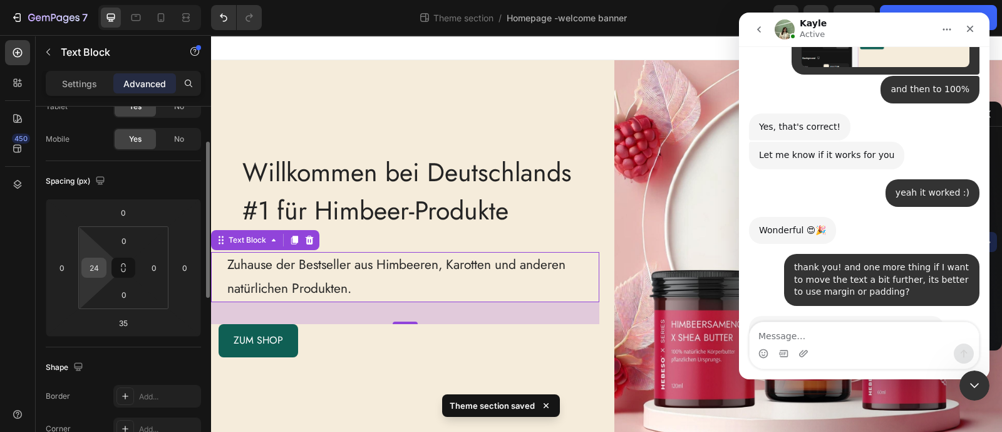
click at [91, 272] on input "24" at bounding box center [94, 267] width 19 height 19
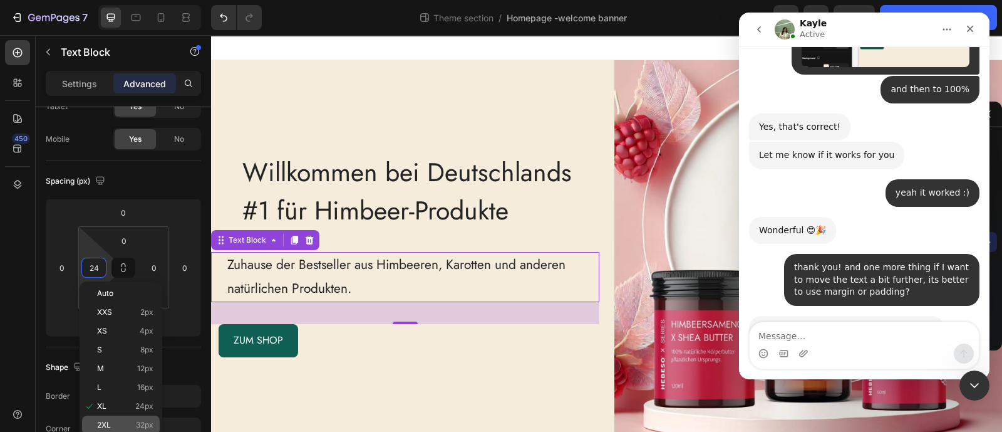
click at [118, 422] on p "2XL 32px" at bounding box center [125, 424] width 56 height 9
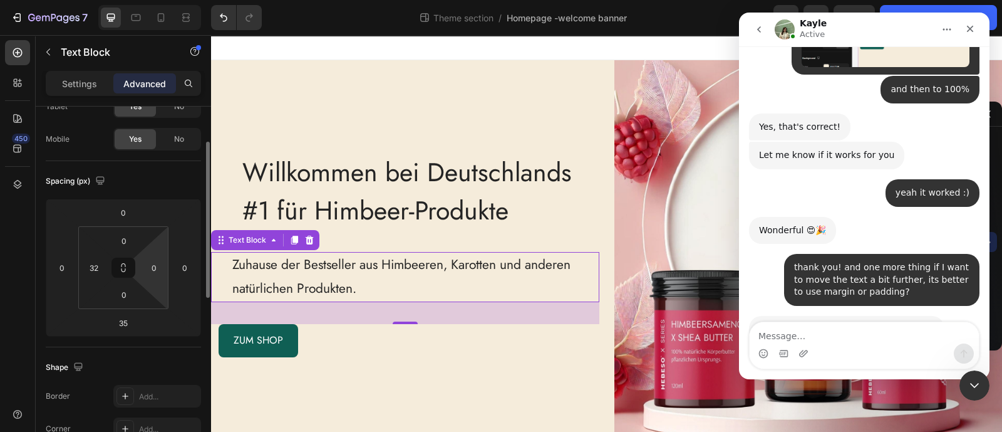
scroll to position [238, 0]
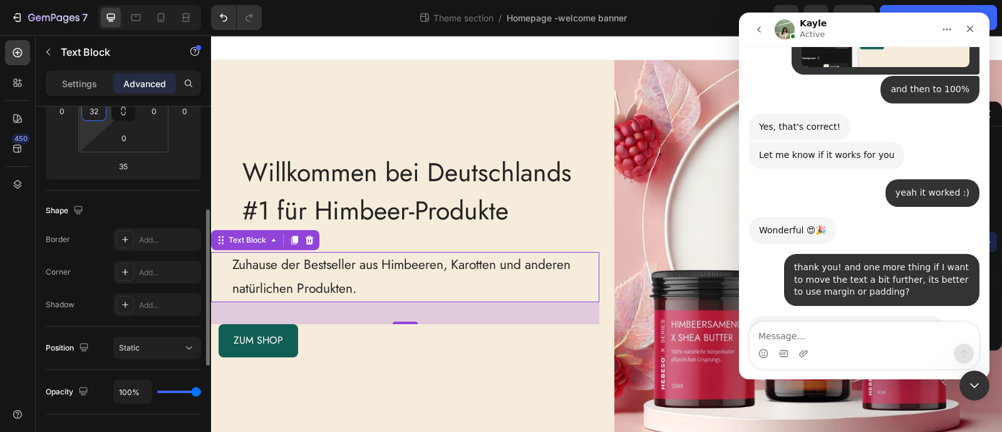
click at [93, 111] on input "32" at bounding box center [94, 110] width 19 height 19
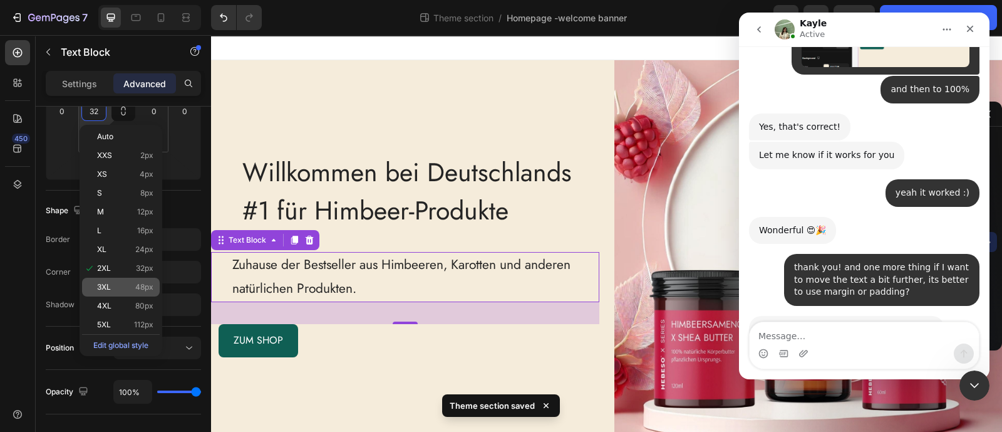
click at [122, 283] on p "3XL 48px" at bounding box center [125, 287] width 56 height 9
type input "48"
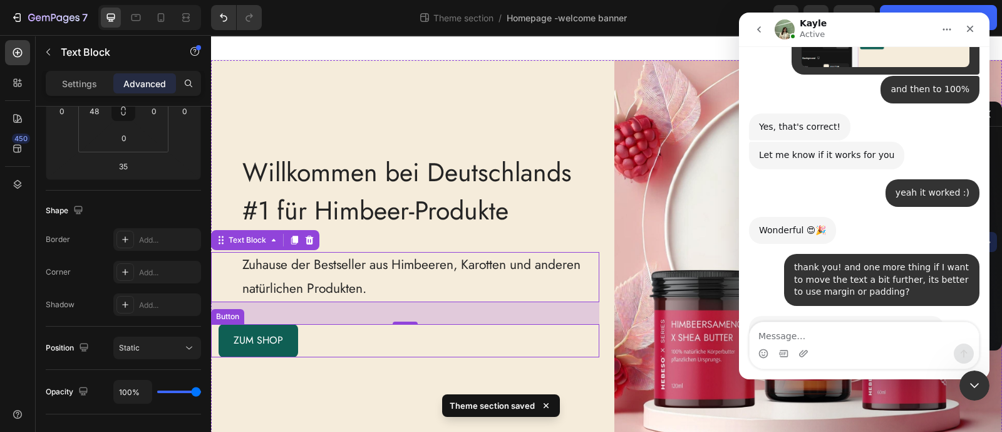
click at [354, 346] on div "ZUM SHOP Button" at bounding box center [405, 340] width 388 height 33
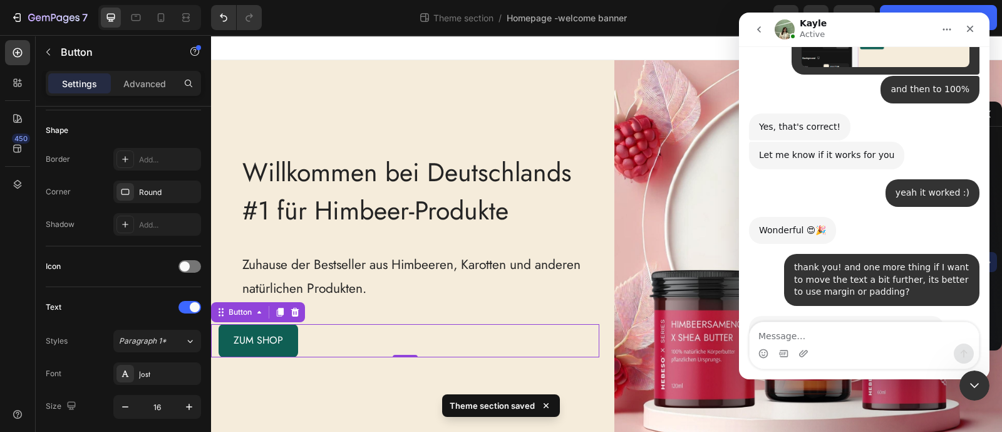
scroll to position [0, 0]
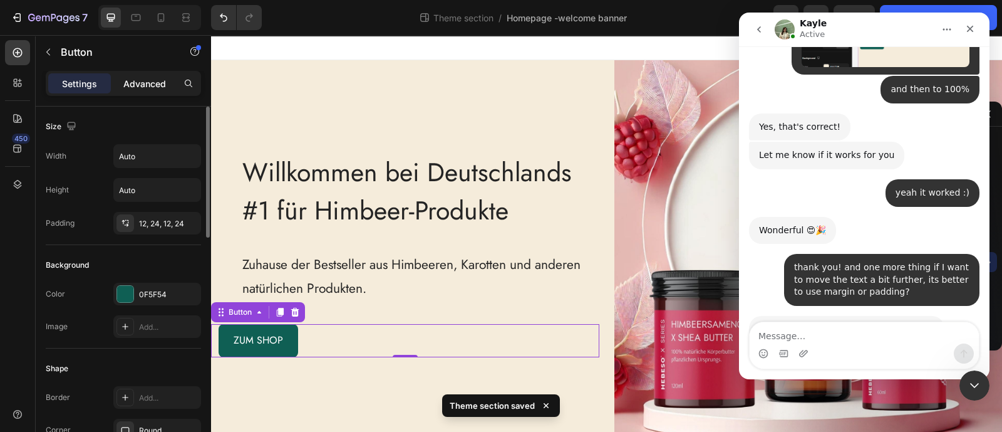
click at [141, 88] on p "Advanced" at bounding box center [144, 83] width 43 height 13
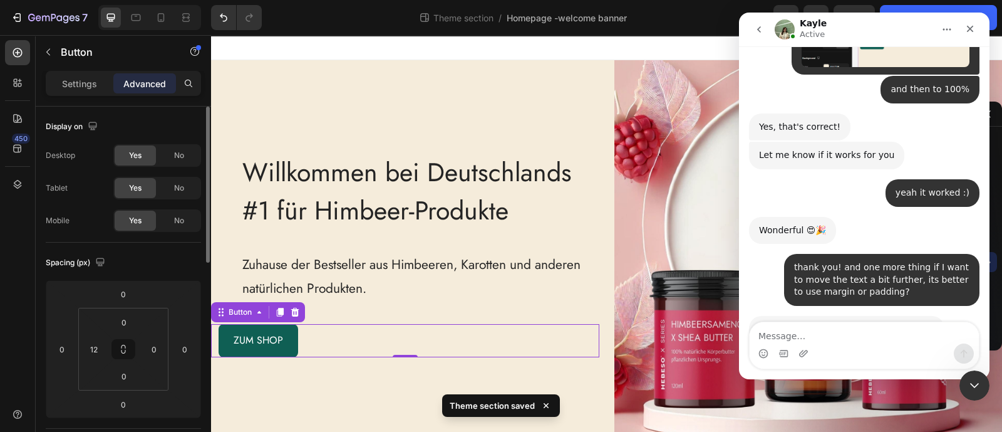
scroll to position [235, 0]
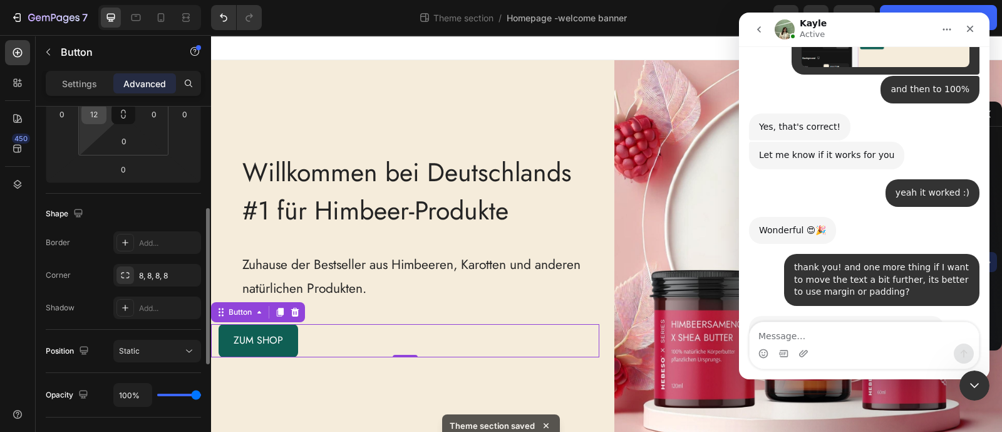
click at [96, 117] on input "12" at bounding box center [94, 114] width 19 height 19
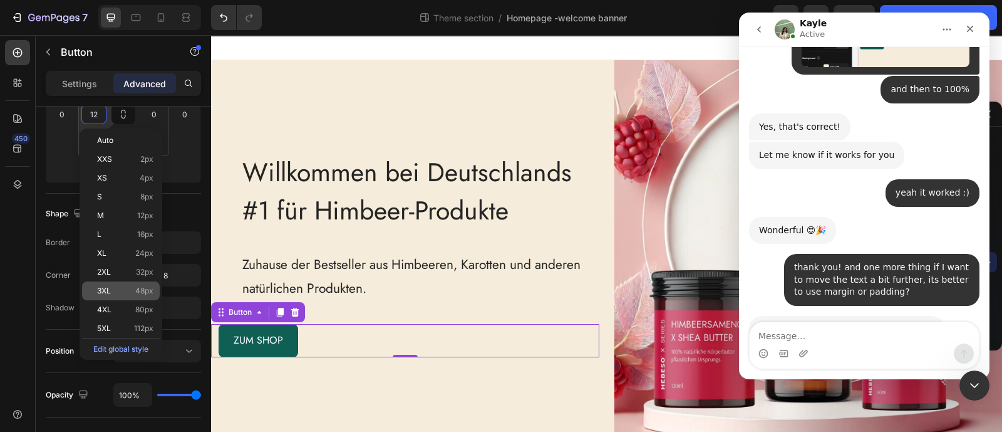
click at [122, 290] on p "3XL 48px" at bounding box center [125, 290] width 56 height 9
type input "48"
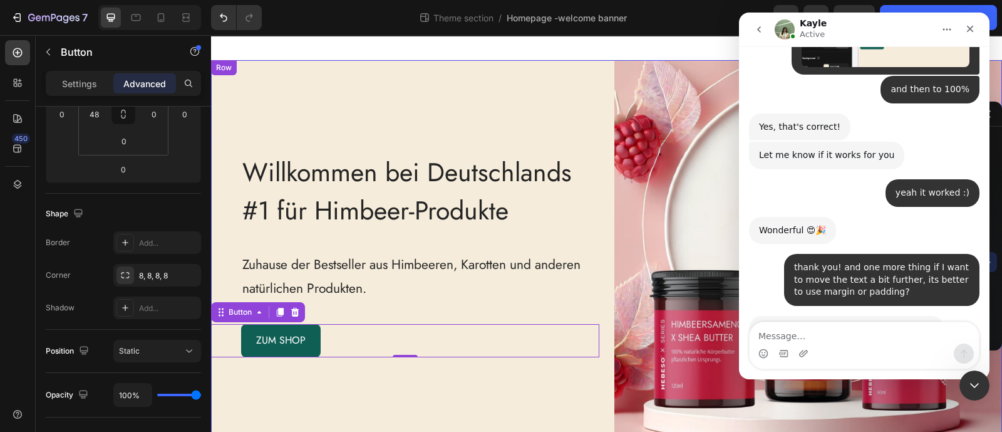
click at [454, 95] on div "Willkommen bei Deutschlands #1 für Himbeer-Produkte Heading Zuhause der Bestsel…" at bounding box center [405, 254] width 388 height 388
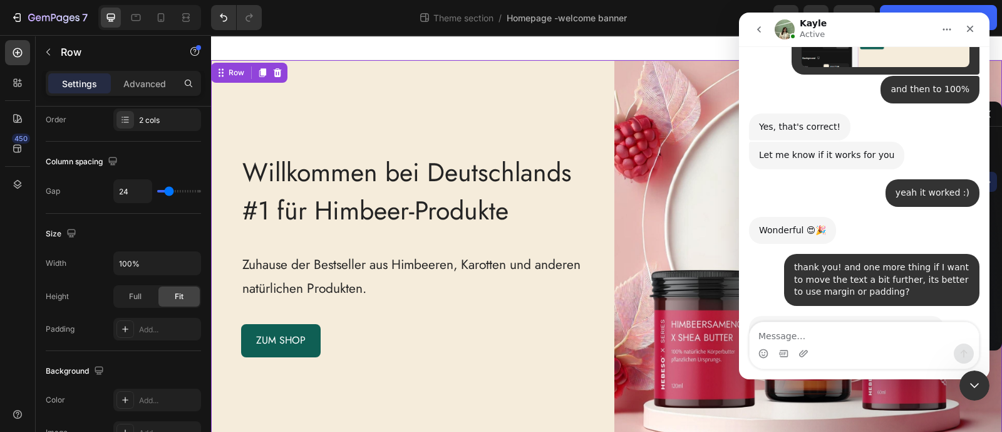
scroll to position [0, 0]
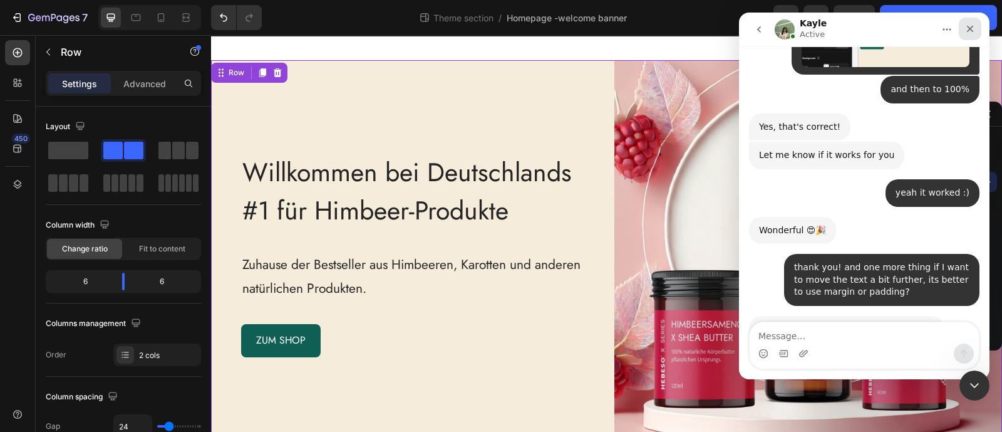
click at [968, 24] on icon "Close" at bounding box center [970, 29] width 10 height 10
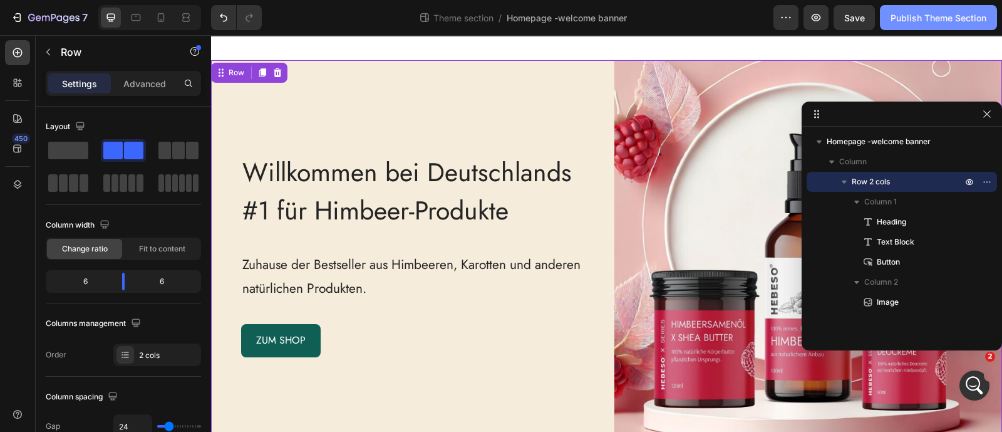
click at [950, 19] on div "Publish Theme Section" at bounding box center [939, 17] width 96 height 13
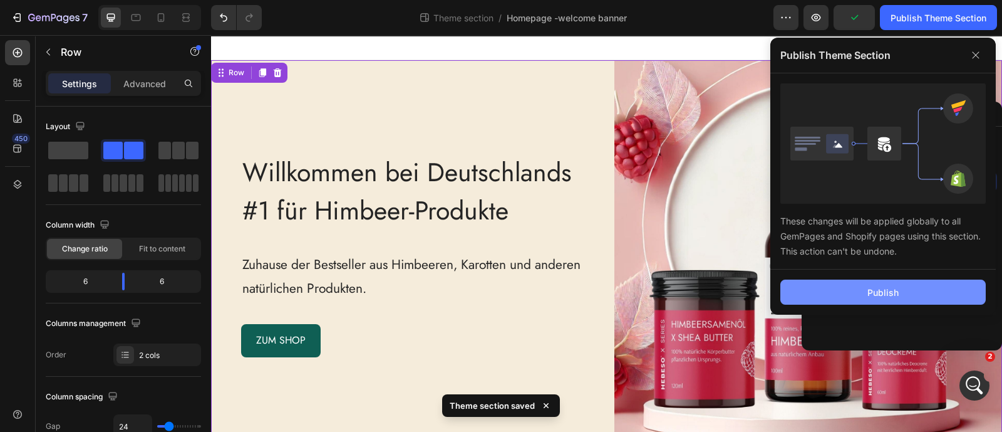
click at [848, 299] on button "Publish" at bounding box center [883, 291] width 205 height 25
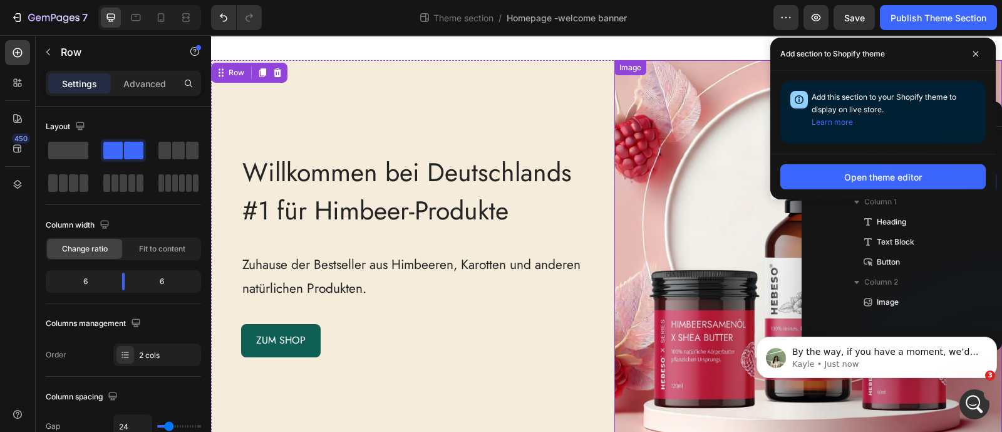
scroll to position [3502, 0]
click at [930, 351] on p "By the way, if you have a moment, we’d greatly appreciate it if you could share…" at bounding box center [886, 352] width 189 height 13
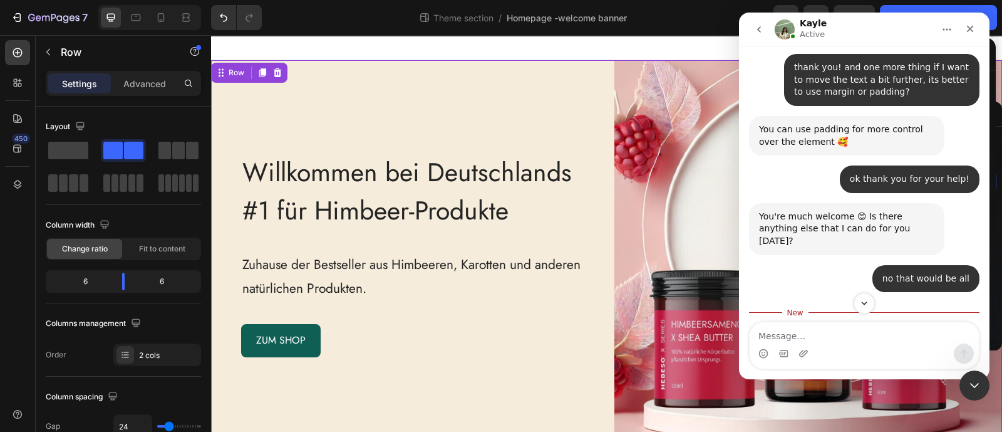
scroll to position [3522, 0]
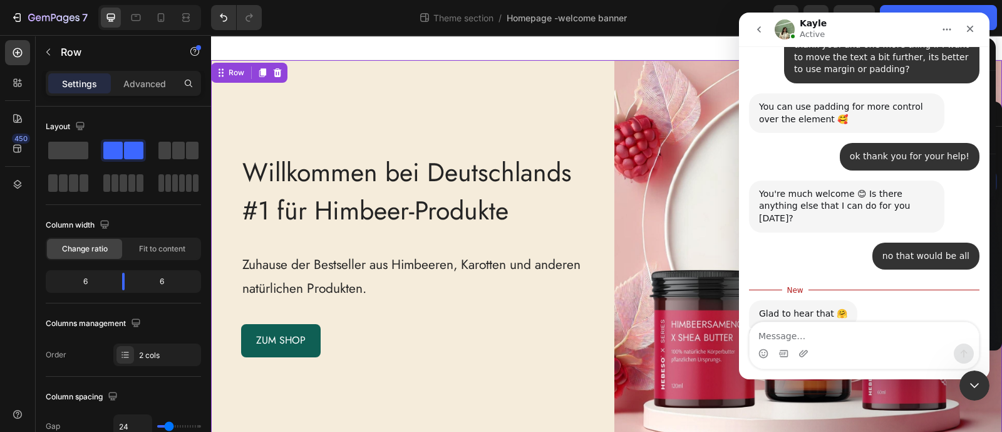
click at [823, 398] on link "[URL][DOMAIN_NAME]" at bounding box center [808, 403] width 98 height 10
